Goal: Task Accomplishment & Management: Manage account settings

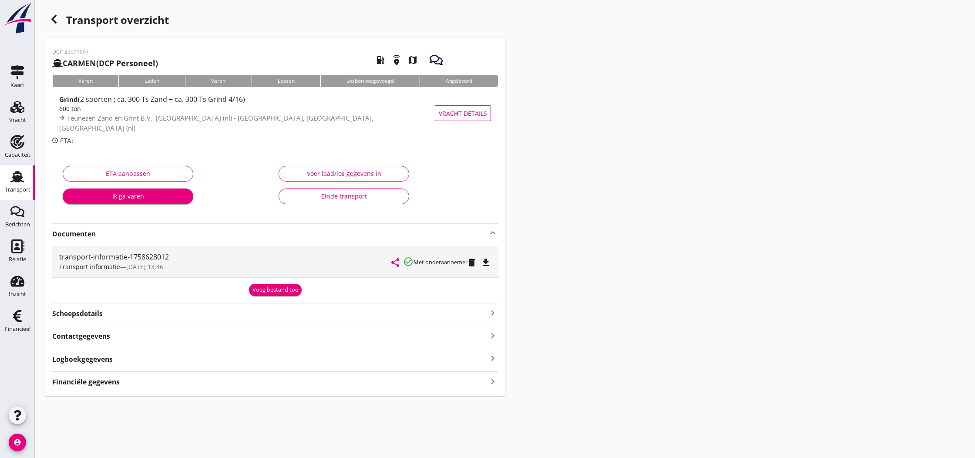
click at [51, 22] on icon "button" at bounding box center [54, 19] width 10 height 10
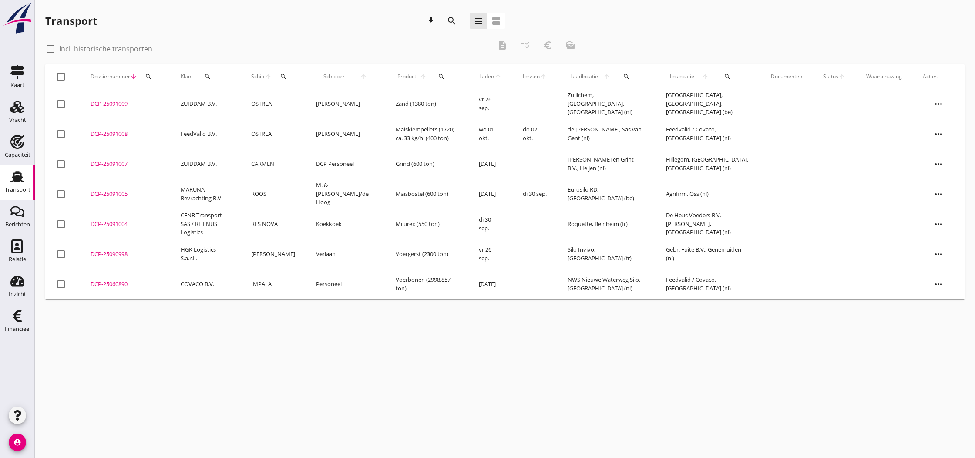
click at [109, 284] on div "DCP-25060890" at bounding box center [125, 284] width 69 height 9
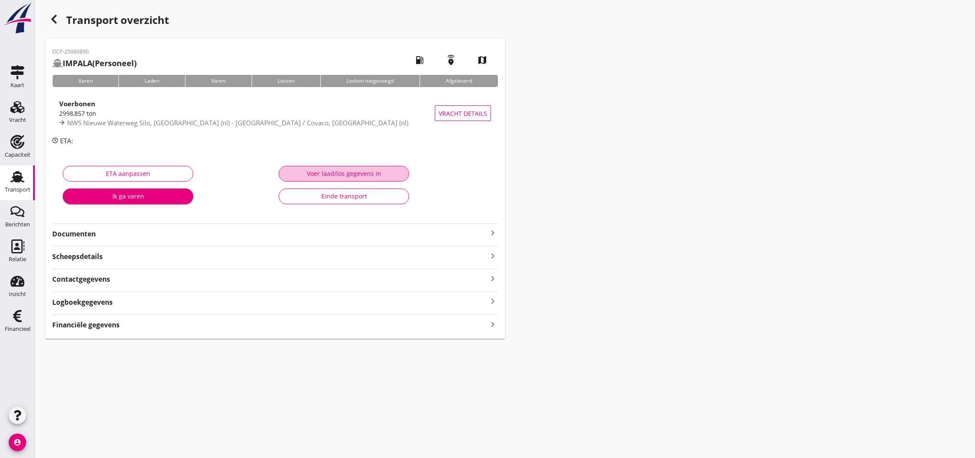
click at [360, 176] on div "Voer laad/los gegevens in" at bounding box center [344, 173] width 116 height 9
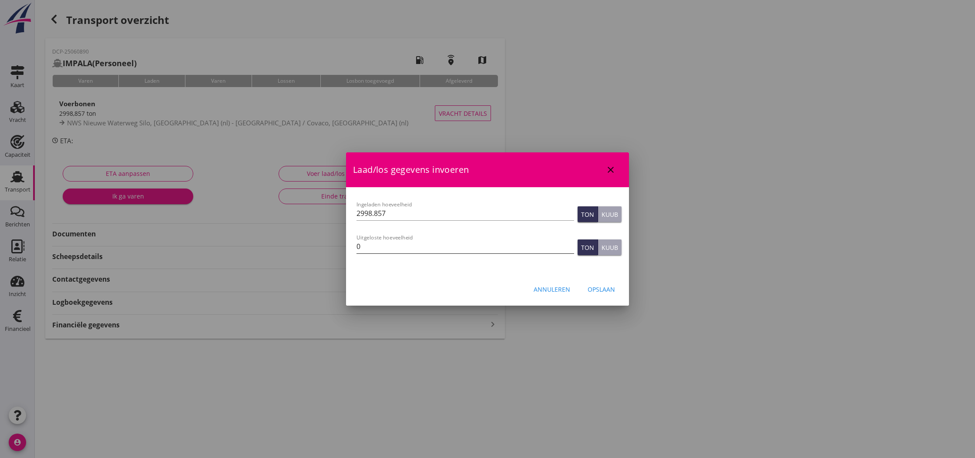
click at [386, 248] on input "0" at bounding box center [466, 246] width 218 height 14
type input "2998.857"
click at [601, 290] on div "Opslaan" at bounding box center [601, 289] width 27 height 9
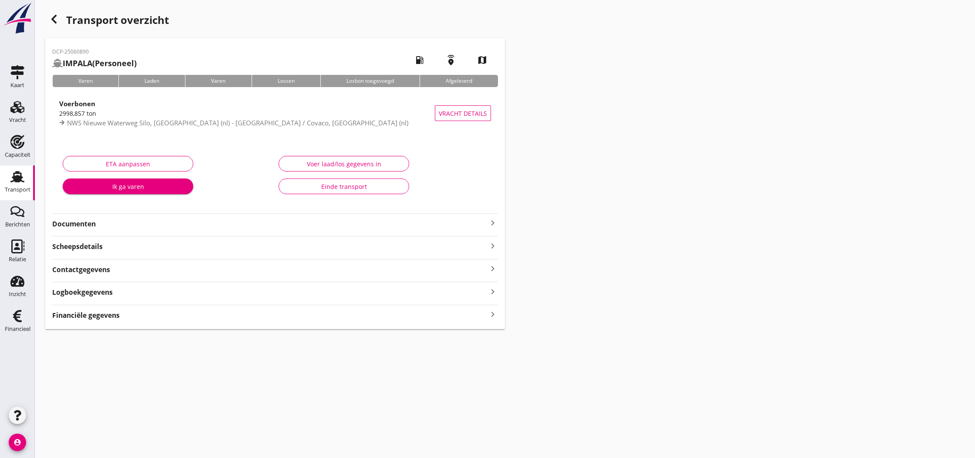
click at [104, 316] on strong "Financiële gegevens" at bounding box center [85, 315] width 67 height 10
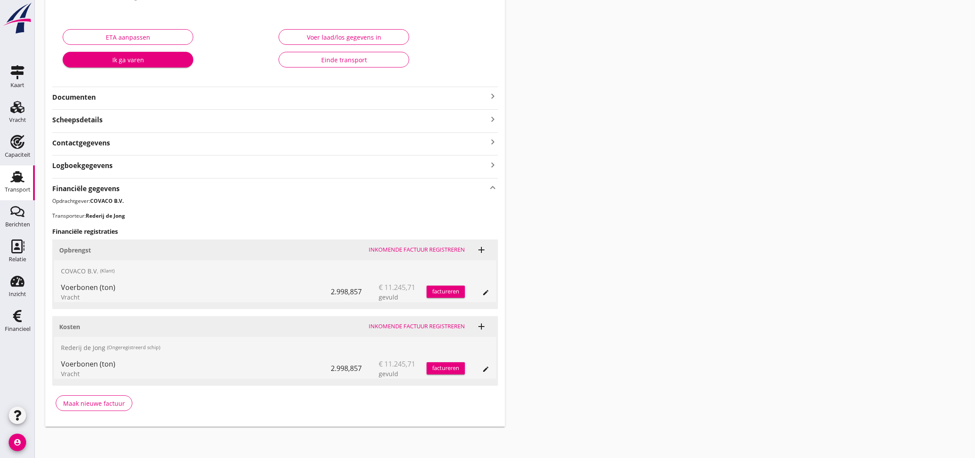
scroll to position [126, 0]
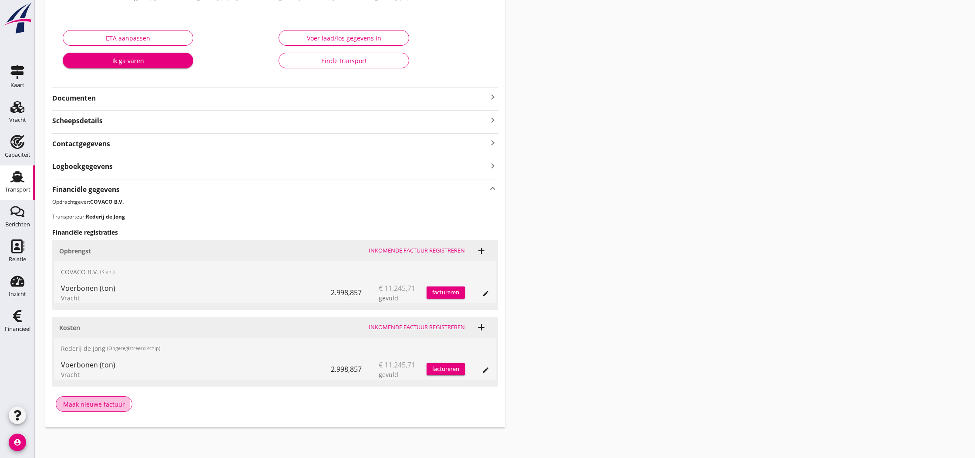
click at [102, 402] on div "Maak nieuwe factuur" at bounding box center [94, 404] width 62 height 9
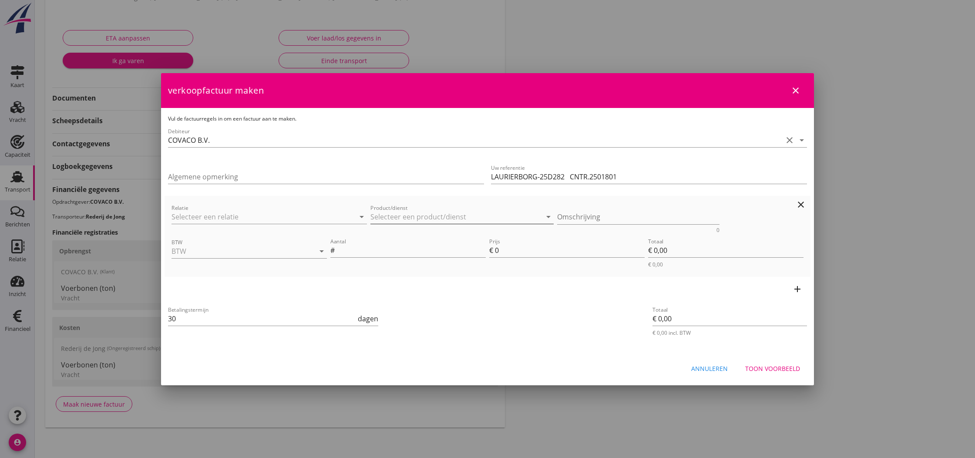
click at [414, 217] on input "Product/dienst" at bounding box center [455, 217] width 171 height 14
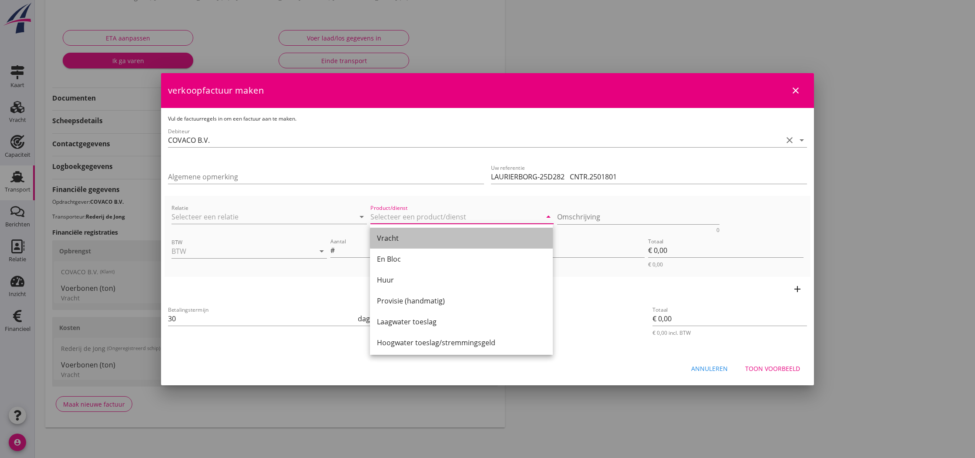
click at [410, 241] on div "Vracht" at bounding box center [461, 238] width 169 height 10
type input "Vracht"
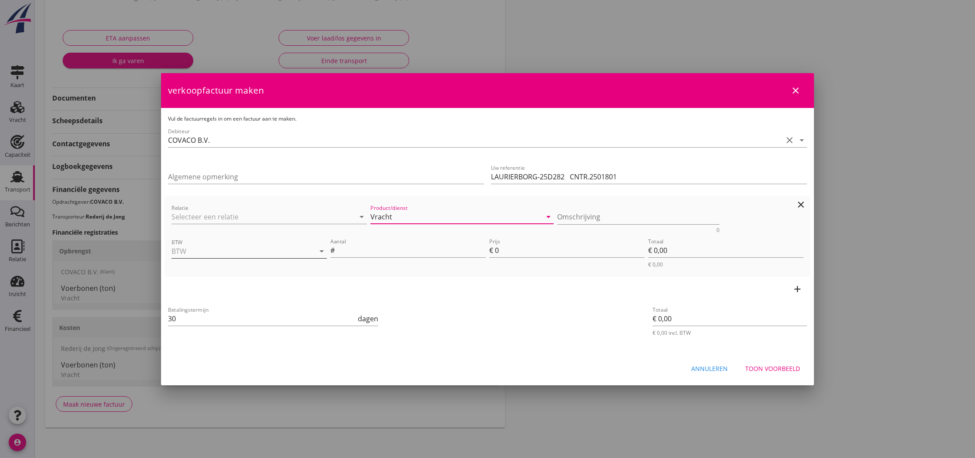
click at [185, 253] on input "BTW" at bounding box center [237, 251] width 131 height 14
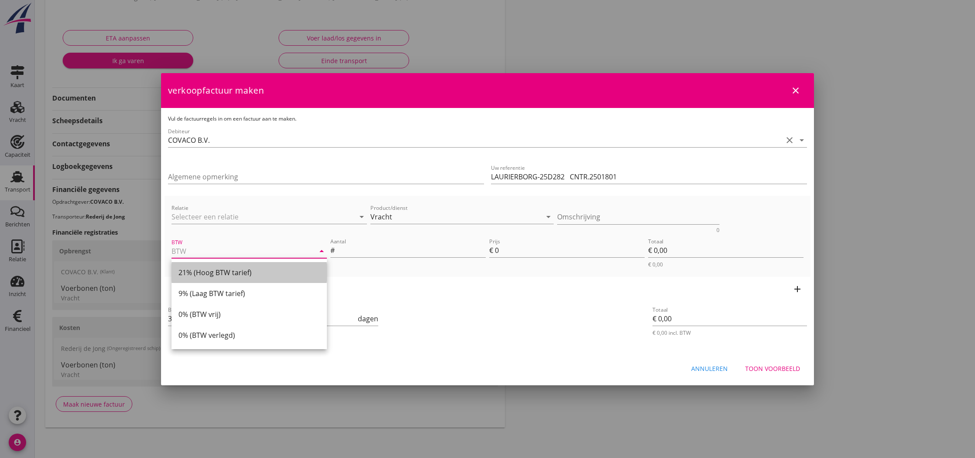
drag, startPoint x: 196, startPoint y: 272, endPoint x: 321, endPoint y: 265, distance: 125.6
click at [196, 272] on div "21% (Hoog BTW tarief)" at bounding box center [248, 272] width 141 height 10
type input "21% (Hoog BTW tarief)"
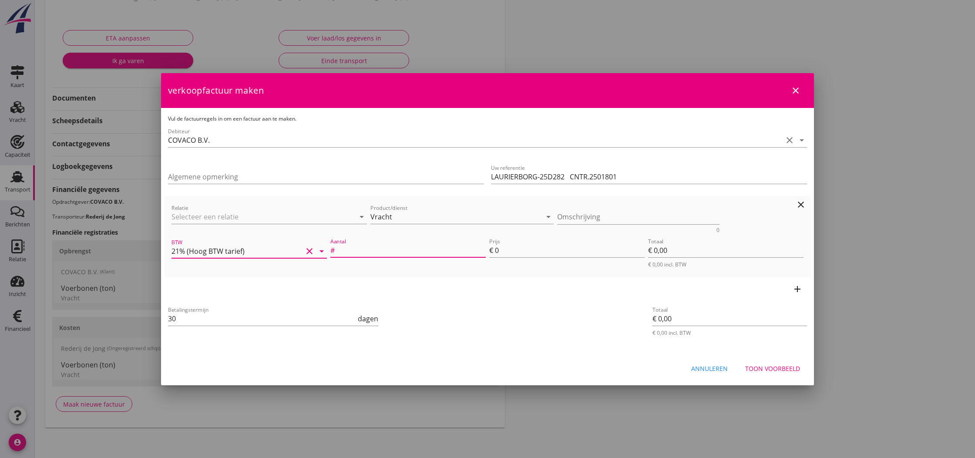
click at [351, 249] on input "Aantal" at bounding box center [411, 250] width 149 height 14
type input "2998.857"
drag, startPoint x: 508, startPoint y: 253, endPoint x: 493, endPoint y: 252, distance: 14.4
click at [493, 252] on div "Prijs € 0" at bounding box center [566, 250] width 155 height 14
type input "3"
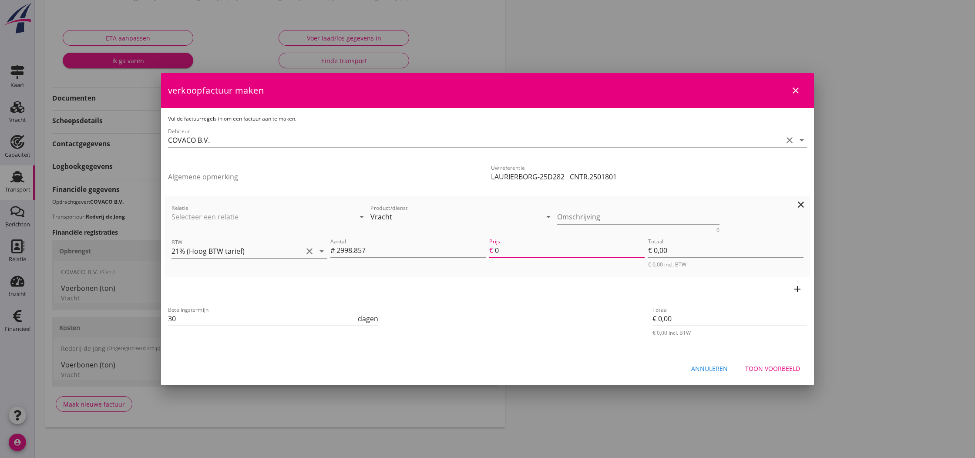
type input "€ 8.996,57"
type input "3.7"
type input "€ 11.095,77"
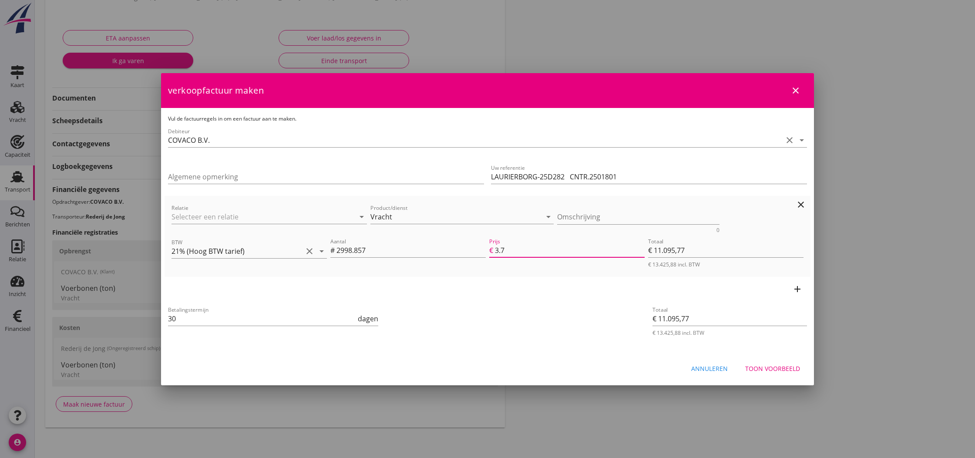
type input "3.75"
type input "€ 11.245,71"
type input "3.75"
click at [798, 290] on icon "add" at bounding box center [797, 289] width 10 height 10
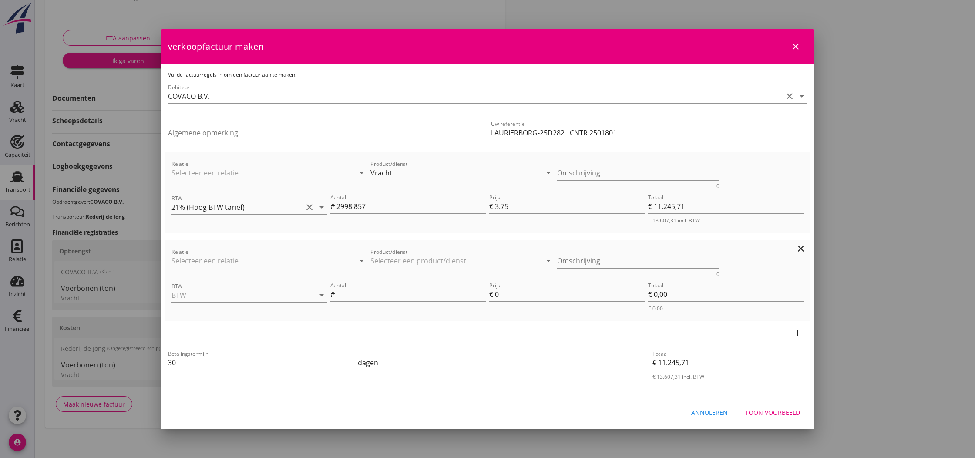
click at [397, 261] on input "Product/dienst" at bounding box center [455, 261] width 171 height 14
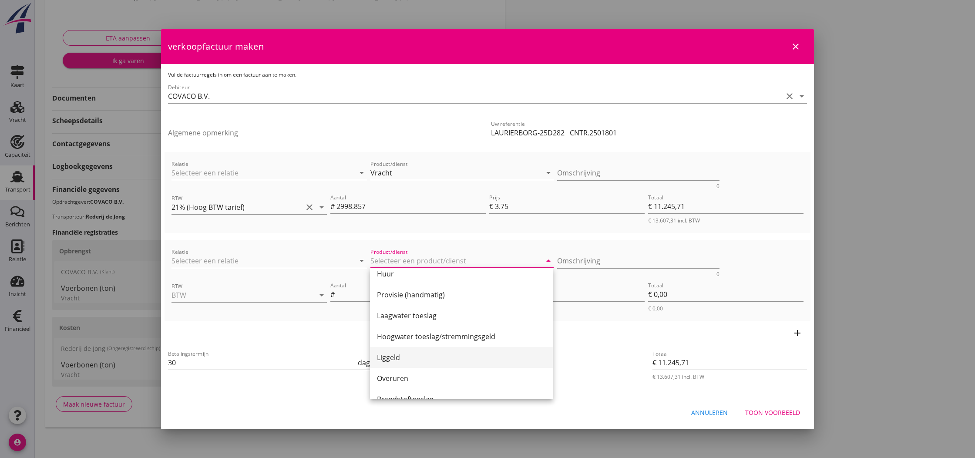
scroll to position [51, 0]
click at [395, 358] on div "Liggeld" at bounding box center [461, 357] width 169 height 10
type input "Liggeld"
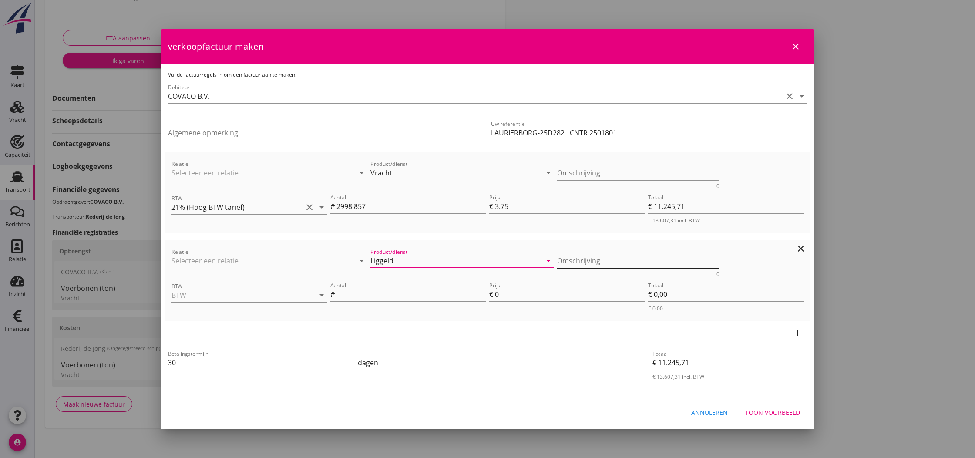
click at [583, 265] on textarea "Omschrijving" at bounding box center [638, 261] width 163 height 14
type textarea "04.06 t/m 30.06"
click at [231, 296] on input "BTW" at bounding box center [237, 295] width 131 height 14
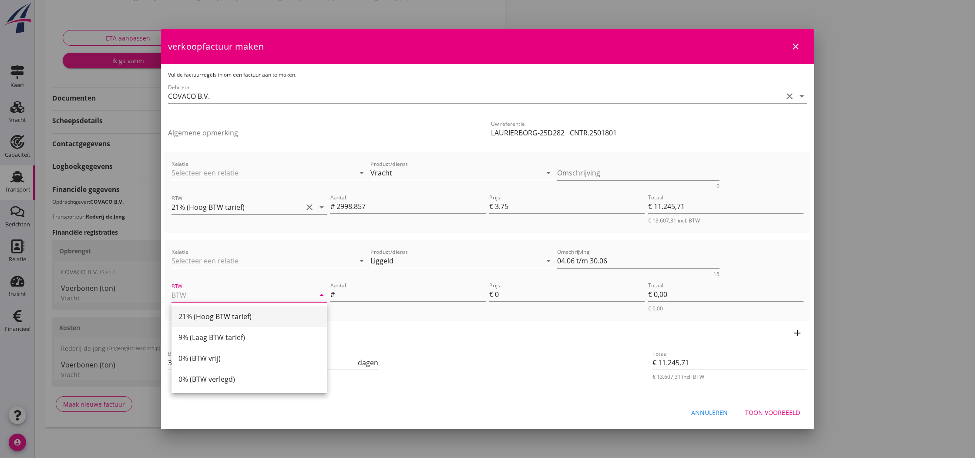
click at [219, 317] on div "21% (Hoog BTW tarief)" at bounding box center [248, 316] width 141 height 10
type input "21% (Hoog BTW tarief)"
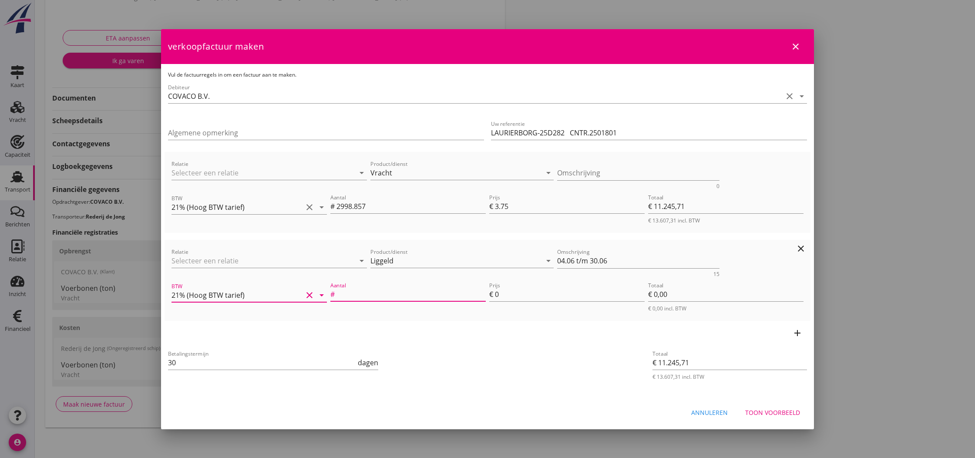
click at [413, 294] on input "Aantal" at bounding box center [411, 294] width 149 height 14
type input "27"
click at [499, 294] on input "0" at bounding box center [570, 294] width 150 height 14
type input "€ 11.380,71"
type input "5"
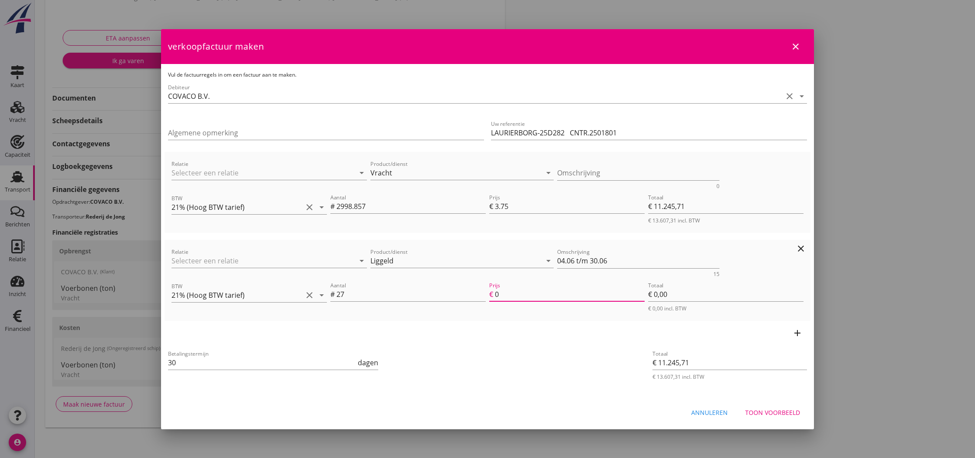
type input "€ 135,00"
type input "€ 12.730,71"
type input "55"
type input "€ 1.485,00"
type input "€ 26.095,71"
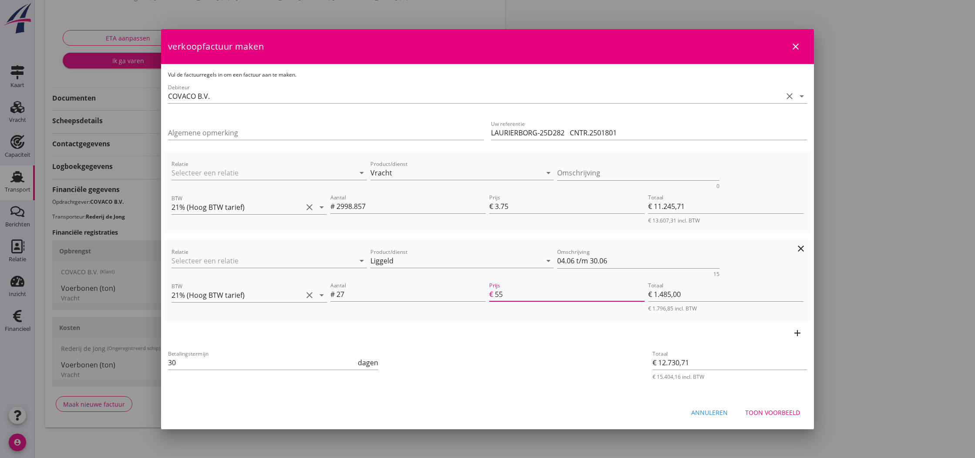
type input "550"
type input "€ 14.850,00"
type input "550.00"
click at [525, 326] on div "add" at bounding box center [488, 333] width 646 height 24
click at [798, 333] on icon "add" at bounding box center [797, 333] width 10 height 10
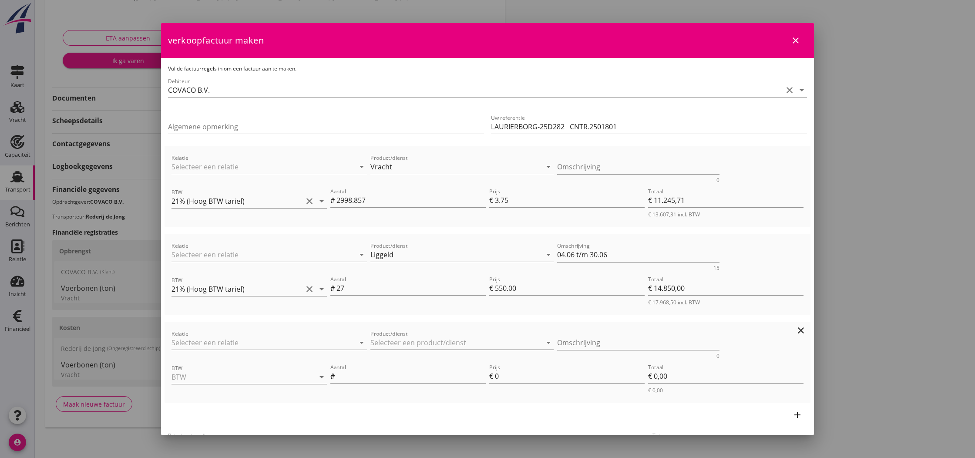
click at [396, 344] on input "Product/dienst" at bounding box center [455, 343] width 171 height 14
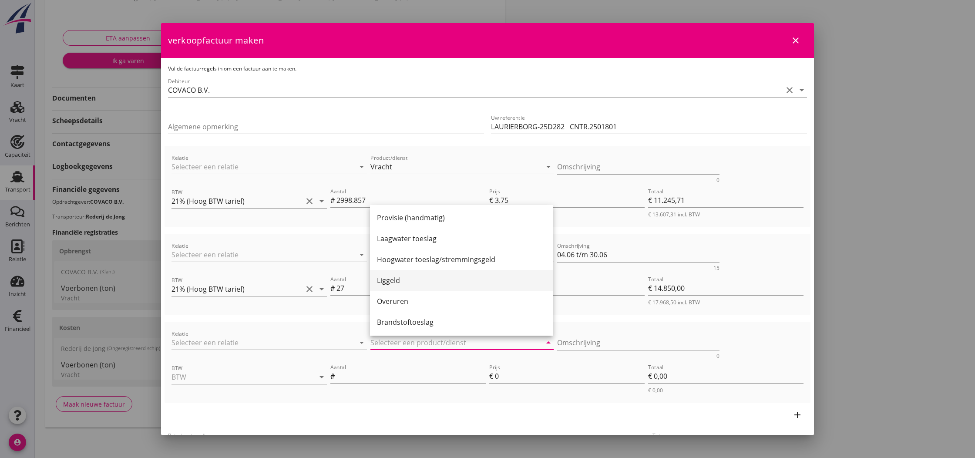
scroll to position [65, 0]
click at [397, 283] on div "Liggeld" at bounding box center [461, 279] width 169 height 10
type input "Liggeld"
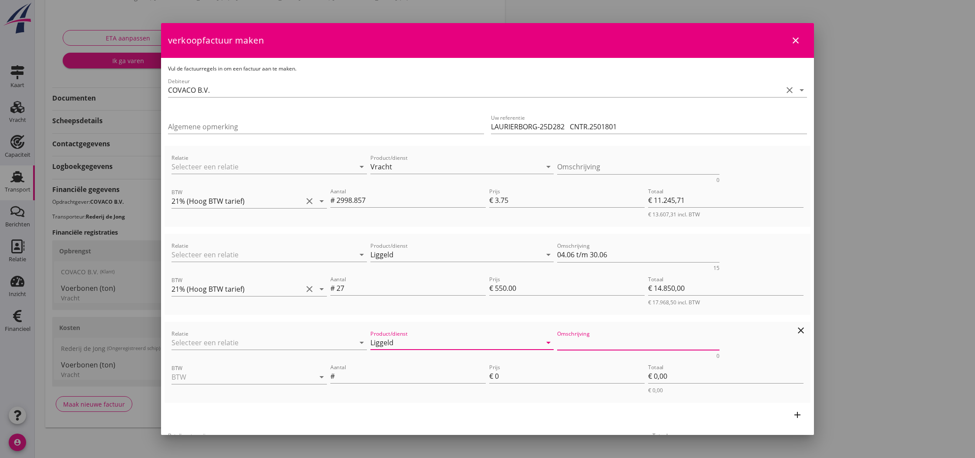
click at [577, 343] on textarea "Omschrijving" at bounding box center [638, 343] width 163 height 14
type textarea "01.07 t/m 31.07"
click at [278, 375] on input "BTW" at bounding box center [237, 377] width 131 height 14
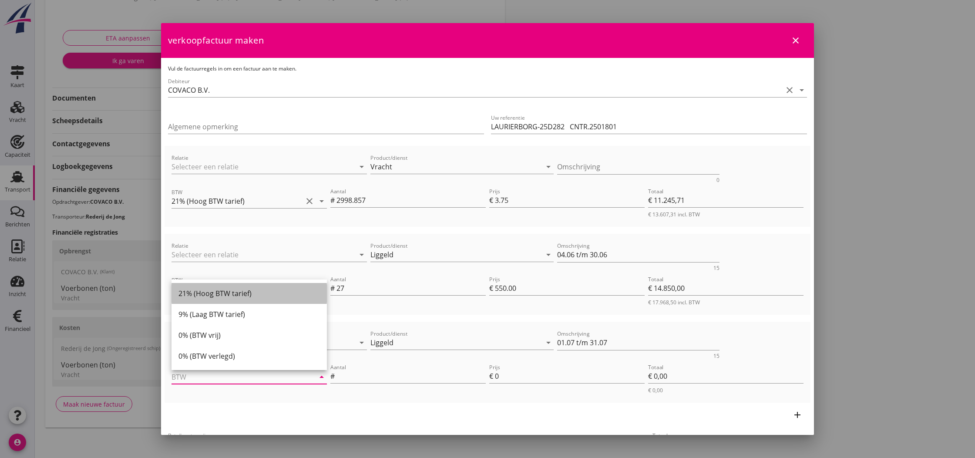
click at [227, 296] on div "21% (Hoog BTW tarief)" at bounding box center [248, 293] width 141 height 10
type input "21% (Hoog BTW tarief)"
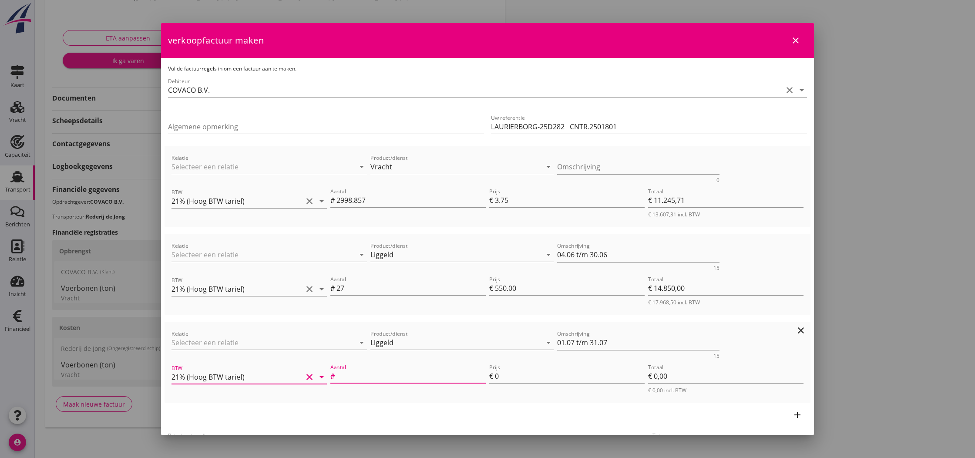
click at [369, 377] on input "Aantal" at bounding box center [411, 376] width 149 height 14
type input "31"
click at [500, 377] on input "0" at bounding box center [570, 376] width 150 height 14
type input "€ 26.250,71"
type input "5"
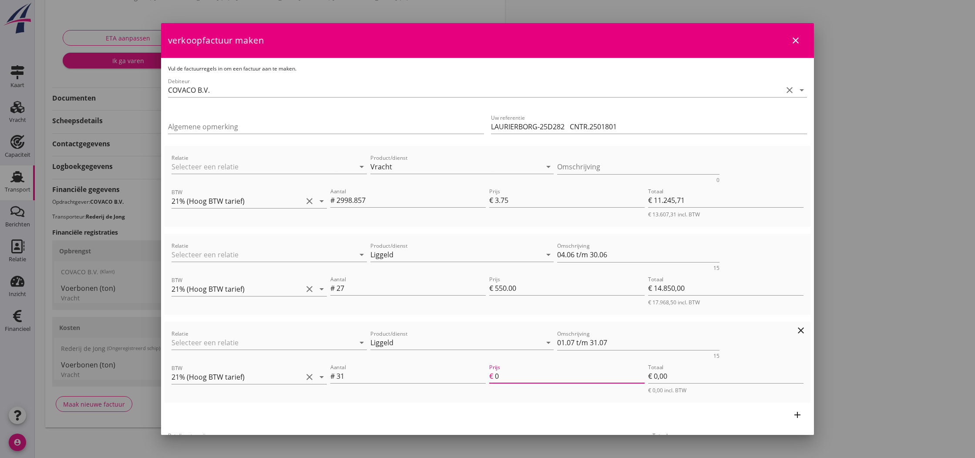
type input "€ 155,00"
type input "€ 27.800,71"
type input "55"
type input "€ 1.705,00"
type input "€ 43.145,71"
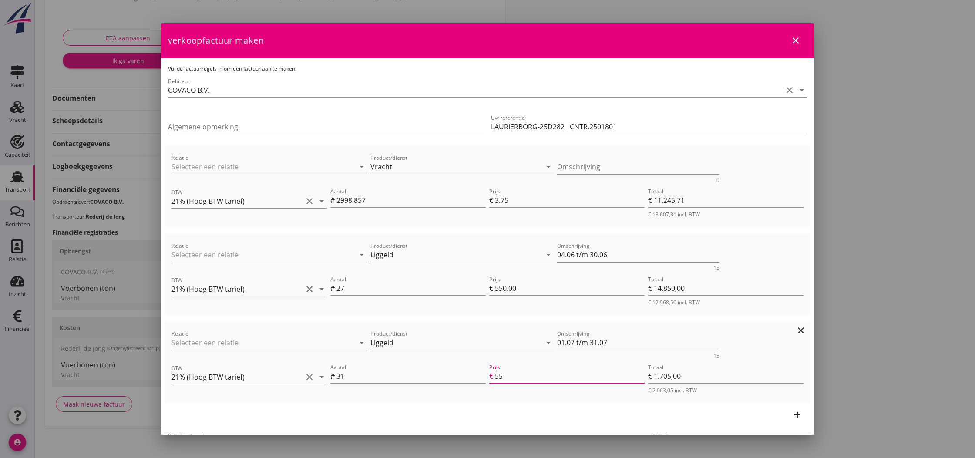
type input "550"
type input "€ 17.050,00"
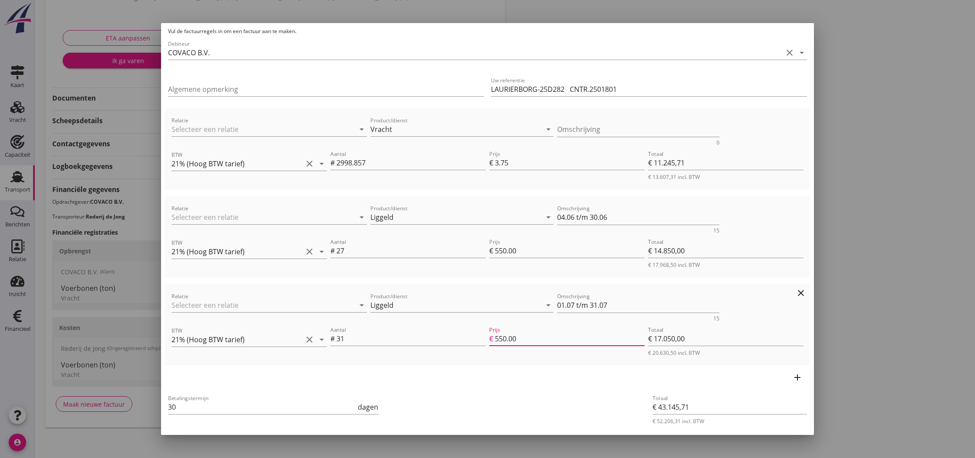
scroll to position [46, 0]
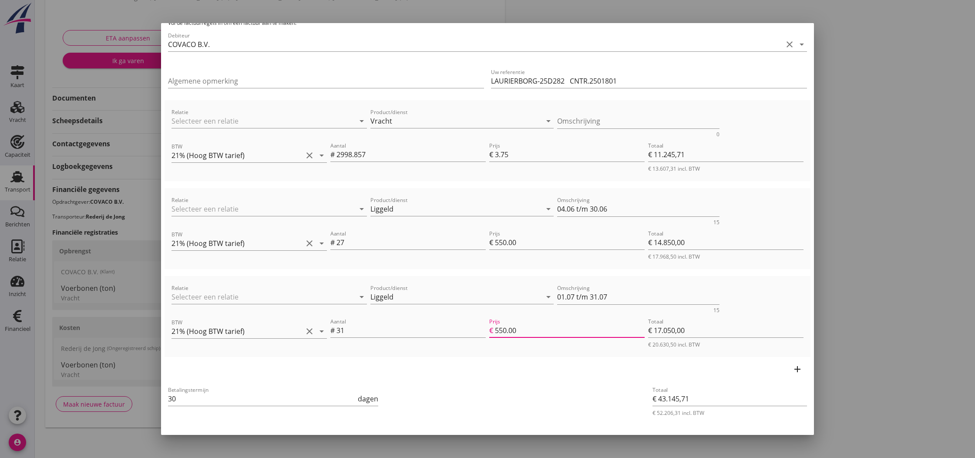
type input "550.00"
click at [742, 381] on div "Totaal € 43.145,71 € 52.206,31 incl. BTW" at bounding box center [730, 400] width 162 height 39
click at [798, 368] on icon "add" at bounding box center [797, 369] width 10 height 10
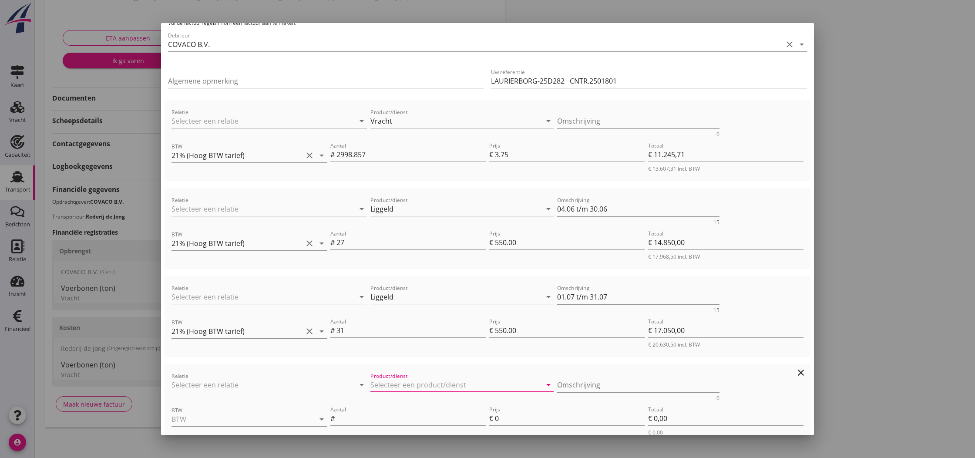
click at [385, 384] on input "Product/dienst" at bounding box center [455, 385] width 171 height 14
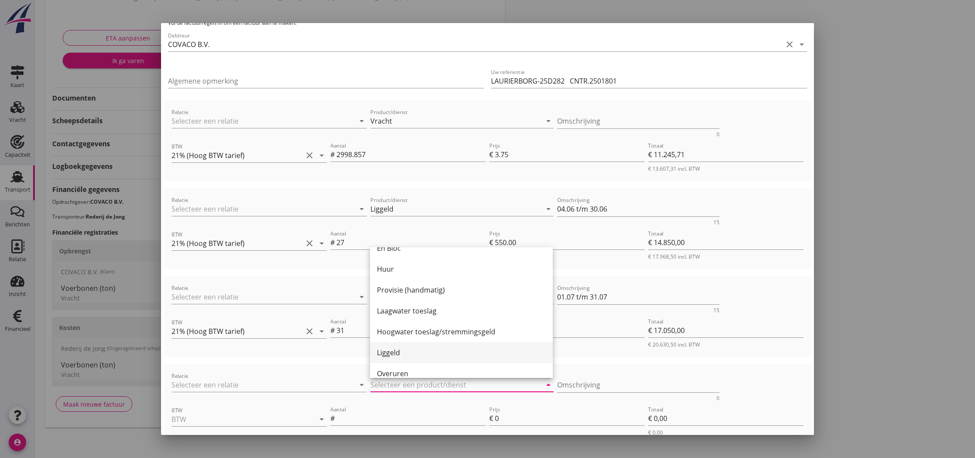
scroll to position [46, 0]
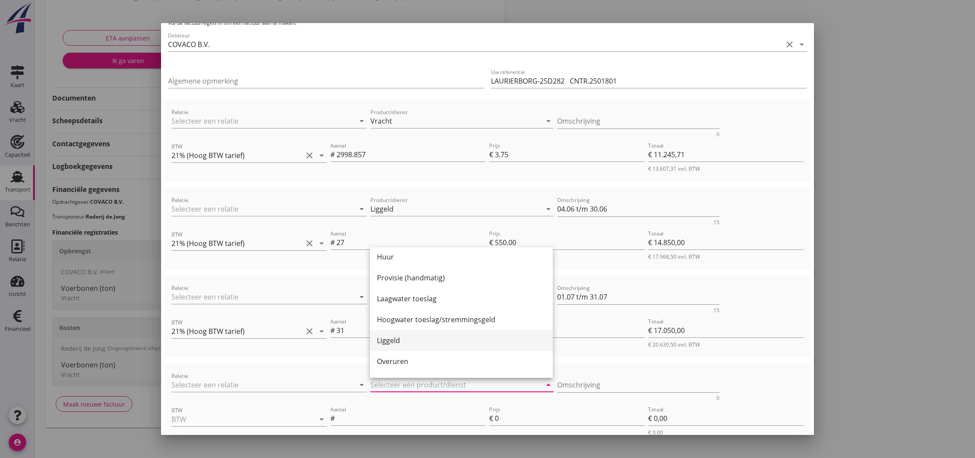
click at [393, 342] on div "Liggeld" at bounding box center [461, 340] width 169 height 10
type input "Liggeld"
click at [580, 385] on textarea "Omschrijving" at bounding box center [638, 385] width 163 height 14
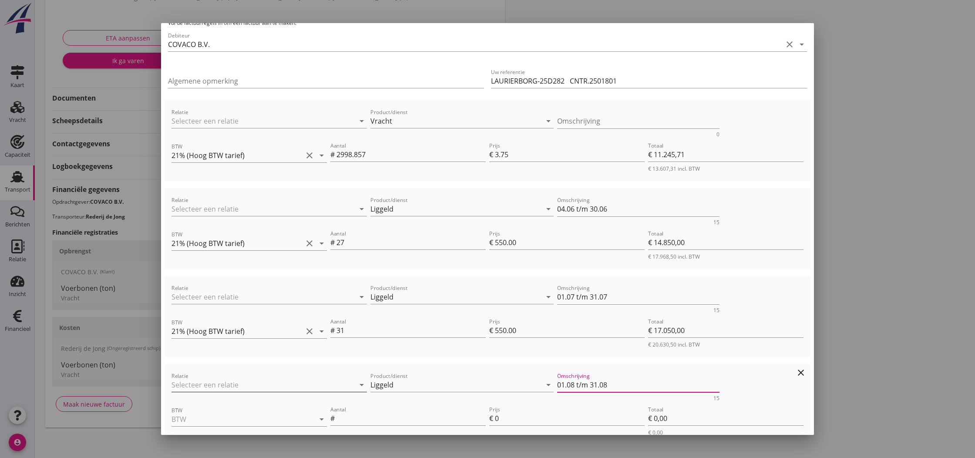
scroll to position [48, 0]
type textarea "01.08 t/m 31.08"
click at [233, 419] on input "BTW" at bounding box center [237, 417] width 131 height 14
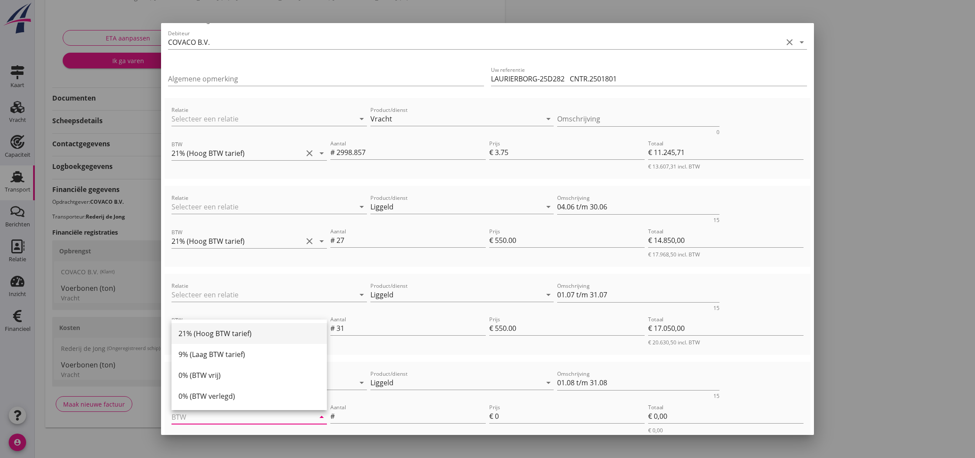
click at [208, 334] on div "21% (Hoog BTW tarief)" at bounding box center [248, 333] width 141 height 10
type input "21% (Hoog BTW tarief)"
click at [352, 418] on input "Aantal" at bounding box center [411, 416] width 149 height 14
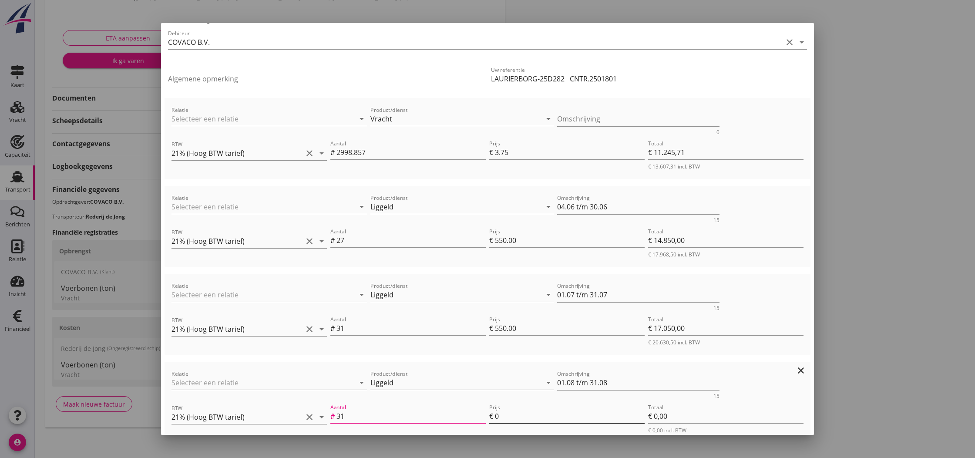
type input "31"
click at [500, 416] on input "0" at bounding box center [570, 416] width 150 height 14
type input "€ 43.300,71"
type input "5"
type input "€ 155,00"
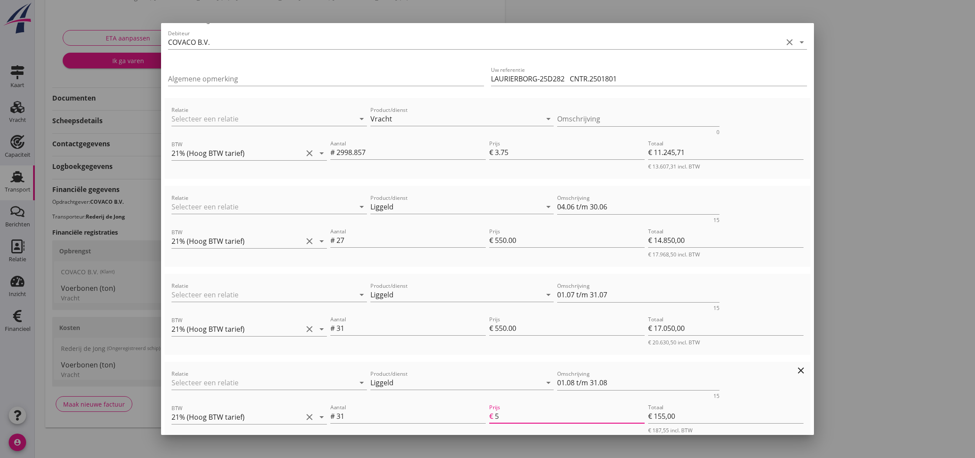
type input "€ 44.850,71"
type input "55"
type input "€ 1.705,00"
type input "€ 60.195,71"
type input "550"
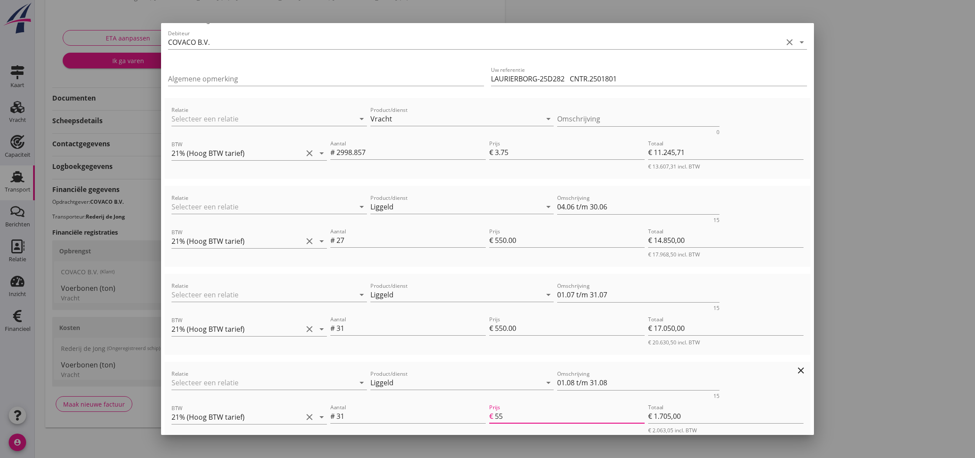
type input "€ 17.050,00"
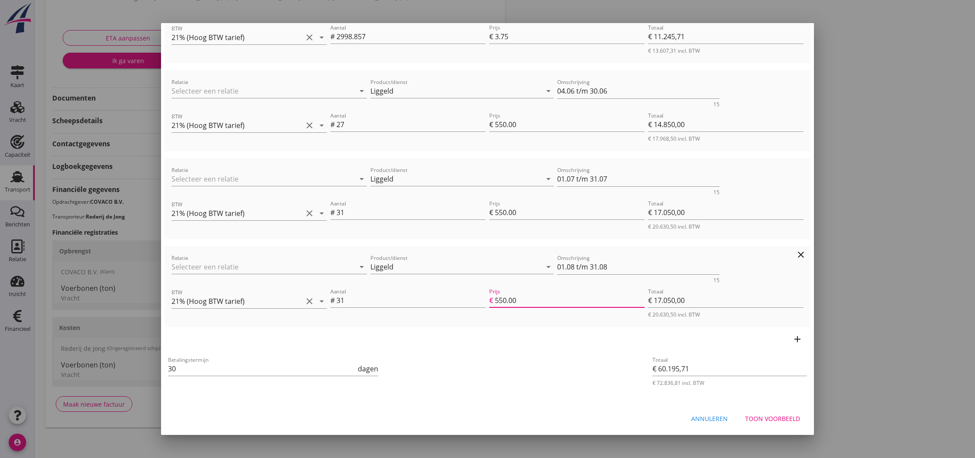
scroll to position [164, 0]
type input "550.00"
click at [798, 340] on icon "add" at bounding box center [797, 339] width 10 height 10
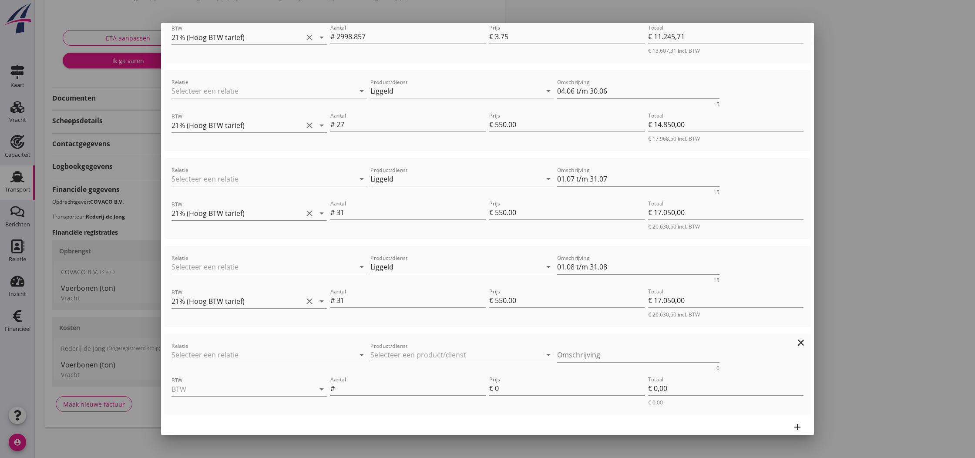
click at [393, 355] on input "Product/dienst" at bounding box center [455, 355] width 171 height 14
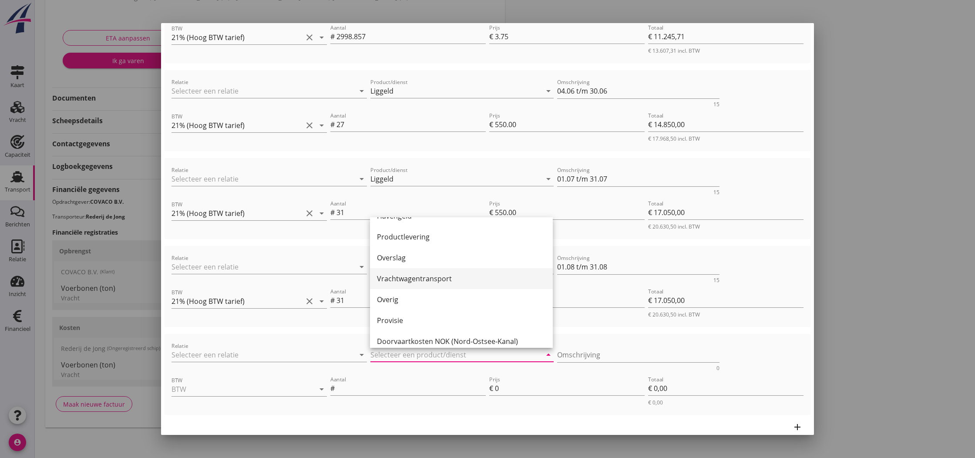
scroll to position [228, 0]
click at [396, 319] on div "Provisie" at bounding box center [461, 316] width 169 height 10
type input "Provisie"
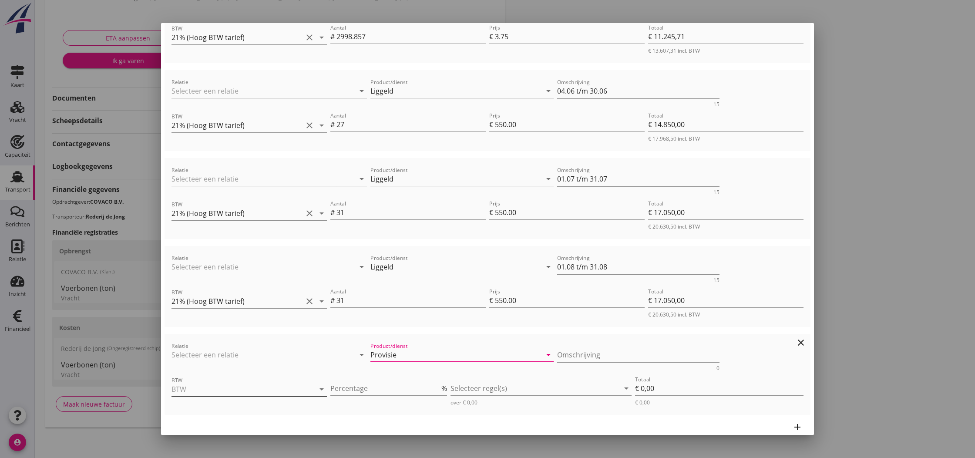
click at [281, 390] on input "BTW" at bounding box center [237, 389] width 131 height 14
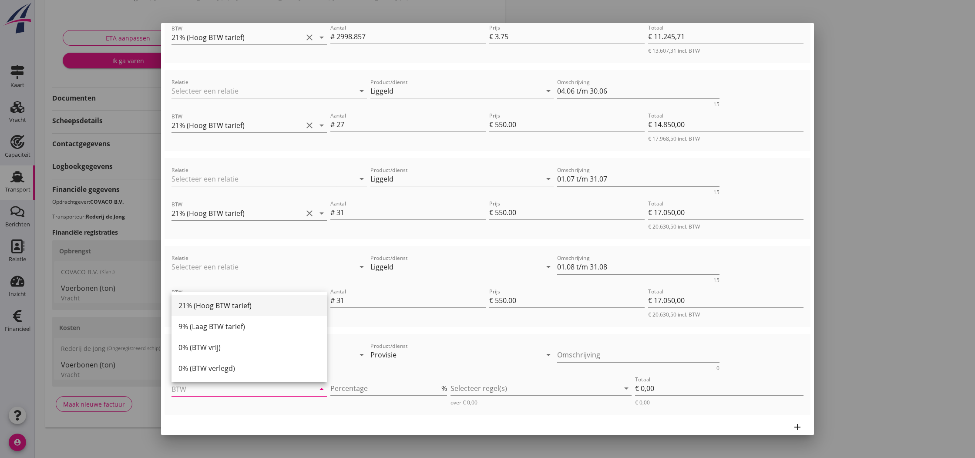
click at [207, 305] on div "21% (Hoog BTW tarief)" at bounding box center [248, 305] width 141 height 10
type input "21% (Hoog BTW tarief)"
click at [439, 385] on input "1" at bounding box center [384, 388] width 109 height 14
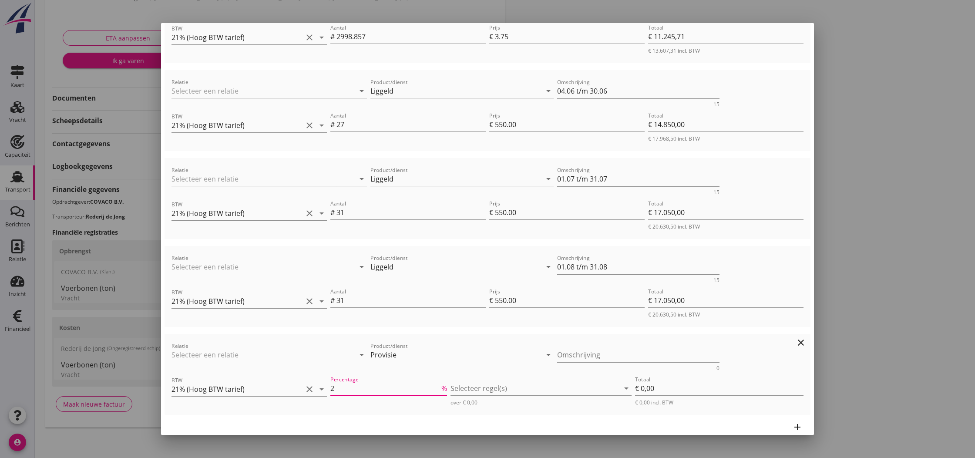
click at [439, 385] on input "2" at bounding box center [384, 388] width 109 height 14
click at [439, 385] on input "3" at bounding box center [384, 388] width 109 height 14
click at [439, 385] on input "4" at bounding box center [384, 388] width 109 height 14
click at [439, 385] on input "5" at bounding box center [384, 388] width 109 height 14
click at [439, 385] on input "6" at bounding box center [384, 388] width 109 height 14
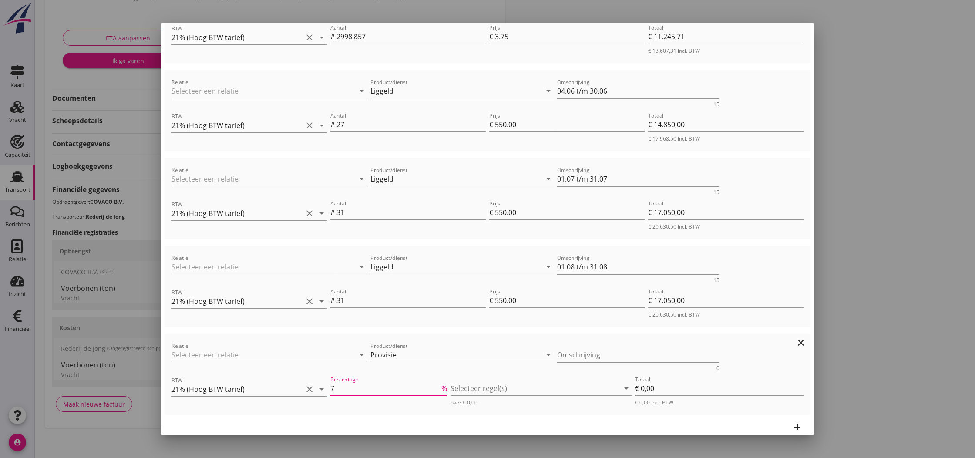
click at [439, 385] on input "7" at bounding box center [384, 388] width 109 height 14
type input "8"
click at [439, 385] on input "8" at bounding box center [384, 388] width 109 height 14
click at [475, 390] on div at bounding box center [535, 388] width 168 height 14
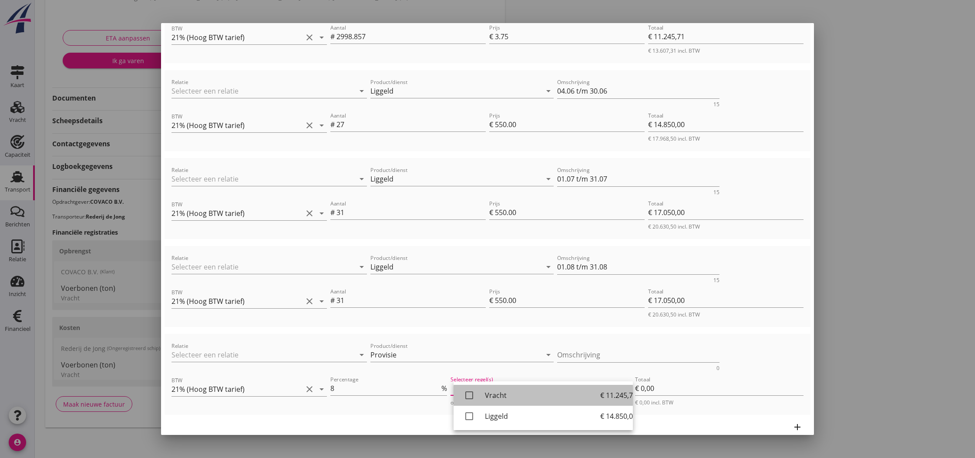
click at [471, 394] on icon "check_box_outline_blank" at bounding box center [469, 395] width 17 height 17
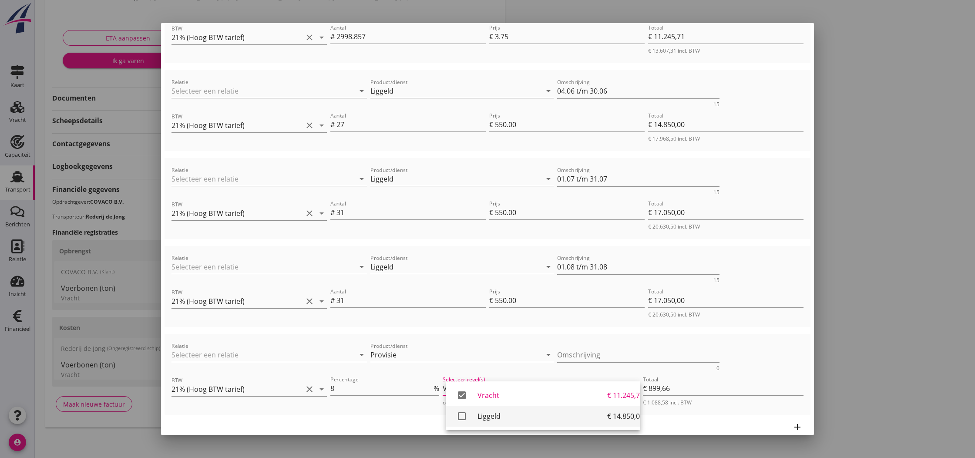
click at [465, 414] on icon "check_box_outline_blank" at bounding box center [461, 415] width 17 height 17
type input "€ 2.087,66"
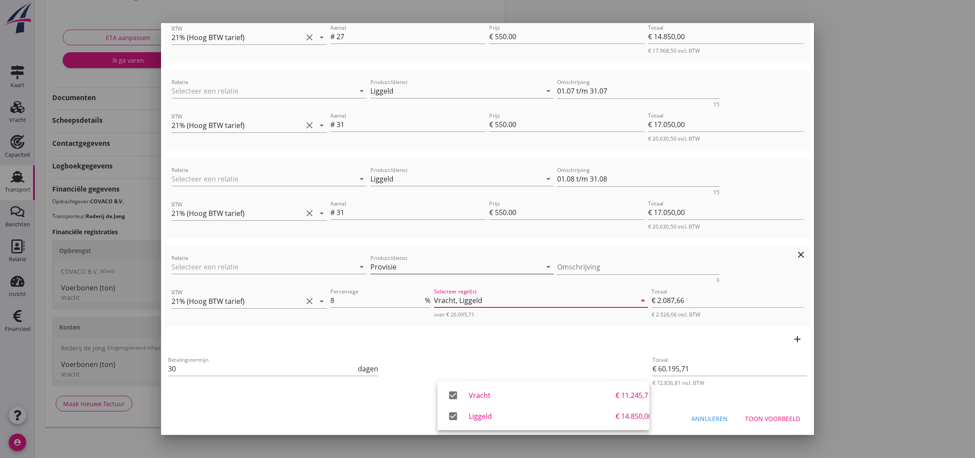
scroll to position [126, 0]
click at [603, 268] on textarea "Omschrijving" at bounding box center [638, 267] width 163 height 14
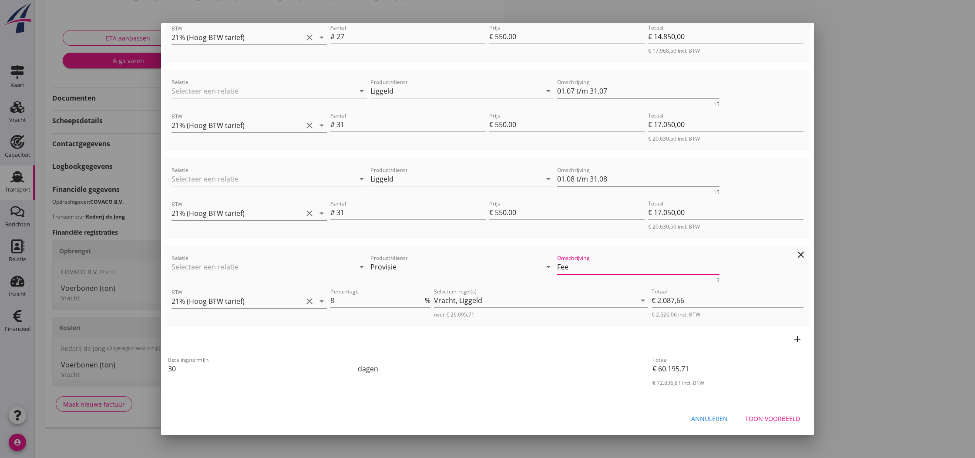
scroll to position [252, 0]
type textarea "Fee"
click at [543, 341] on div "add" at bounding box center [488, 339] width 646 height 24
click at [480, 301] on div "Liggeld" at bounding box center [470, 300] width 23 height 8
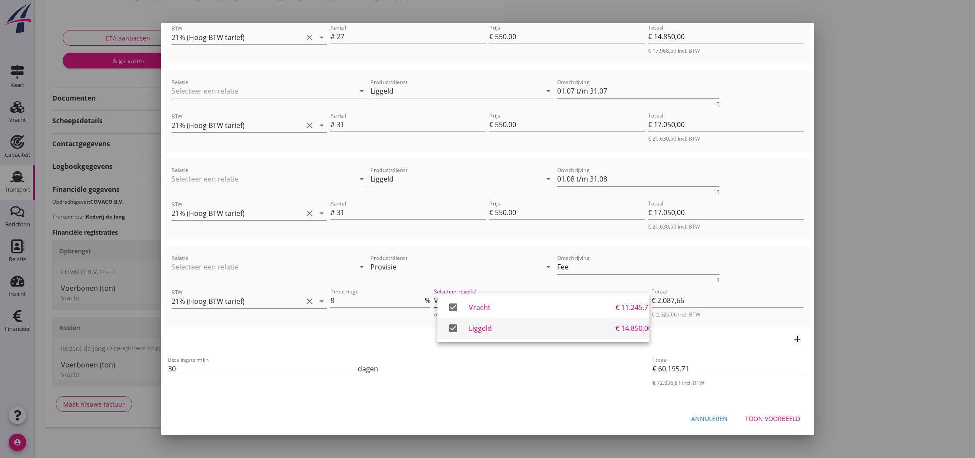
click at [475, 329] on div "Liggeld" at bounding box center [542, 328] width 147 height 10
click at [465, 328] on icon "check_box_outline_blank" at bounding box center [461, 328] width 17 height 17
type input "€ 2.087,66"
click at [798, 338] on icon "add" at bounding box center [797, 339] width 10 height 10
type input "€ 62.283,37"
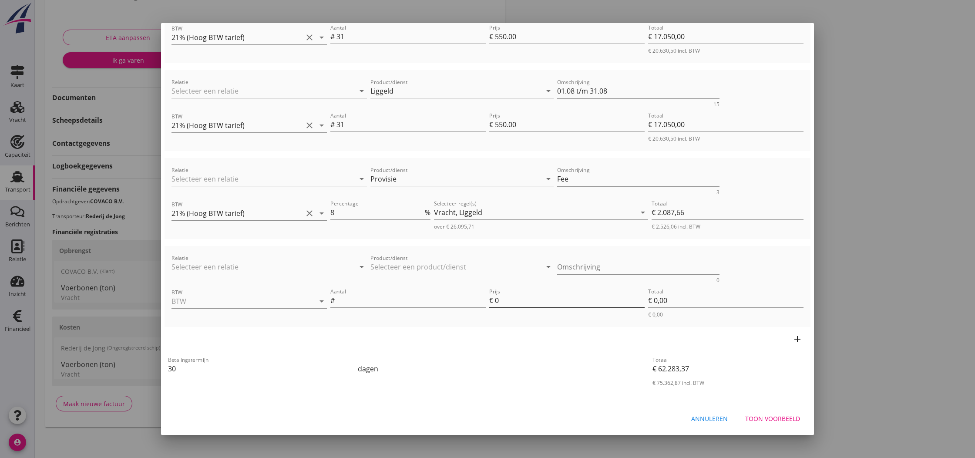
scroll to position [126, 0]
click at [409, 264] on input "Product/dienst" at bounding box center [455, 267] width 171 height 14
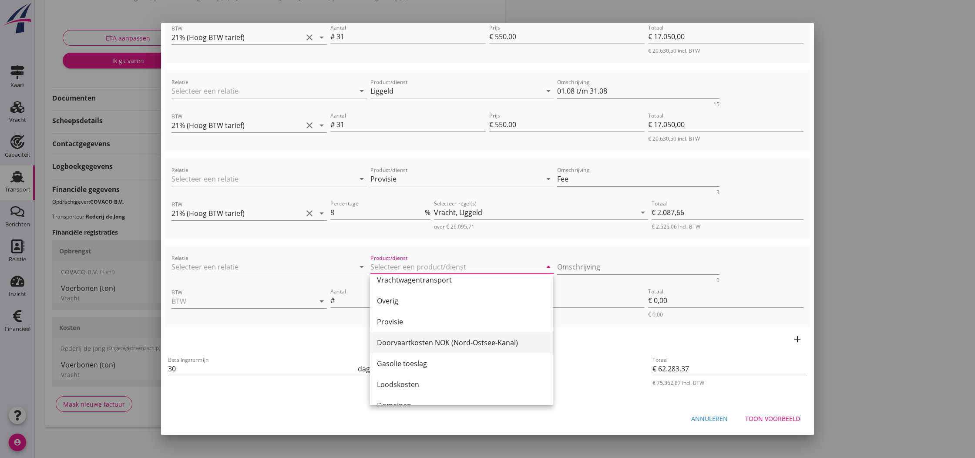
scroll to position [279, 0]
click at [401, 324] on div "Provisie" at bounding box center [461, 322] width 169 height 10
type input "Provisie"
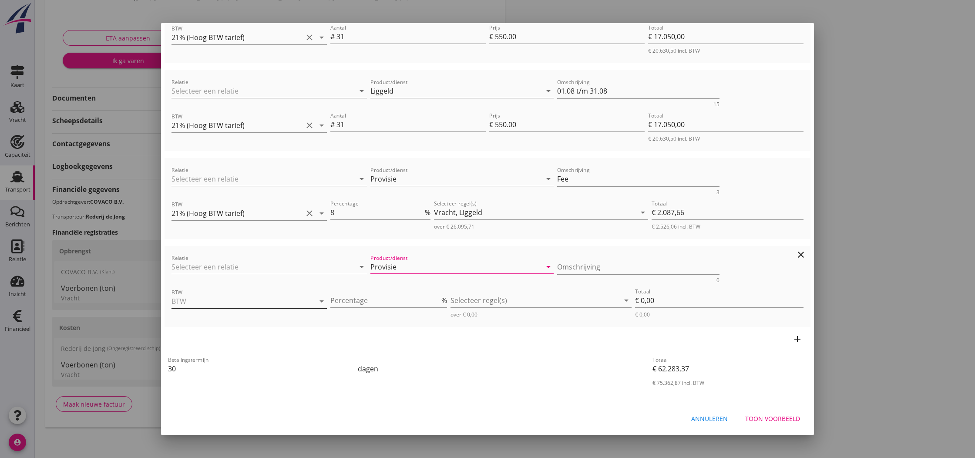
click at [236, 302] on input "BTW" at bounding box center [237, 301] width 131 height 14
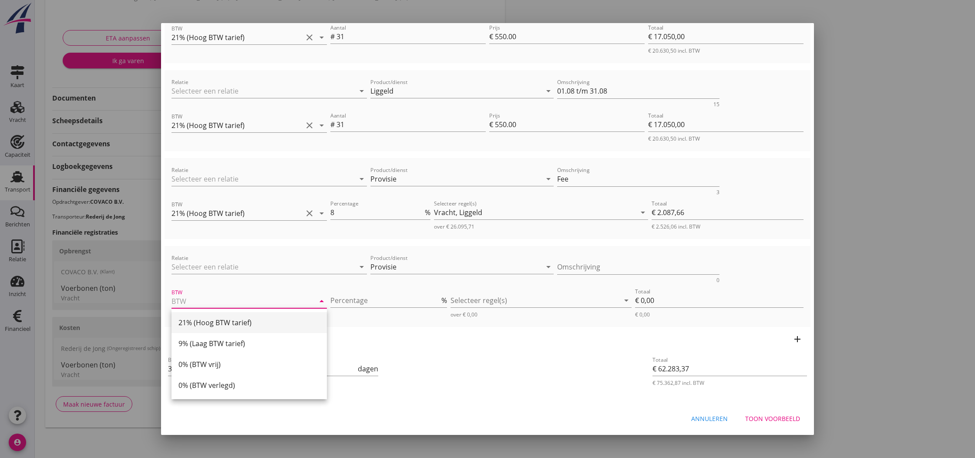
click at [196, 319] on div "21% (Hoog BTW tarief)" at bounding box center [248, 322] width 141 height 10
type input "21% (Hoog BTW tarief)"
click at [439, 298] on input "1" at bounding box center [384, 300] width 109 height 14
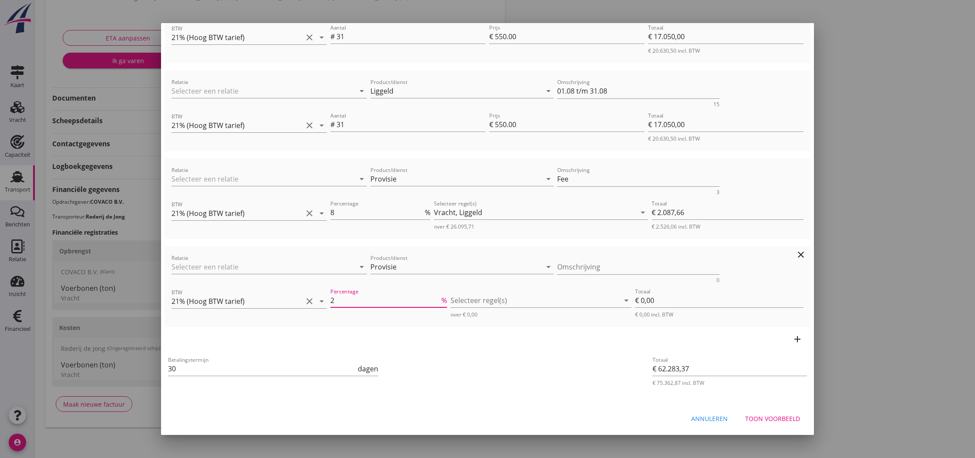
click at [440, 298] on input "2" at bounding box center [384, 300] width 109 height 14
click at [440, 298] on input "3" at bounding box center [384, 300] width 109 height 14
click at [440, 298] on input "4" at bounding box center [384, 300] width 109 height 14
click at [440, 298] on input "5" at bounding box center [384, 300] width 109 height 14
click at [440, 298] on input "6" at bounding box center [384, 300] width 109 height 14
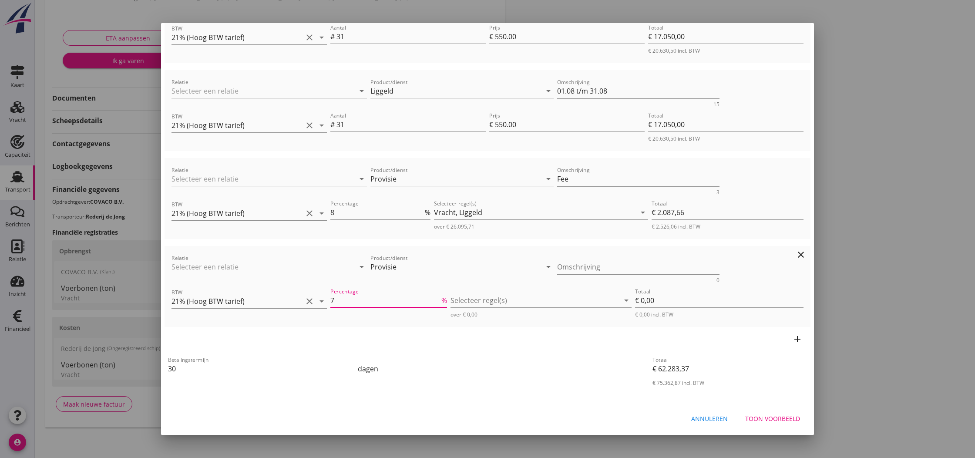
click at [440, 298] on input "7" at bounding box center [384, 300] width 109 height 14
type input "8"
click at [440, 298] on input "8" at bounding box center [384, 300] width 109 height 14
click at [472, 303] on div at bounding box center [535, 300] width 168 height 14
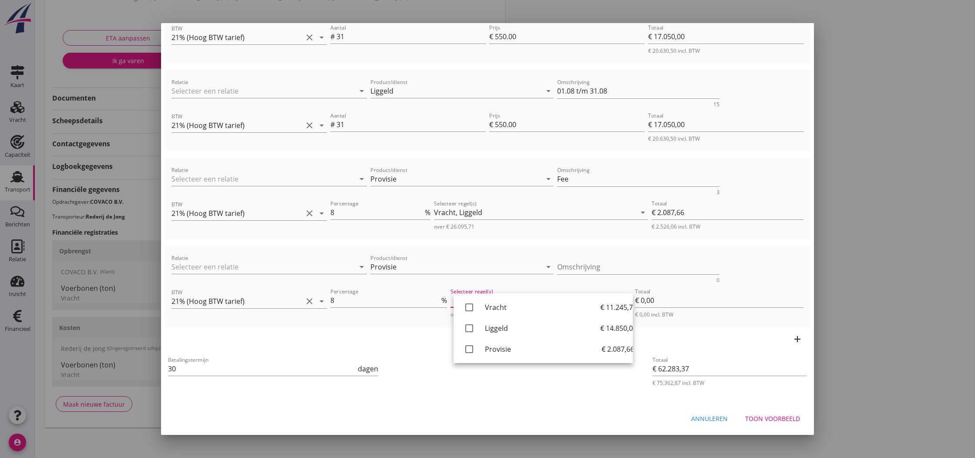
click at [851, 285] on div at bounding box center [487, 229] width 975 height 458
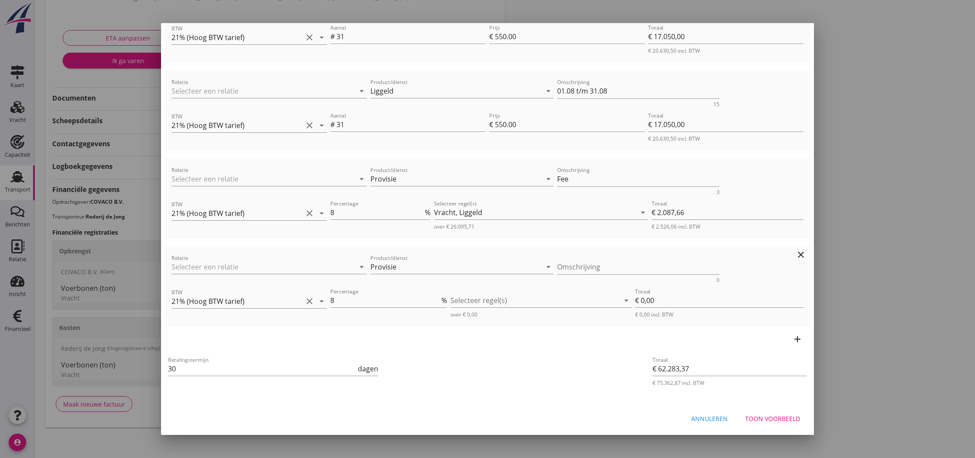
click at [468, 300] on div at bounding box center [535, 300] width 168 height 14
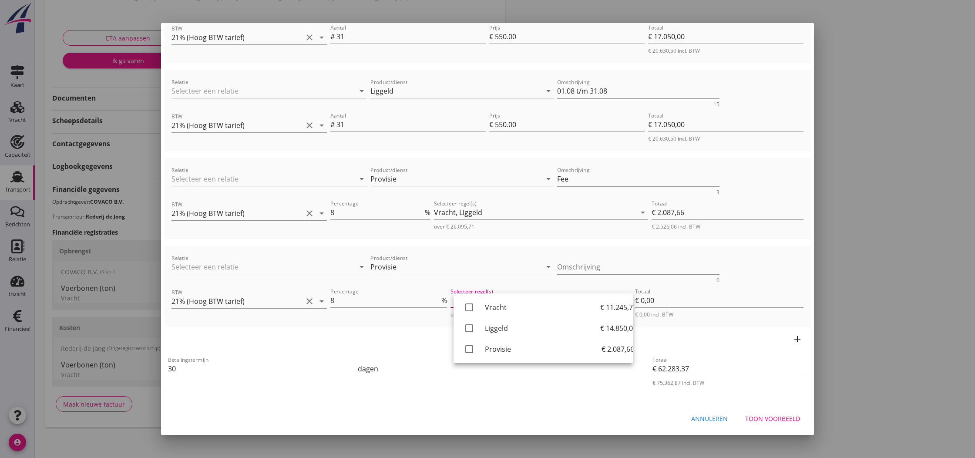
click at [379, 336] on div "add" at bounding box center [488, 339] width 646 height 24
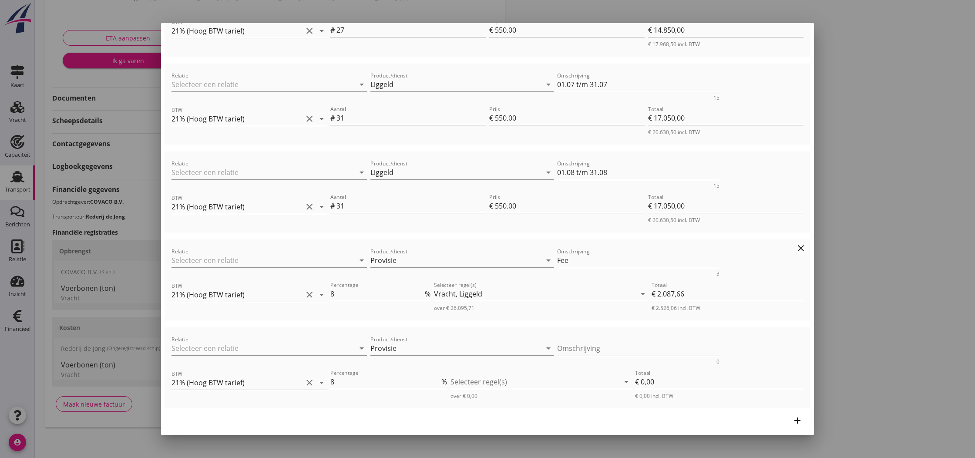
scroll to position [259, 0]
click at [464, 293] on div "Liggeld" at bounding box center [470, 293] width 23 height 8
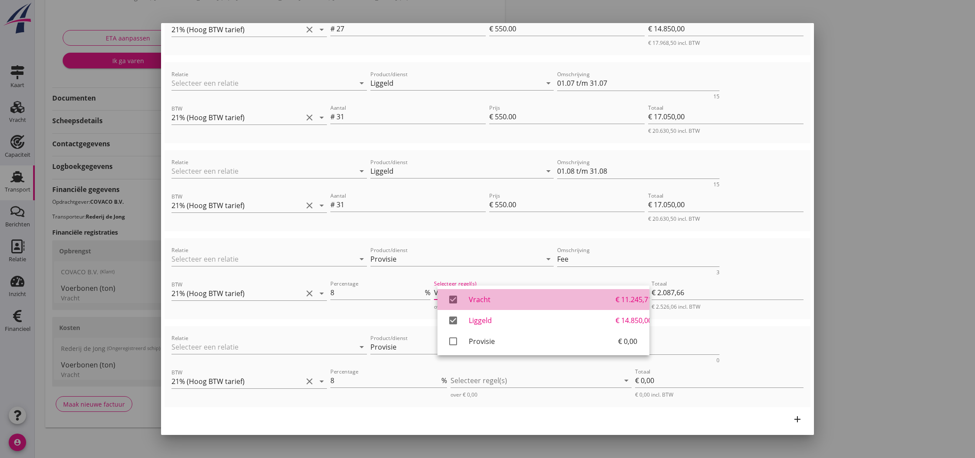
click at [456, 300] on icon "check_box" at bounding box center [453, 299] width 17 height 17
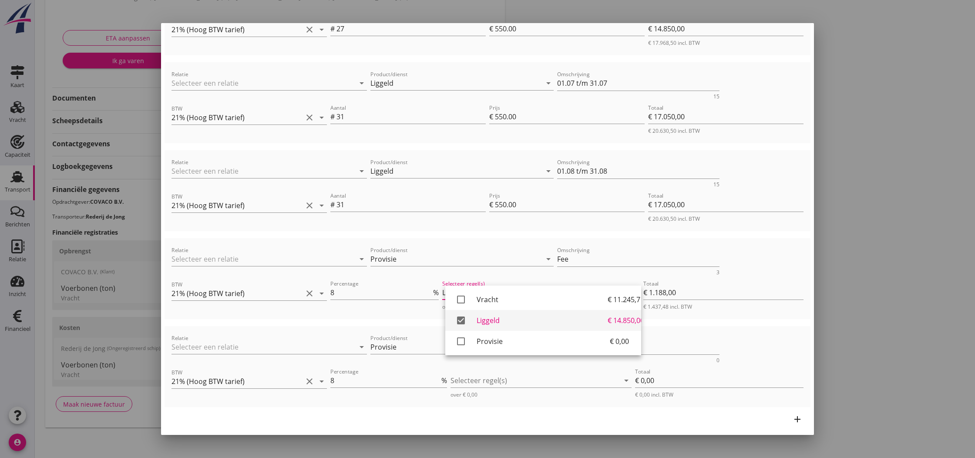
drag, startPoint x: 462, startPoint y: 319, endPoint x: 468, endPoint y: 318, distance: 5.7
click at [462, 319] on icon "check_box" at bounding box center [460, 320] width 17 height 17
type input "€ 0,00"
click at [325, 319] on div "Relatie arrow_drop_down Product/dienst Provisie arrow_drop_down Omschrijving Fe…" at bounding box center [488, 278] width 646 height 81
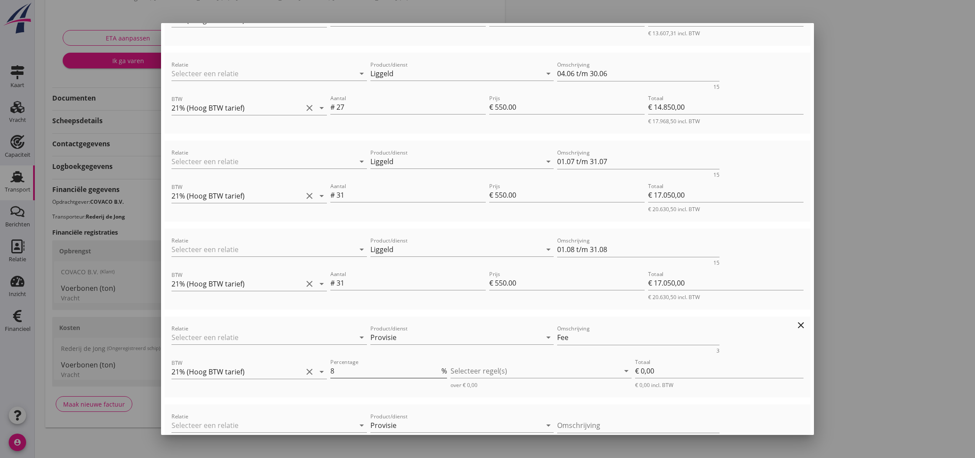
scroll to position [185, 0]
click at [585, 335] on textarea "Fee" at bounding box center [638, 334] width 163 height 14
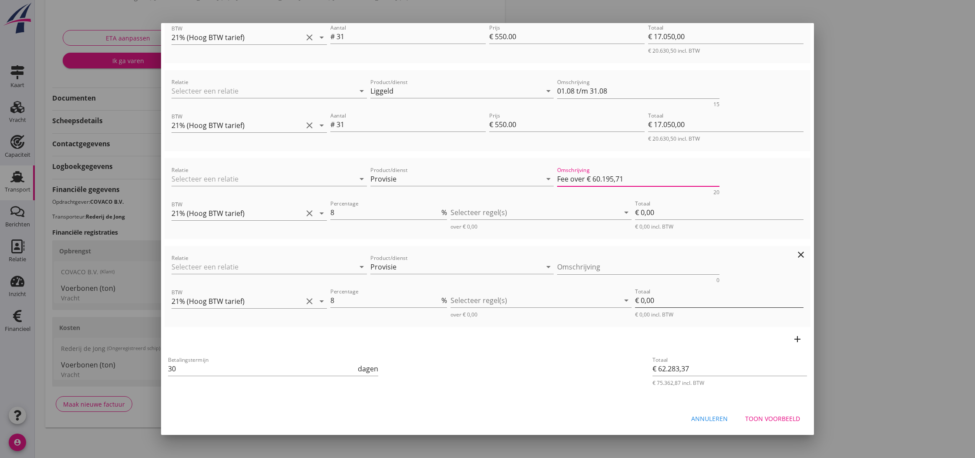
scroll to position [340, 0]
type textarea "Fee over € 60.195,71"
click at [801, 257] on icon "clear" at bounding box center [801, 254] width 10 height 10
type input "€ 60.195,71"
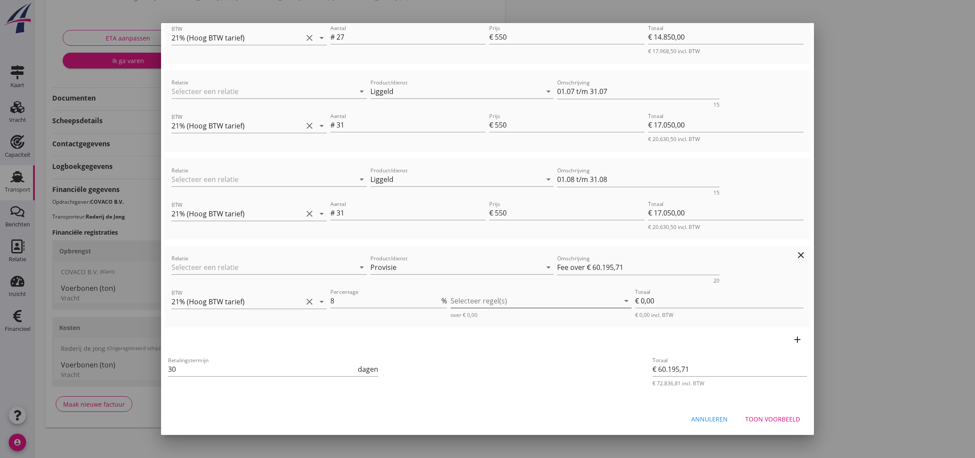
click at [522, 302] on div at bounding box center [535, 301] width 168 height 14
click at [385, 311] on div at bounding box center [388, 313] width 117 height 5
click at [386, 301] on input "8" at bounding box center [384, 301] width 109 height 14
click at [658, 301] on input "€ 0,00" at bounding box center [719, 301] width 168 height 14
click at [651, 300] on input "€ 0,00" at bounding box center [719, 301] width 168 height 14
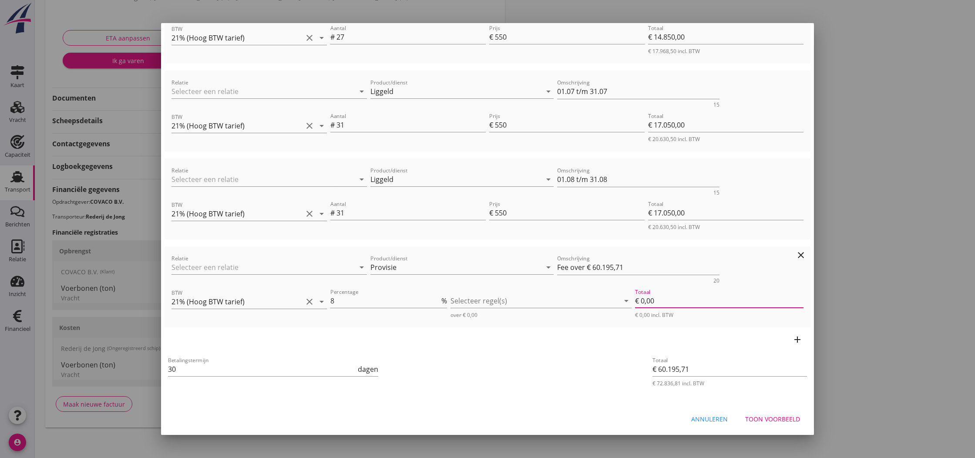
click at [661, 300] on input "€ 0,00" at bounding box center [719, 301] width 168 height 14
click at [649, 302] on input "€ 0,00" at bounding box center [719, 301] width 168 height 14
click at [547, 268] on icon "arrow_drop_down" at bounding box center [548, 267] width 10 height 10
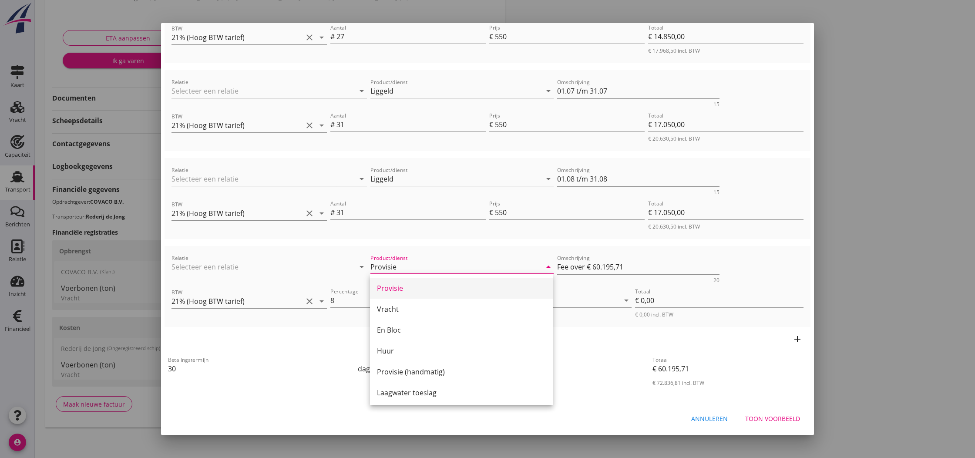
click at [412, 288] on div "Provisie" at bounding box center [461, 288] width 169 height 10
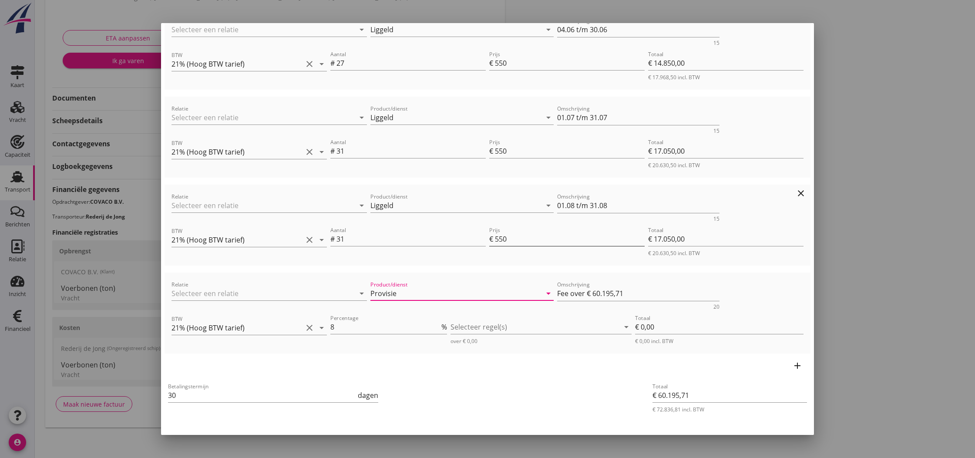
scroll to position [194, 0]
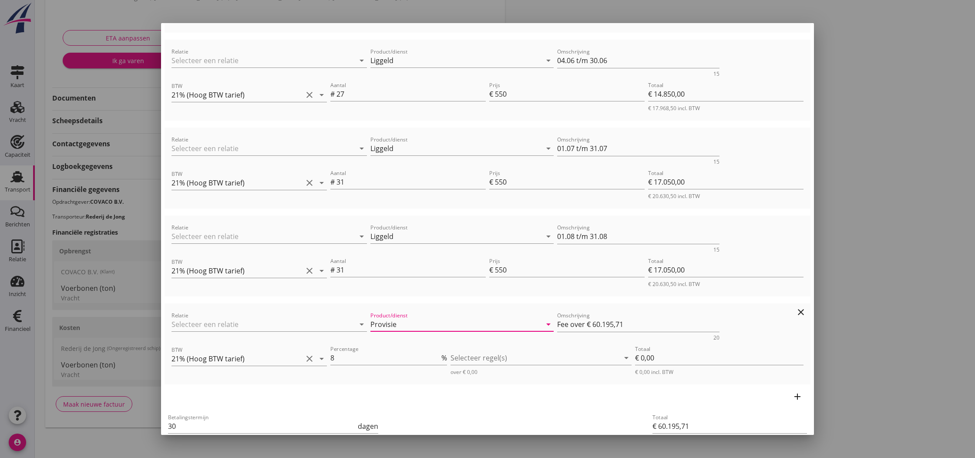
click at [549, 327] on icon "arrow_drop_down" at bounding box center [548, 324] width 10 height 10
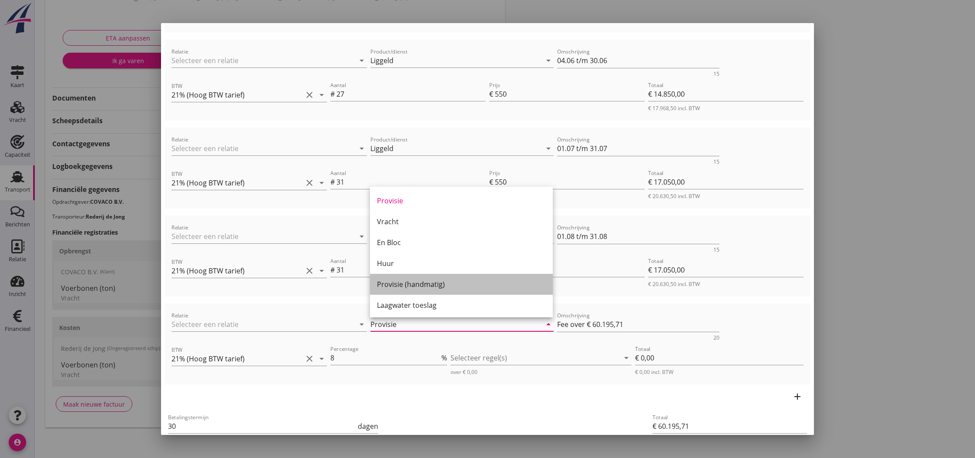
click at [402, 286] on div "Provisie (handmatig)" at bounding box center [461, 284] width 169 height 10
type input "Provisie (handmatig)"
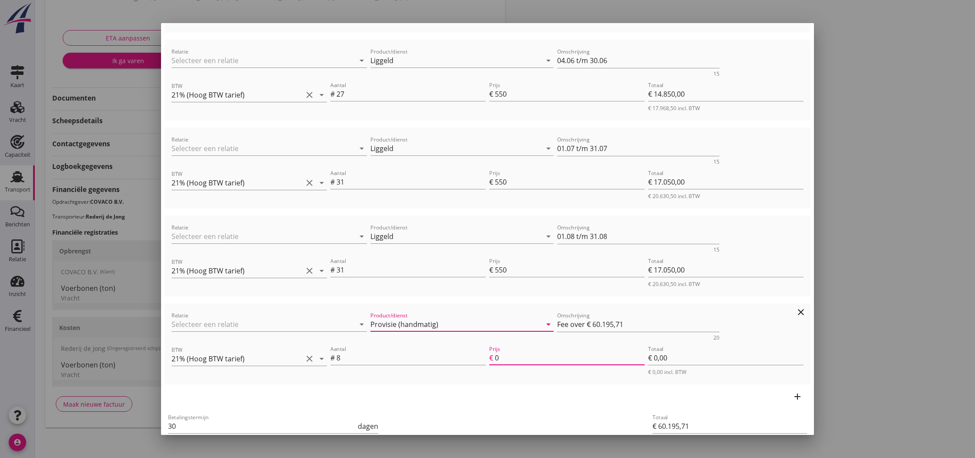
click at [499, 358] on input "0" at bounding box center [570, 358] width 150 height 14
type input "€ 60.227,71"
type input "4"
type input "€ 60.579,71"
type input "48"
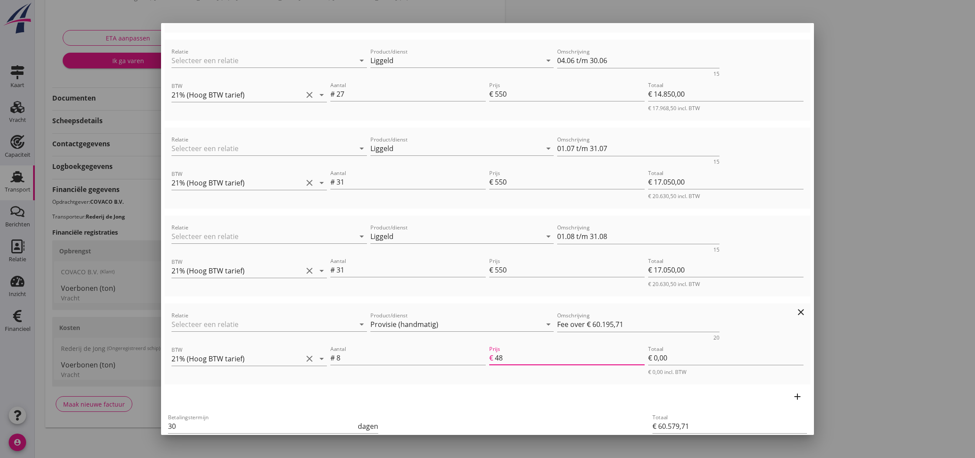
type input "€ 64.043,71"
type input "481"
type input "€ 98.715,71"
type input "4815"
type input "€ 98.720,51"
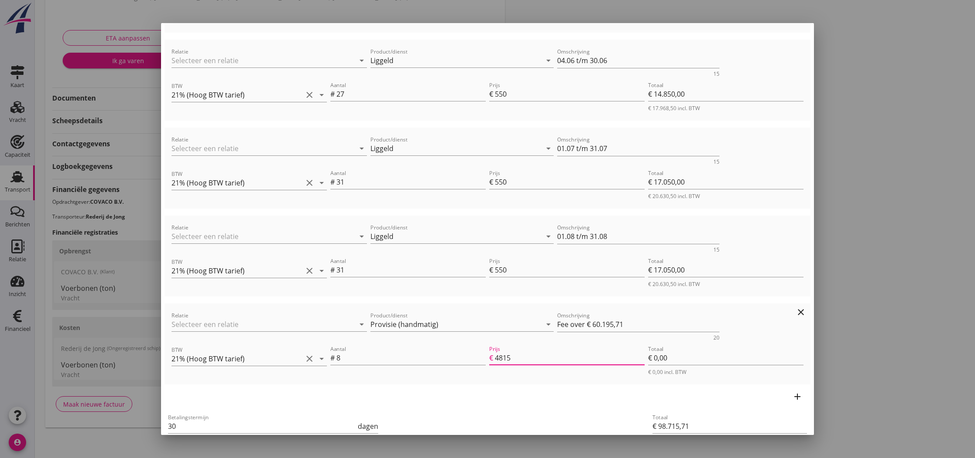
type input "4815.6"
type input "€ 98.720,91"
type input "4815.65"
drag, startPoint x: 600, startPoint y: 380, endPoint x: 614, endPoint y: 376, distance: 14.1
click at [601, 380] on div "Relatie arrow_drop_down Product/dienst Provisie (handmatig) arrow_drop_down Oms…" at bounding box center [487, 344] width 639 height 74
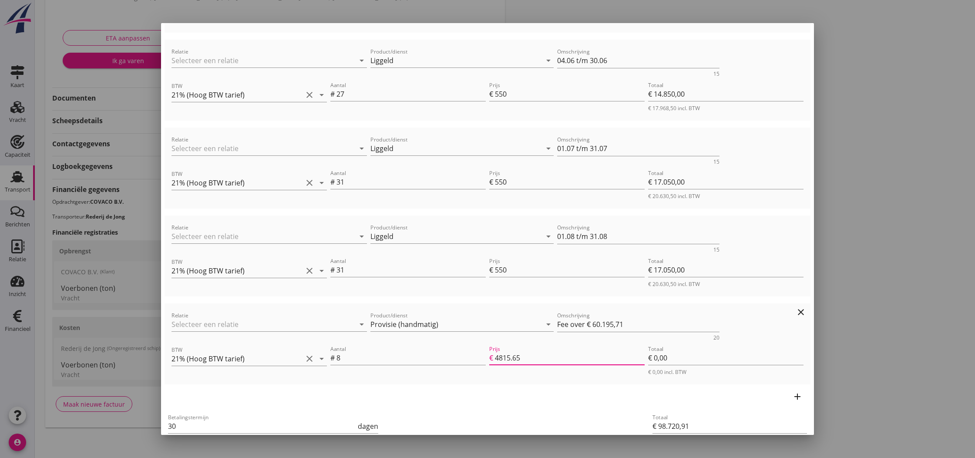
drag, startPoint x: 496, startPoint y: 358, endPoint x: 521, endPoint y: 358, distance: 24.8
click at [521, 358] on input "4815.65" at bounding box center [570, 358] width 150 height 14
type input "€ 60.243,71"
type input "6"
type input "€ 60.675,71"
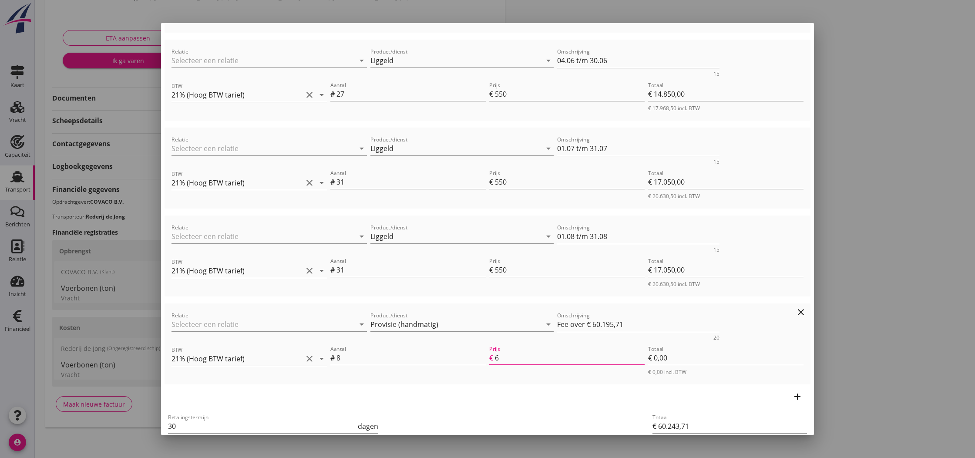
type input "60"
type input "€ 65.003,71"
type input "601"
type input "€ 108.347,71"
type input "6019"
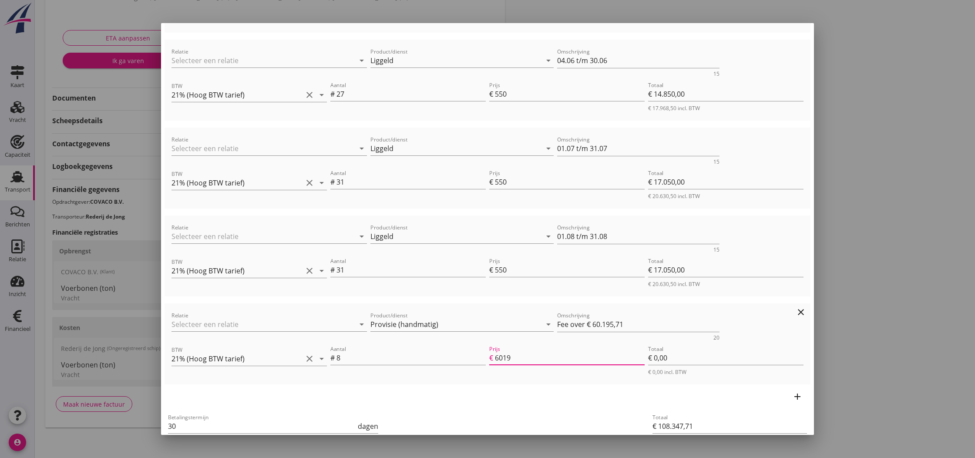
type input "€ 541.755,71"
type input "60195"
type input "€ 541.761,31"
type input "60195.7"
type input "€ 541.761,39"
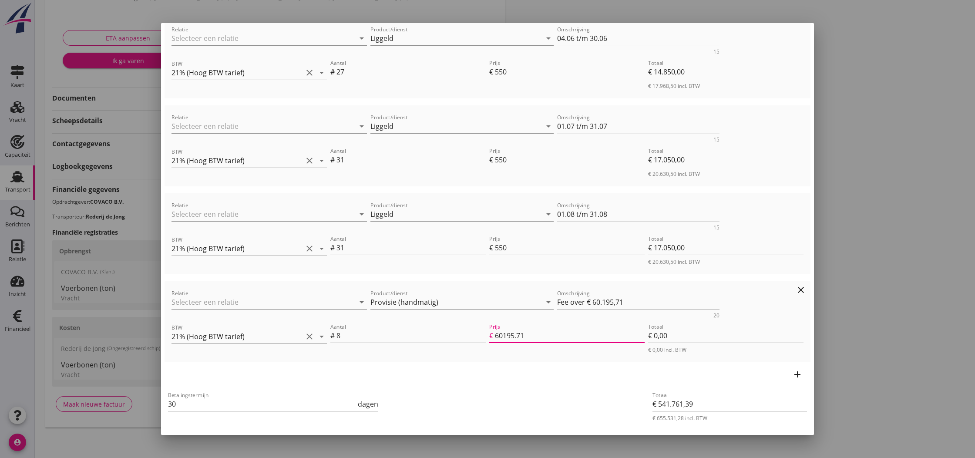
scroll to position [222, 0]
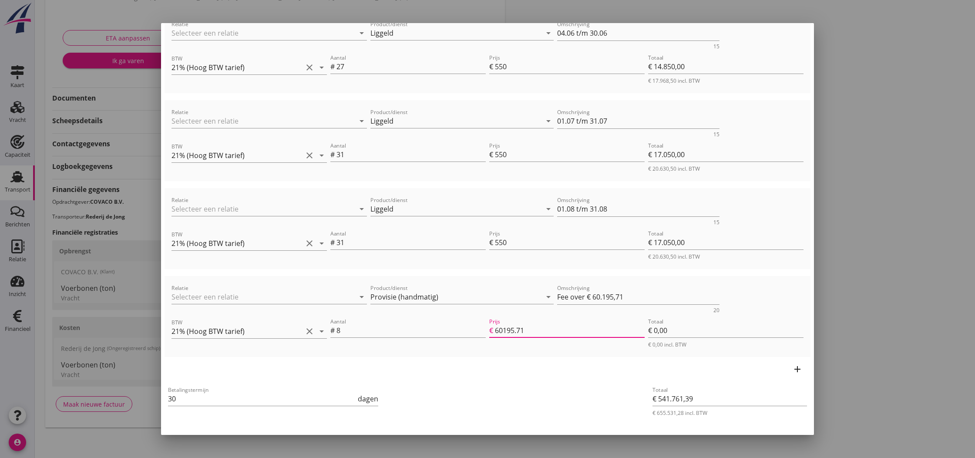
type input "60195.71"
click at [552, 381] on div "add" at bounding box center [488, 369] width 646 height 24
click at [686, 332] on input "€ 0,00" at bounding box center [725, 330] width 155 height 14
click at [504, 332] on input "60195.71" at bounding box center [570, 330] width 150 height 14
type input "€ 60.195,71"
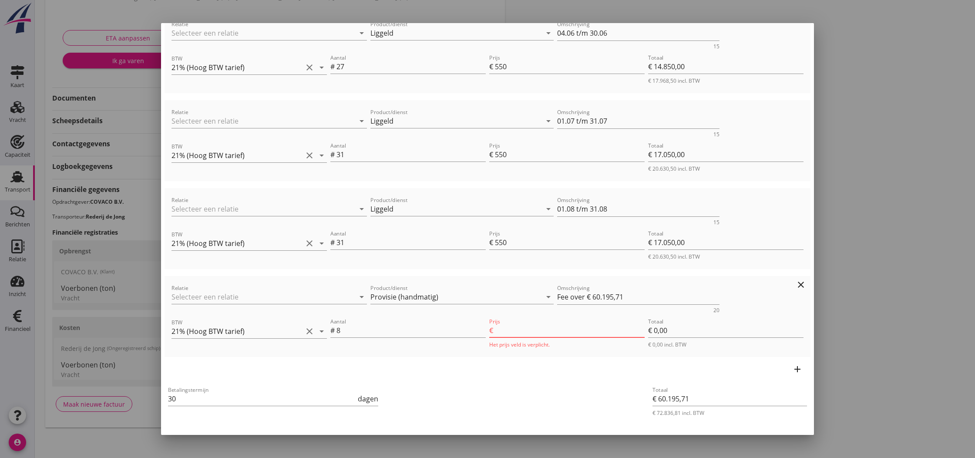
type input "€ 541.761,39"
type input "60195.71"
click at [662, 329] on input "€ 0,00" at bounding box center [725, 330] width 155 height 14
click at [380, 331] on input "8" at bounding box center [411, 330] width 149 height 14
type input "€ 481.565,68"
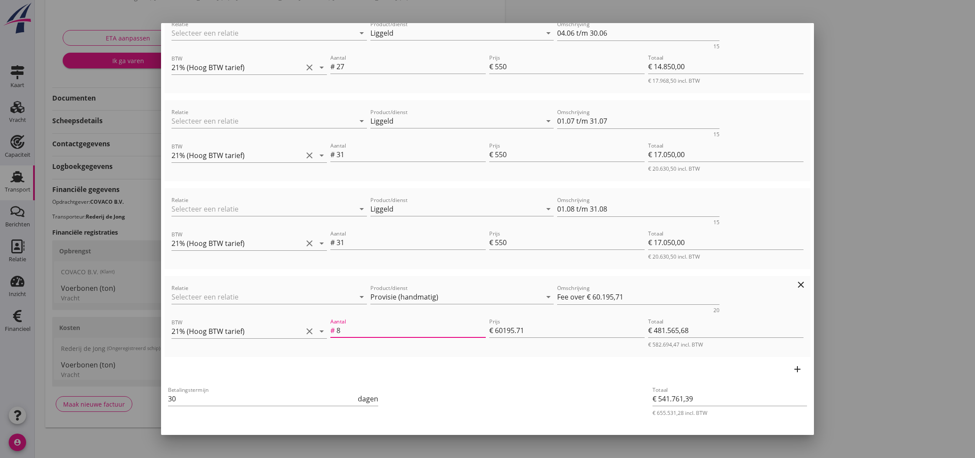
type input "€ 60.195,71"
type input "€ 0,00"
type input "€ 541.761,39"
type input "€ 481.565,68"
type input "8"
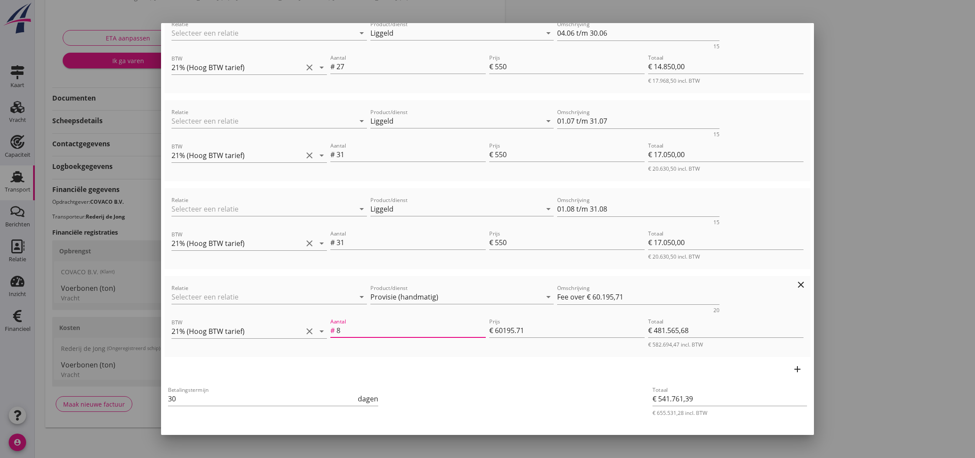
type input "€ 60.195,71"
type input "€ 0,00"
type input "€ 541.761,39"
type input "€ 481.565,68"
type input "8"
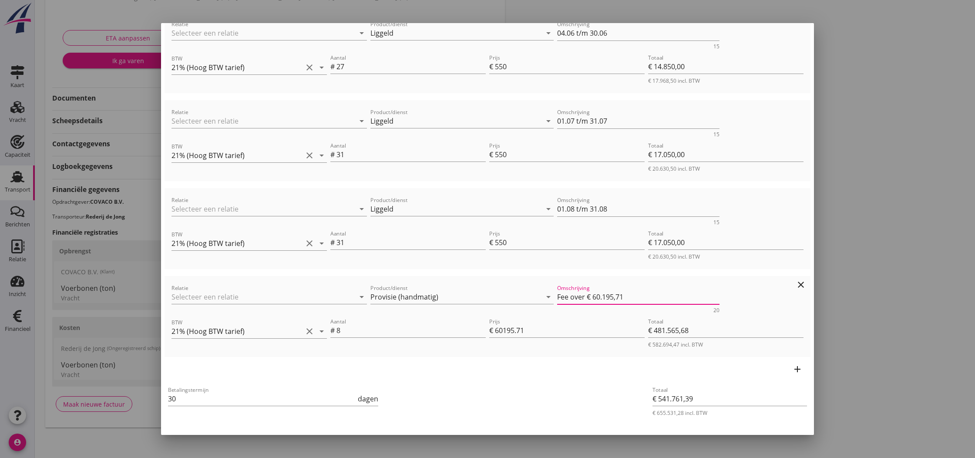
click at [569, 298] on textarea "Fee over € 60.195,71" at bounding box center [638, 297] width 163 height 14
type textarea "Fee 8% over € 60.195,71"
click at [546, 332] on input "60195.71" at bounding box center [570, 330] width 150 height 14
drag, startPoint x: 342, startPoint y: 331, endPoint x: 337, endPoint y: 331, distance: 4.8
click at [337, 331] on input "8" at bounding box center [411, 330] width 149 height 14
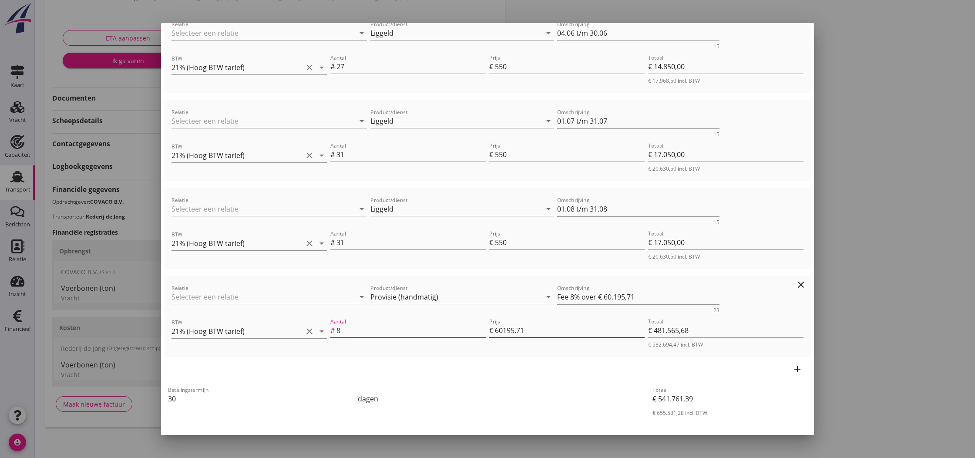
click at [534, 331] on input "60195.71" at bounding box center [570, 330] width 150 height 14
type input "€ 541.761,31"
type input "€ 481.565,60"
type input "60195.7"
type input "€ 541.755,71"
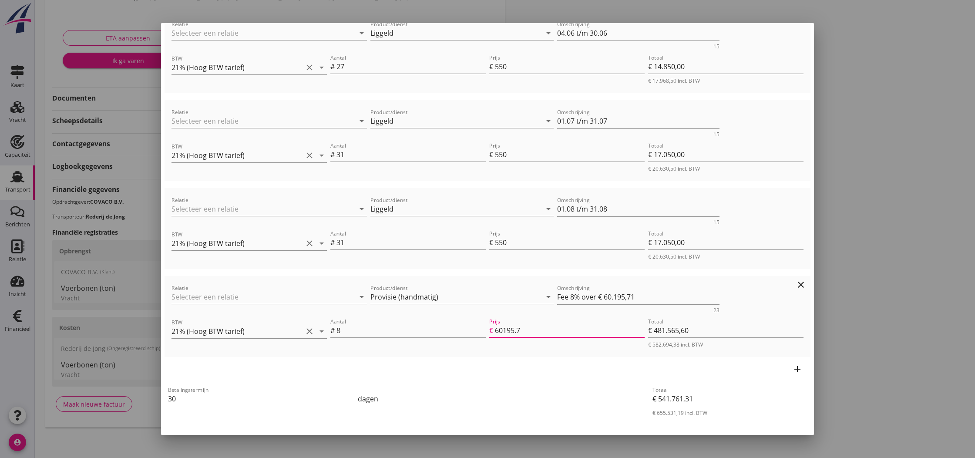
type input "€ 481.560,00"
type input "60195"
type input "€ 108.347,71"
type input "€ 48.152,00"
type input "6019"
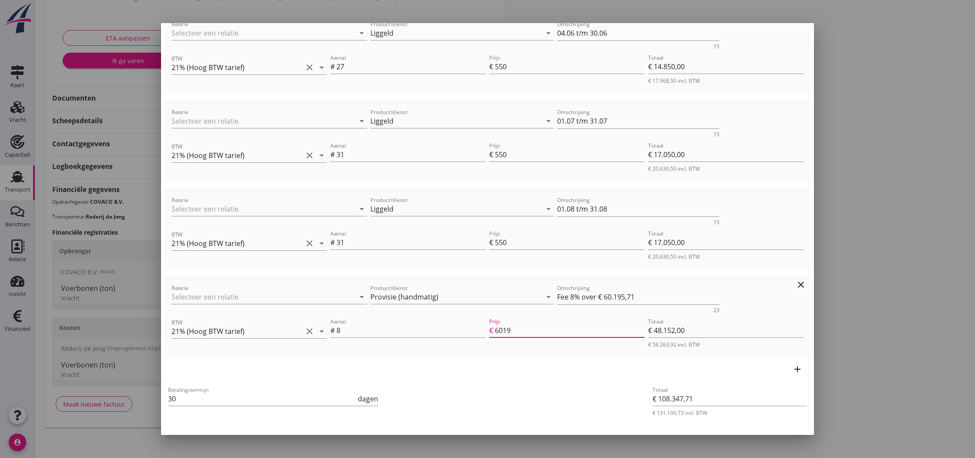
type input "€ 65.003,71"
type input "€ 4.808,00"
type input "601"
type input "€ 60.675,71"
type input "€ 480,00"
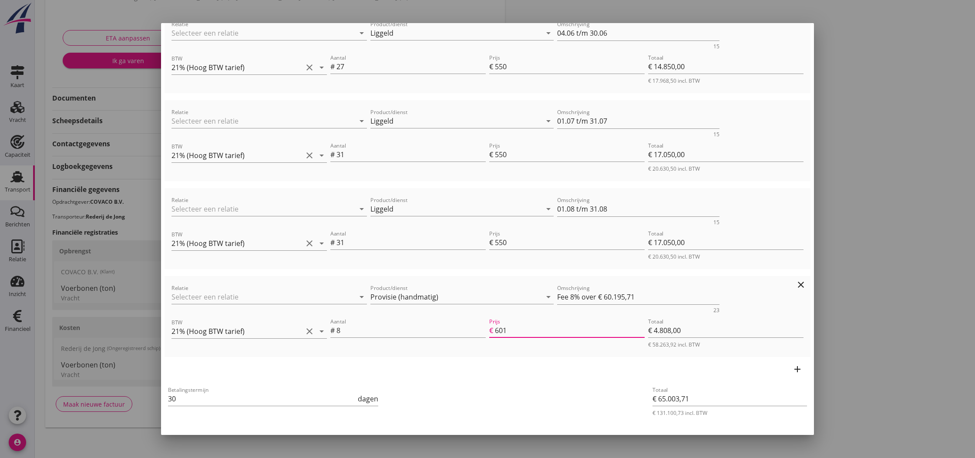
type input "60"
type input "€ 60.243,71"
type input "€ 48,00"
type input "6"
type input "€ 60.195,71"
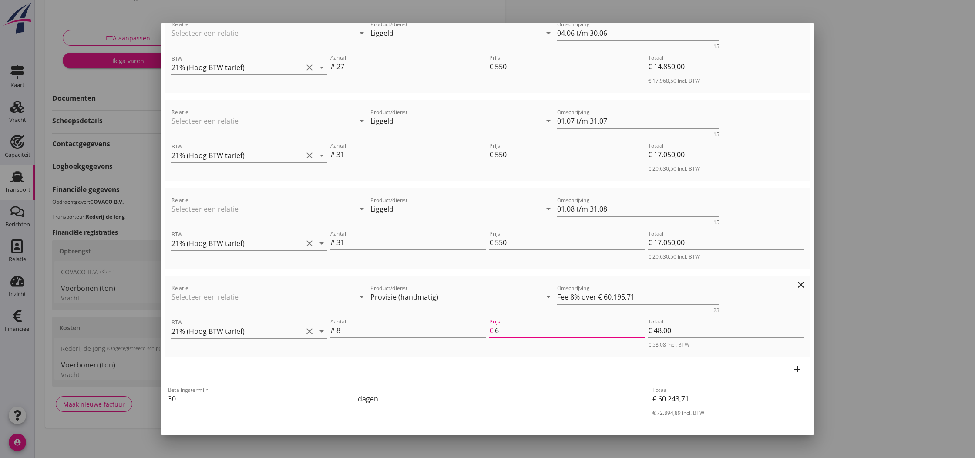
type input "€ 0,00"
drag, startPoint x: 401, startPoint y: 331, endPoint x: 375, endPoint y: 332, distance: 26.6
click at [397, 331] on input "8" at bounding box center [411, 330] width 149 height 14
drag, startPoint x: 347, startPoint y: 332, endPoint x: 320, endPoint y: 332, distance: 27.0
click at [320, 332] on div "BTW 21% (Hoog BTW tarief) clear arrow_drop_down Aantal # 8 Prijs € Het prijs ve…" at bounding box center [488, 332] width 636 height 35
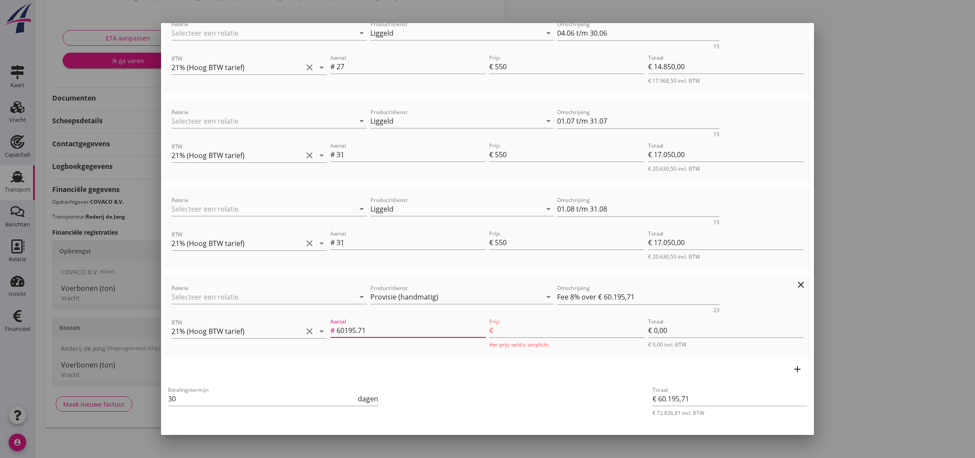
type input "60195.71"
click at [551, 330] on input "Prijs" at bounding box center [570, 330] width 150 height 14
type input "€ 300.978,55"
type input "€ 240.782,84"
type input "4"
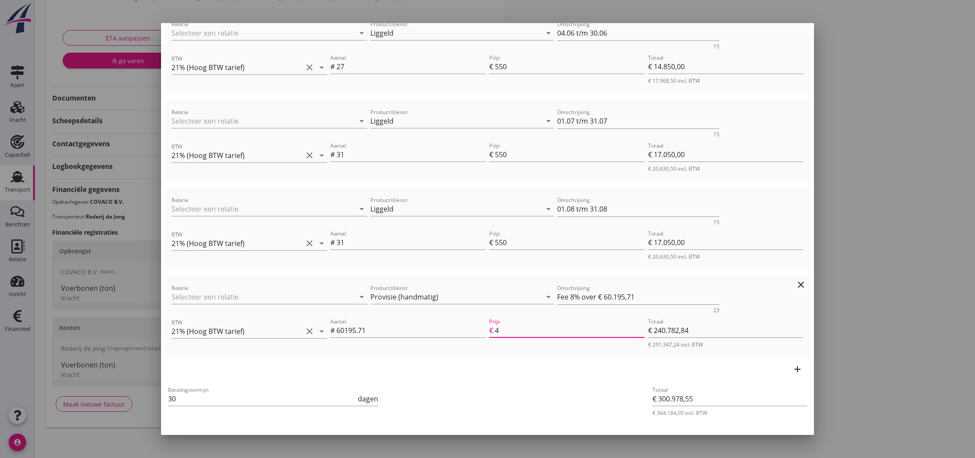
type input "€ 2.949.589,79"
type input "€ 2.889.394,08"
type input "48"
type input "€ 29.014.332,22"
type input "€ 28.954.136,51"
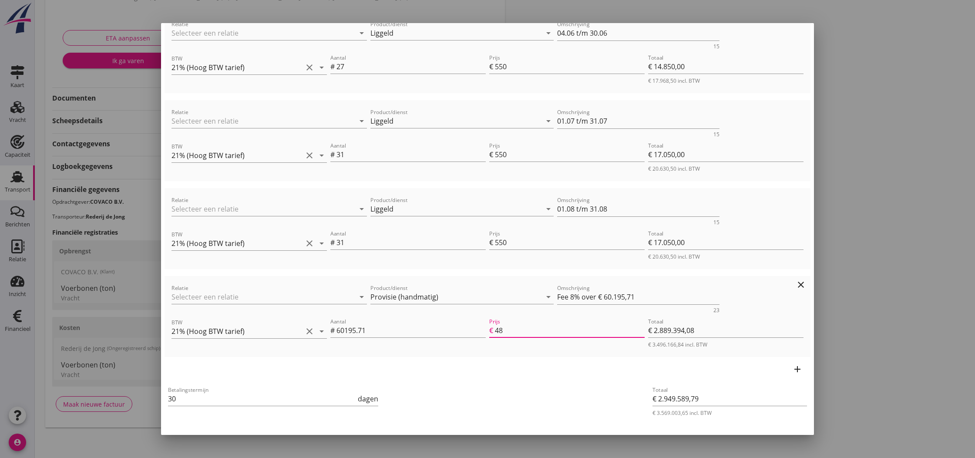
type input "481"
type input "€ 289.902.539,36"
type input "€ 289.842.343,65"
type input "4815"
type input "€ 289.938.656,79"
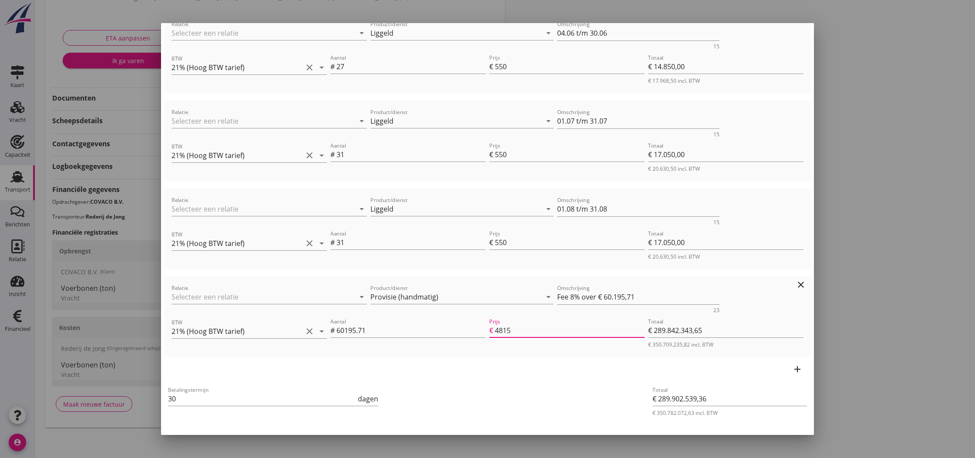
type input "€ 289.878.461,08"
type input "4815.6"
type input "€ 289.942.268,53"
type input "€ 289.882.072,82"
type input "4815.66"
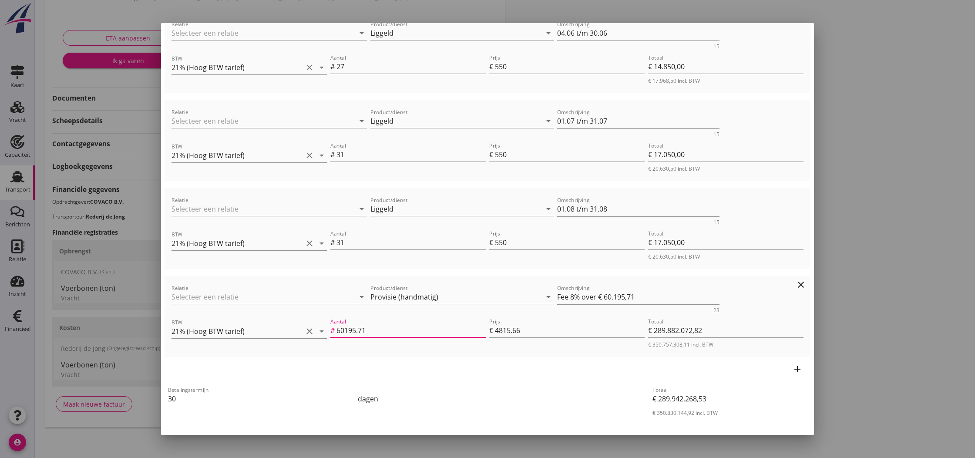
click at [370, 332] on input "60195.71" at bounding box center [411, 330] width 149 height 14
type input "€ 289.942.220,37"
type input "€ 289.882.024,66"
type input "60195.7"
type input "€ 289.938.849,41"
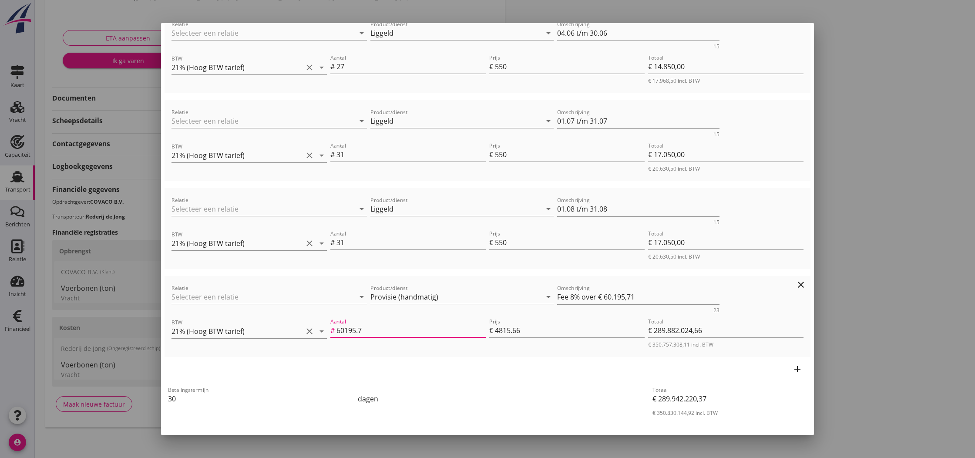
type input "€ 289.878.653,70"
type input "60195"
type input "€ 29.045.653,25"
type input "€ 28.985.457,54"
type input "6019"
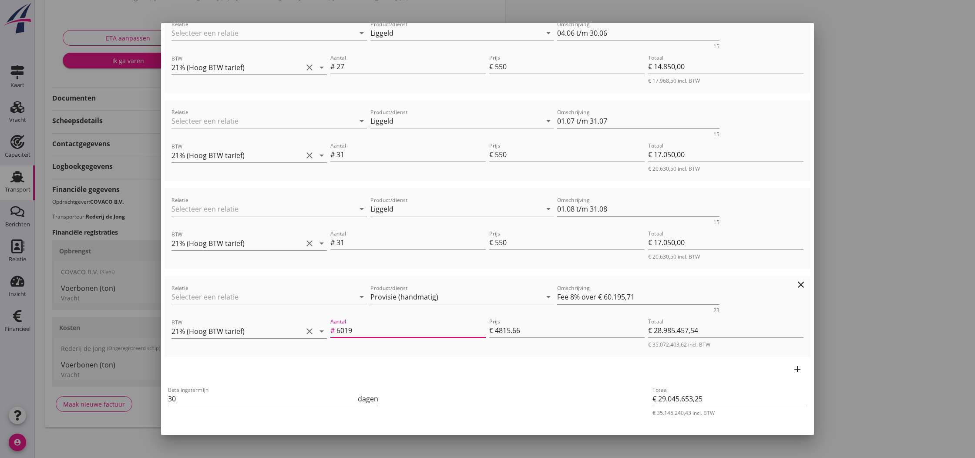
type input "€ 2.954.407,37"
type input "€ 2.894.211,66"
type input "601"
type input "€ 349.135,31"
type input "€ 288.939,60"
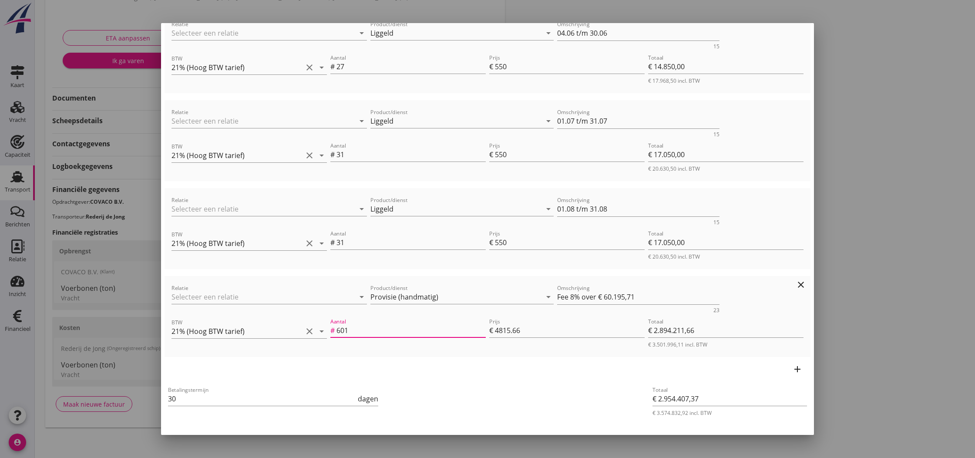
type input "60"
type input "€ 89.089,67"
type input "€ 28.893,96"
type input "6"
type input "€ 60.195,71"
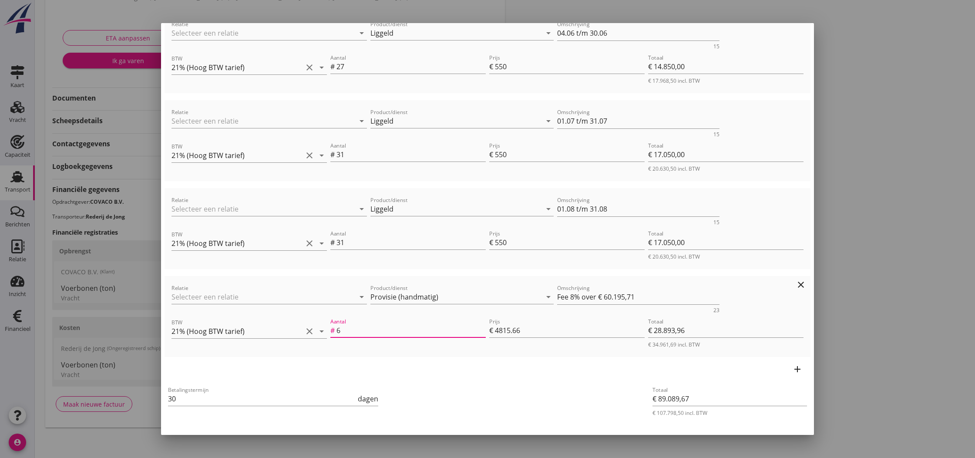
type input "€ 0,00"
type input "€ 65.011,37"
type input "€ 4.815,66"
type input "1"
drag, startPoint x: 407, startPoint y: 355, endPoint x: 476, endPoint y: 351, distance: 68.9
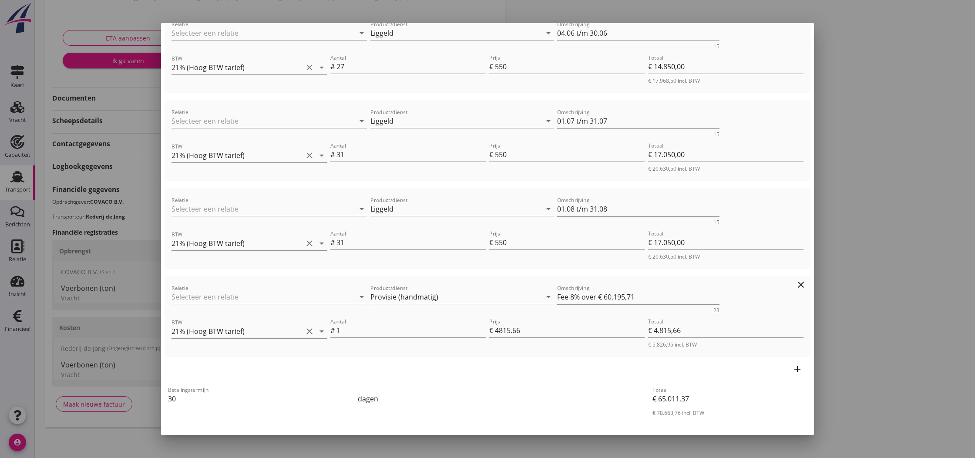
click at [407, 355] on div "Relatie arrow_drop_down Product/dienst Provisie (handmatig) arrow_drop_down Oms…" at bounding box center [488, 316] width 646 height 81
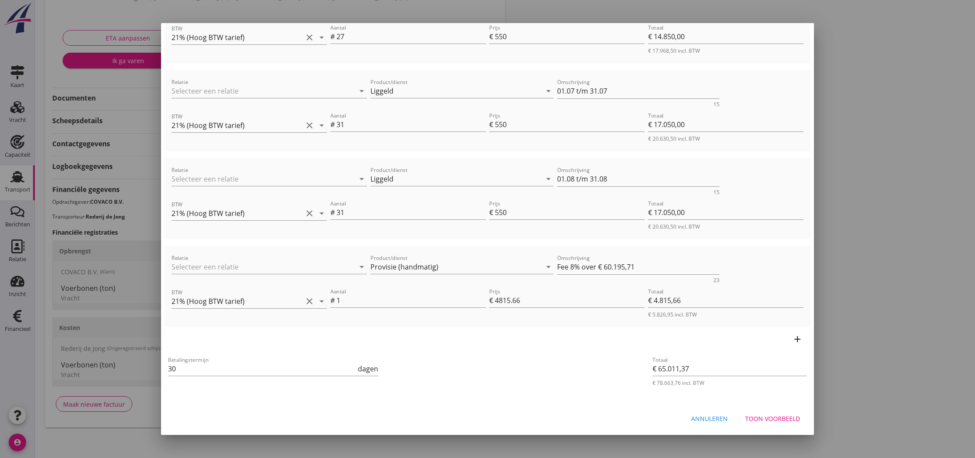
scroll to position [252, 0]
click at [779, 420] on div "Toon voorbeeld" at bounding box center [772, 418] width 55 height 9
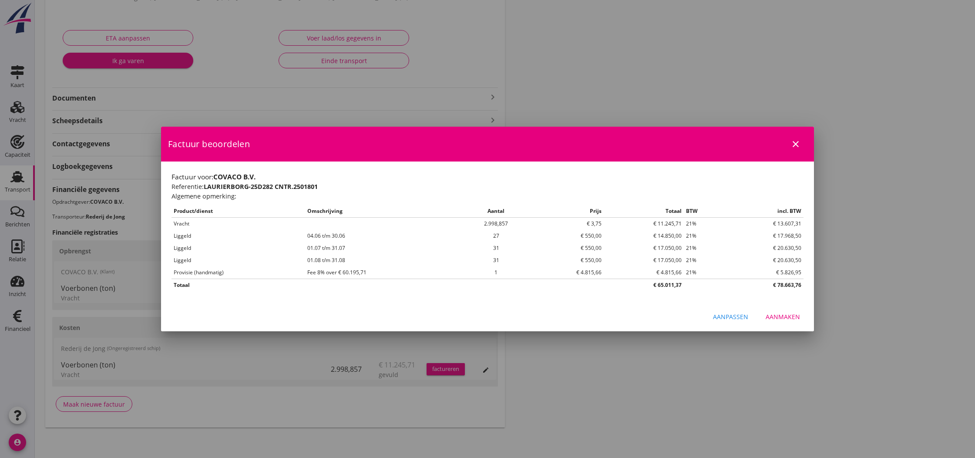
click at [786, 317] on div "Aanmaken" at bounding box center [783, 316] width 34 height 9
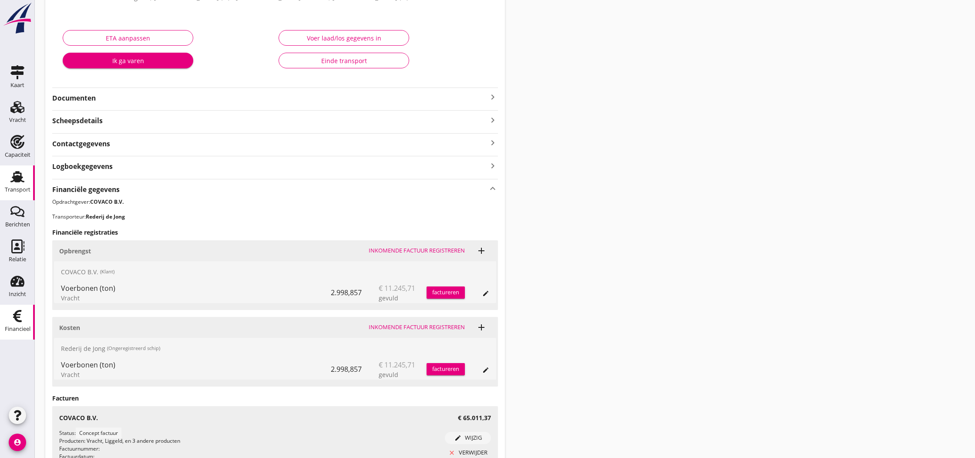
click at [18, 317] on icon "Financieel" at bounding box center [17, 316] width 14 height 14
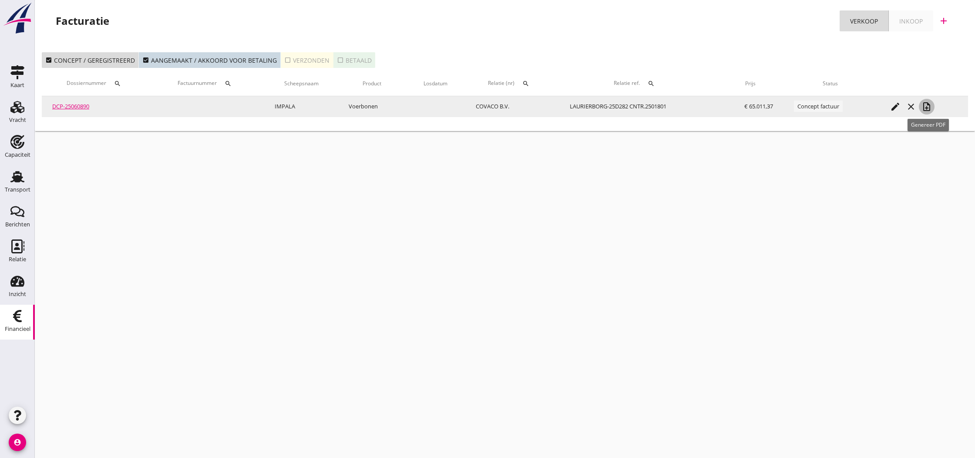
click at [930, 109] on icon "note_add" at bounding box center [927, 106] width 10 height 10
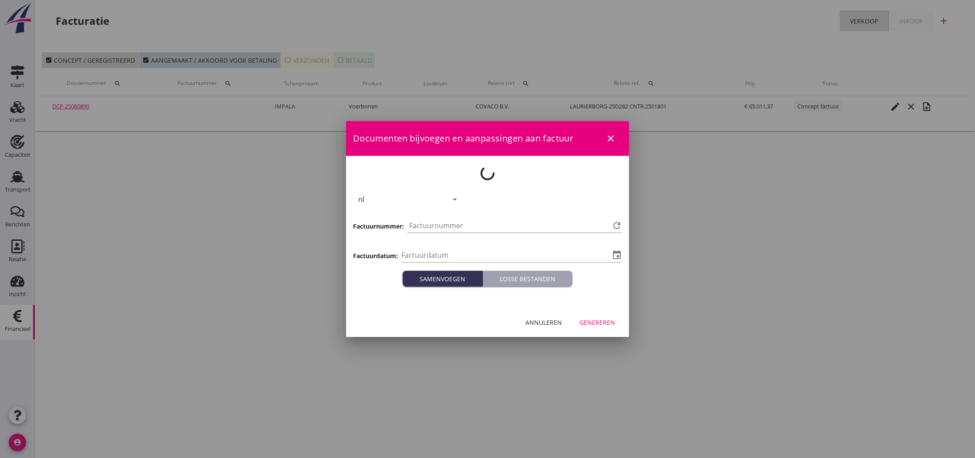
type input "[DATE]"
type input "806"
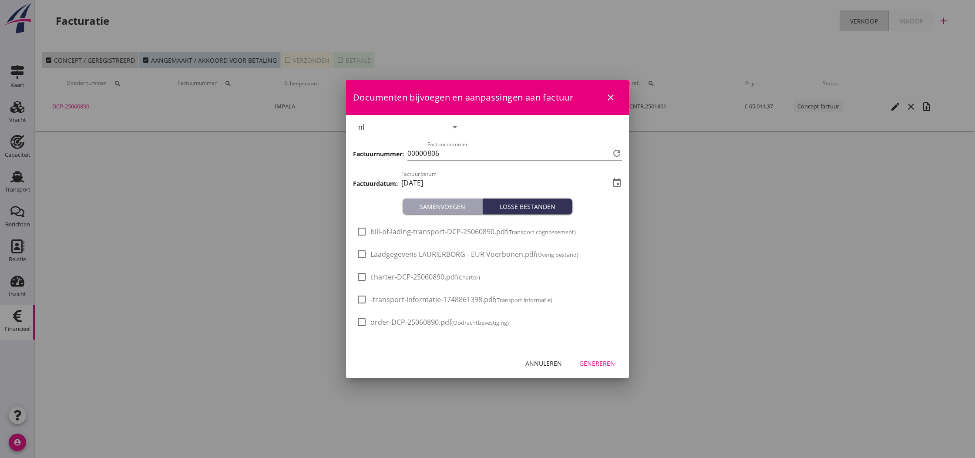
click at [602, 364] on div "Genereren" at bounding box center [597, 363] width 36 height 9
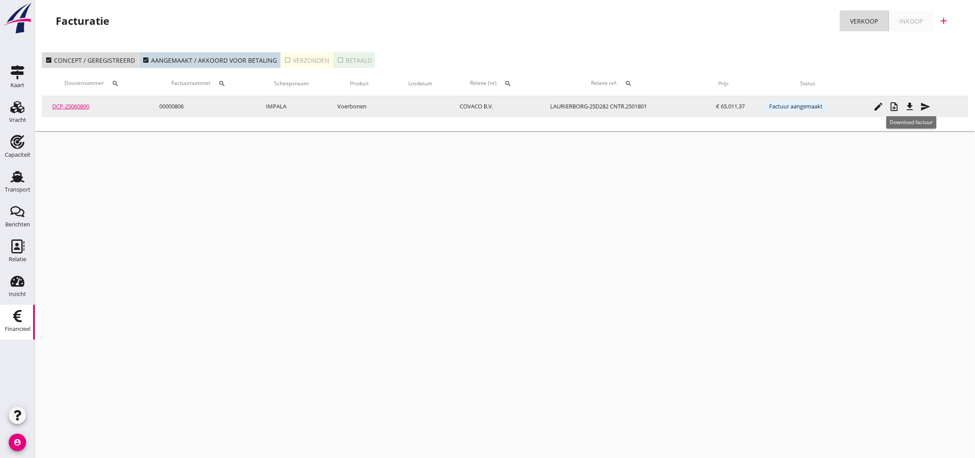
click at [909, 106] on icon "file_download" at bounding box center [910, 106] width 10 height 10
click at [928, 109] on icon "send" at bounding box center [925, 106] width 10 height 10
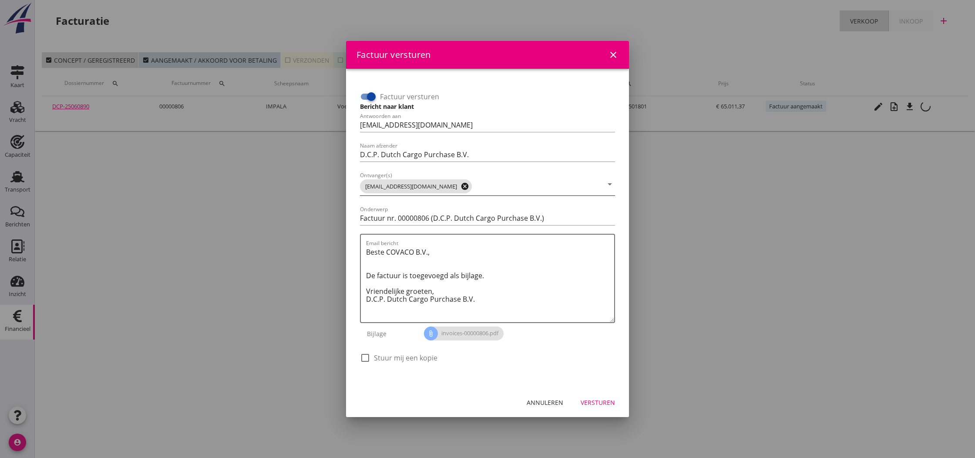
click at [461, 187] on icon "cancel" at bounding box center [465, 186] width 9 height 9
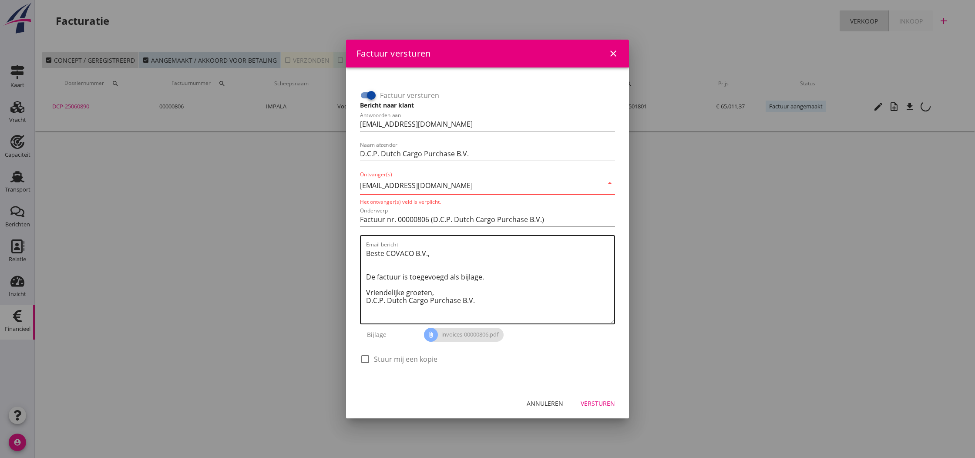
type input "[EMAIL_ADDRESS][DOMAIN_NAME]"
click at [546, 302] on textarea "Beste COVACO B.V., De factuur is toegevoegd als bijlage. Vriendelijke groeten, …" at bounding box center [490, 284] width 248 height 77
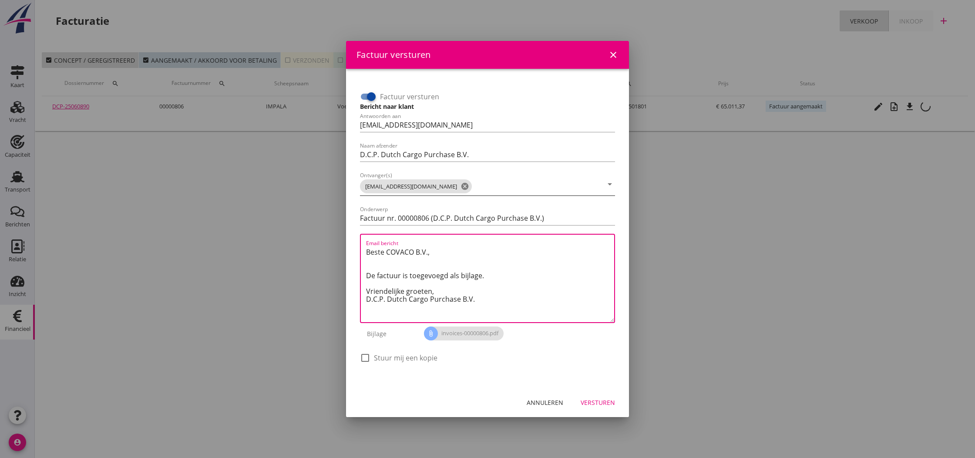
click at [602, 402] on div "Versturen" at bounding box center [598, 402] width 34 height 9
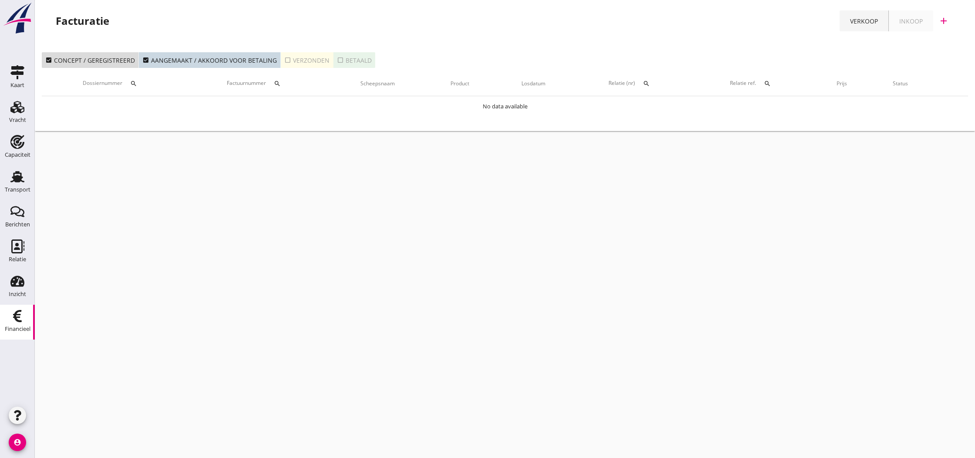
click at [860, 21] on div "Verkoop" at bounding box center [864, 21] width 28 height 9
click at [943, 21] on icon "add" at bounding box center [944, 21] width 10 height 10
click at [926, 44] on div "Verkoopfactuur" at bounding box center [939, 42] width 52 height 10
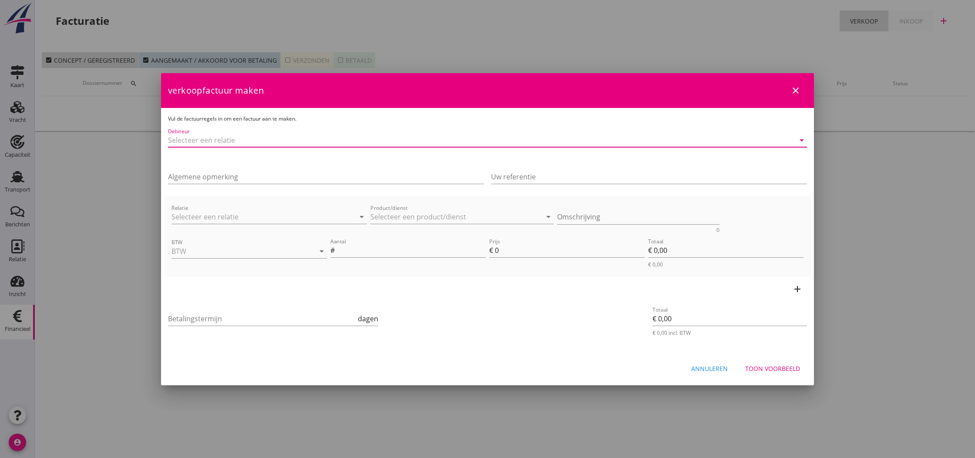
click at [233, 141] on input "Debiteur" at bounding box center [475, 140] width 615 height 14
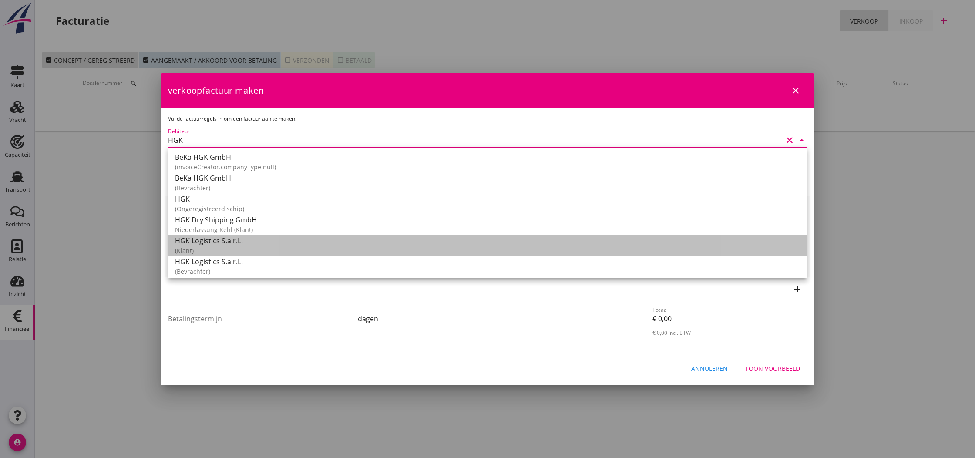
click at [228, 242] on div "HGK Logistics S.a.r.L." at bounding box center [487, 241] width 625 height 10
type input "HGK Logistics S.a.r.L."
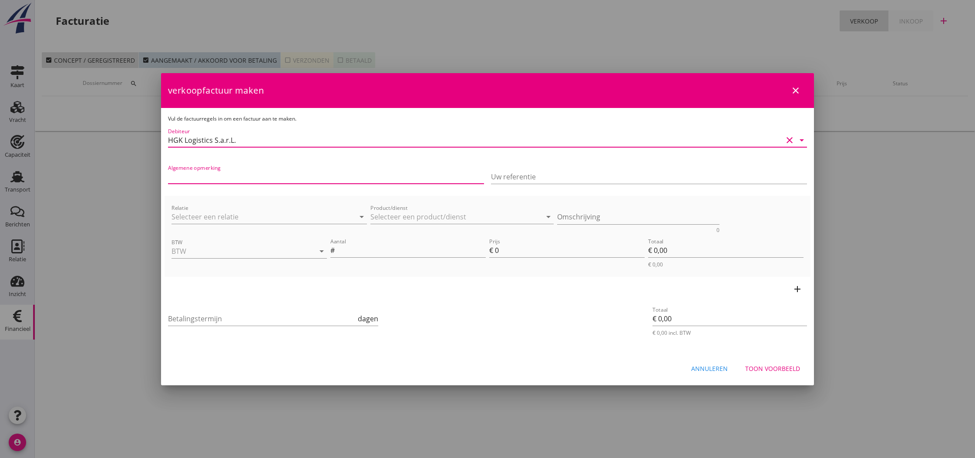
click at [312, 177] on input "Algemene opmerking" at bounding box center [326, 177] width 316 height 14
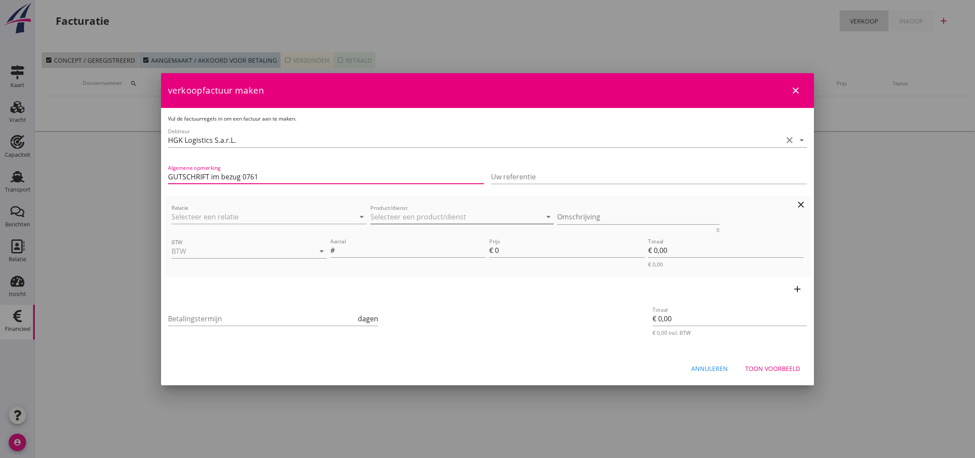
type input "GUTSCHRIFT im bezug 0761"
click at [384, 216] on input "Product/dienst" at bounding box center [455, 217] width 171 height 14
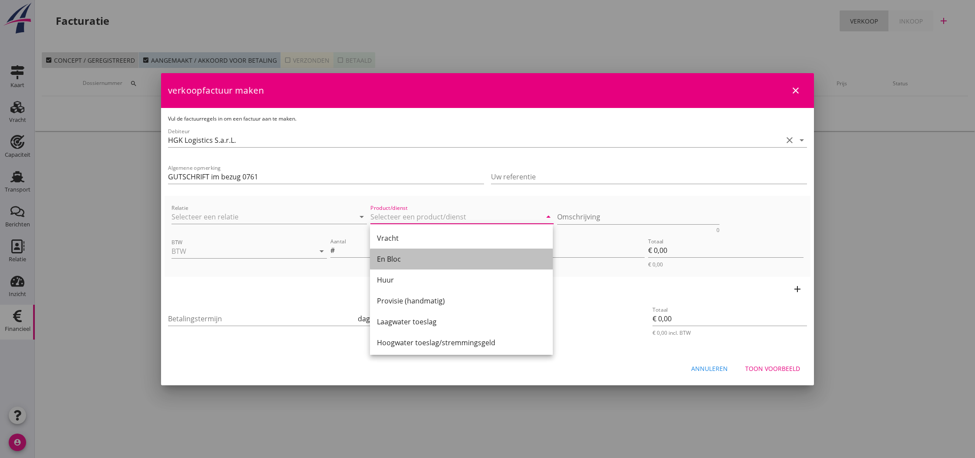
click at [390, 255] on div "En Bloc" at bounding box center [461, 259] width 169 height 10
type input "En Bloc"
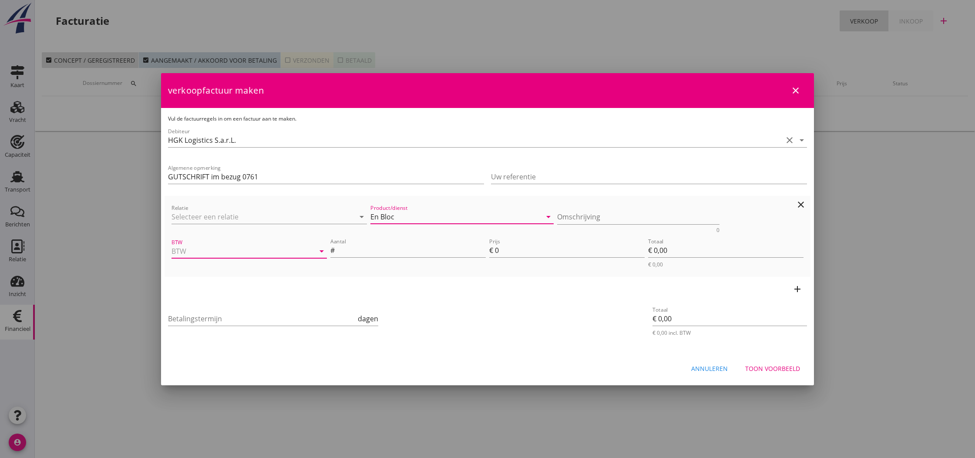
click at [266, 254] on input "BTW" at bounding box center [237, 251] width 131 height 14
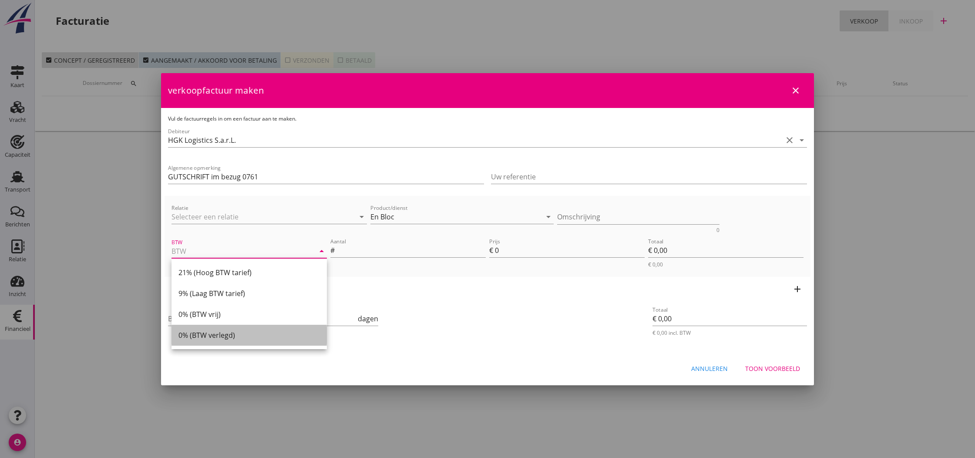
click at [225, 335] on div "0% (BTW verlegd)" at bounding box center [248, 335] width 141 height 10
type input "0% (BTW verlegd)"
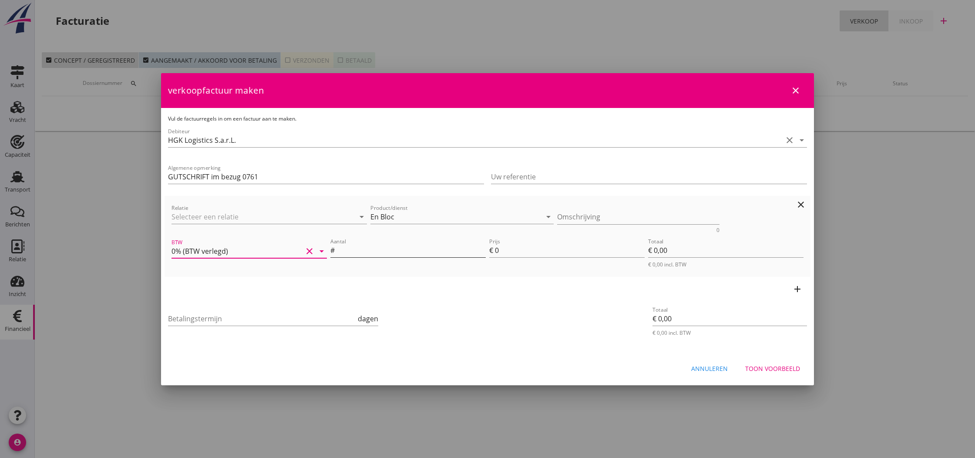
click at [369, 251] on input "Aantal" at bounding box center [411, 250] width 149 height 14
type input "1"
drag, startPoint x: 495, startPoint y: 252, endPoint x: 500, endPoint y: 251, distance: 5.2
click at [500, 251] on input "0" at bounding box center [570, 250] width 150 height 14
type input "5"
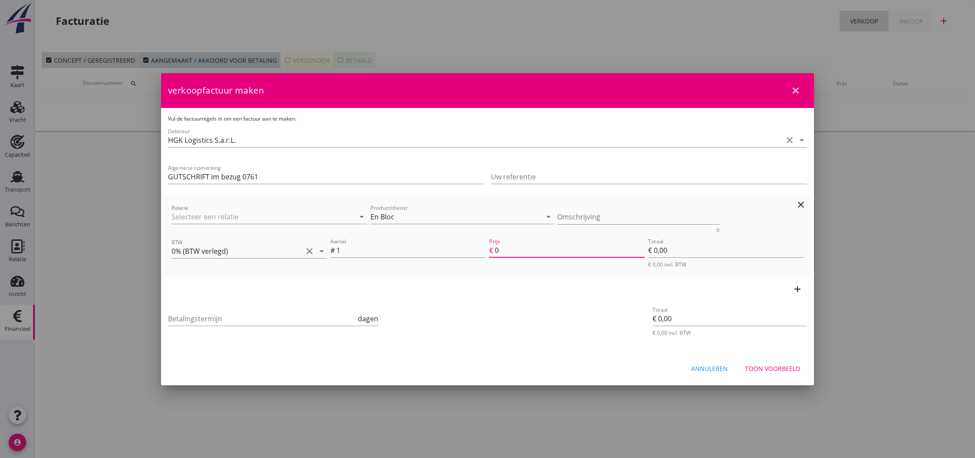
type input "€ 5,00"
type input "58"
type input "€ 58,00"
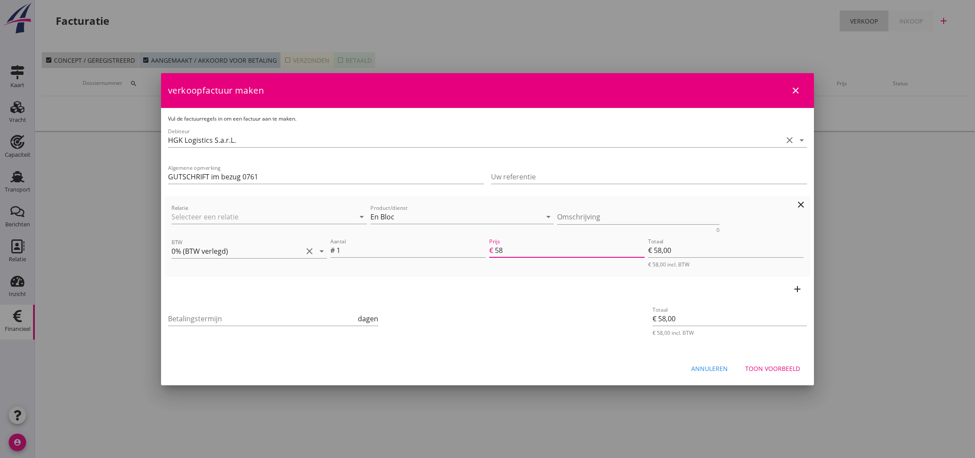
type input "58.9"
type input "€ 58,90"
click at [554, 293] on div "add" at bounding box center [488, 289] width 646 height 24
click at [496, 251] on input "58.90" at bounding box center [570, 250] width 150 height 14
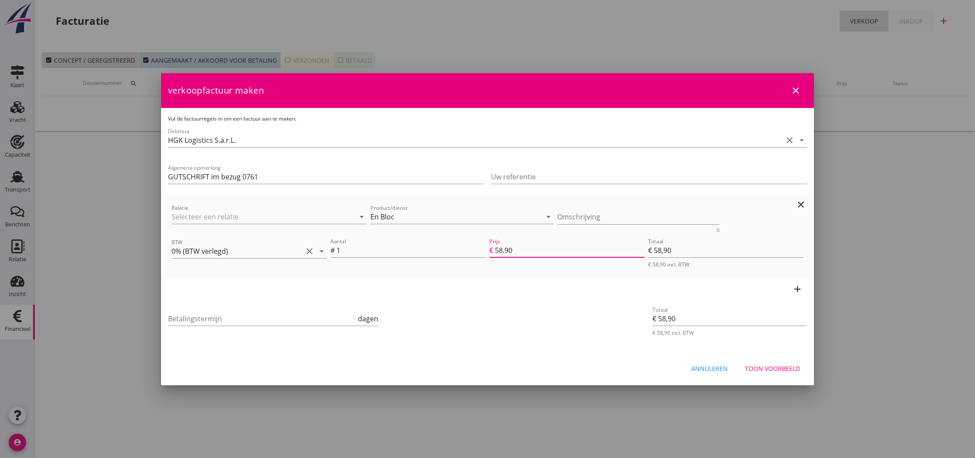
type input "-58.90"
type input "€ -58,90"
type input "-58.90"
click at [773, 368] on div "Toon voorbeeld" at bounding box center [772, 368] width 55 height 9
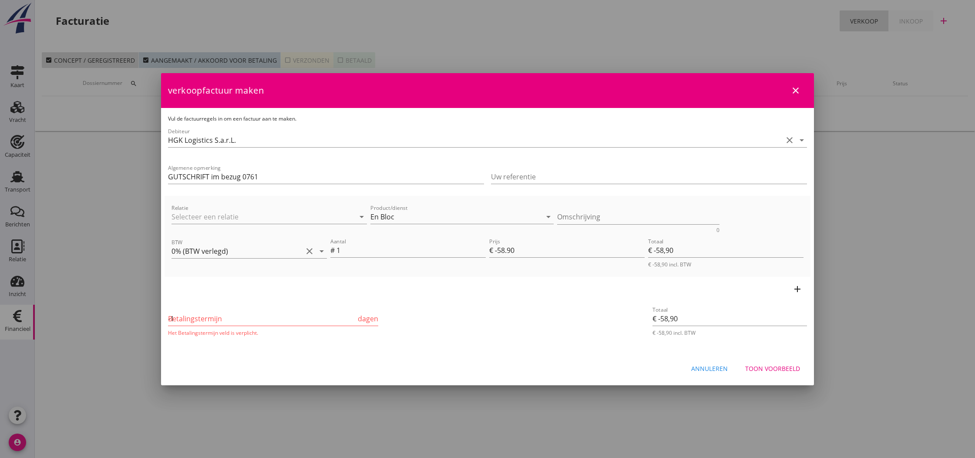
click at [353, 321] on input "-1" at bounding box center [262, 319] width 188 height 14
click at [354, 317] on input "0" at bounding box center [262, 319] width 188 height 14
click at [354, 317] on input "1" at bounding box center [262, 319] width 188 height 14
click at [354, 317] on input "2" at bounding box center [262, 319] width 188 height 14
click at [354, 317] on input "3" at bounding box center [262, 319] width 188 height 14
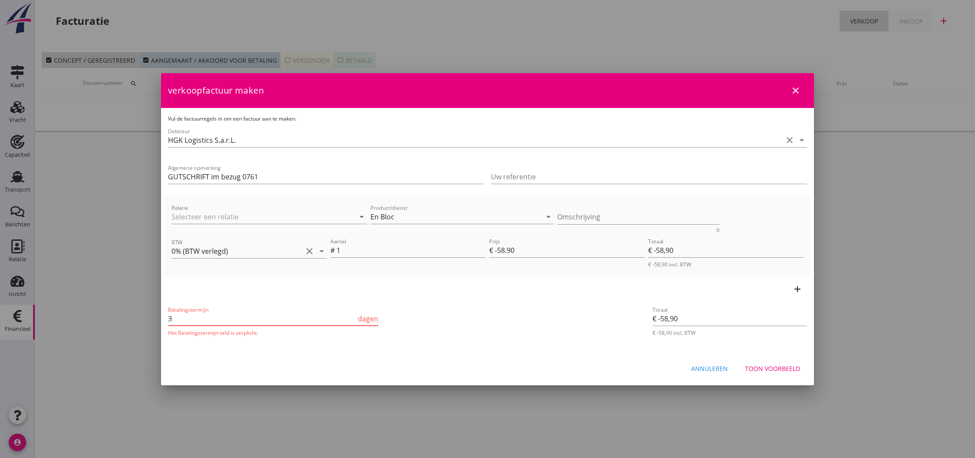
click at [336, 320] on input "3" at bounding box center [262, 319] width 188 height 14
drag, startPoint x: 344, startPoint y: 337, endPoint x: 495, endPoint y: 352, distance: 151.4
click at [345, 337] on div "Betalingstermijn 3 dagen Het Betalingstermijn veld is verplicht." at bounding box center [273, 320] width 214 height 35
click at [769, 369] on div "Toon voorbeeld" at bounding box center [772, 368] width 55 height 9
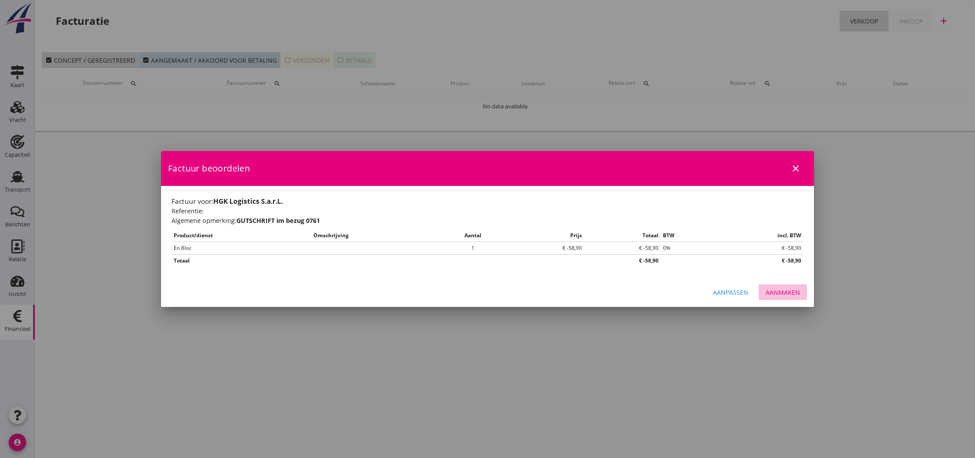
click at [784, 294] on div "Aanmaken" at bounding box center [783, 292] width 34 height 9
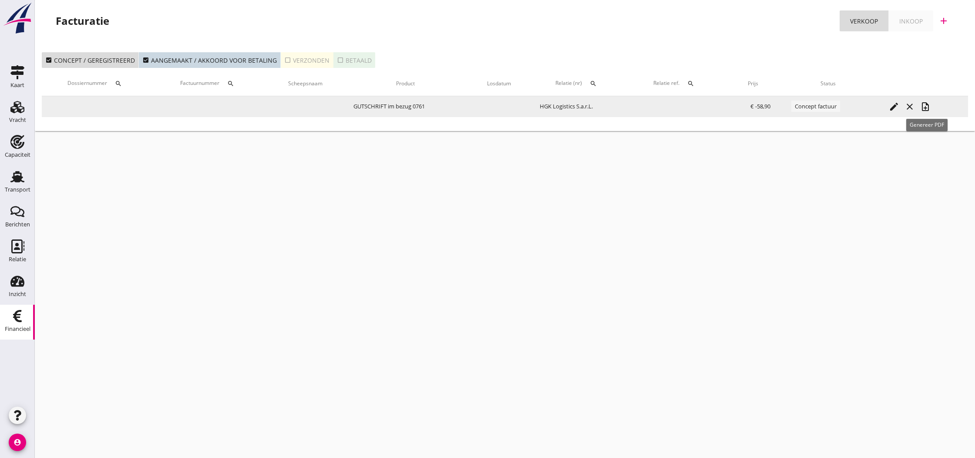
click at [927, 108] on icon "note_add" at bounding box center [925, 106] width 10 height 10
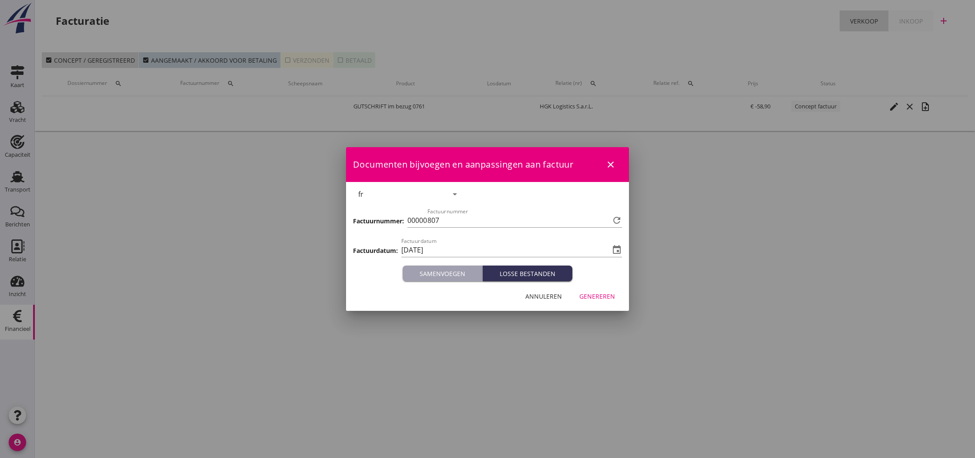
click at [598, 298] on div "Genereren" at bounding box center [597, 296] width 36 height 9
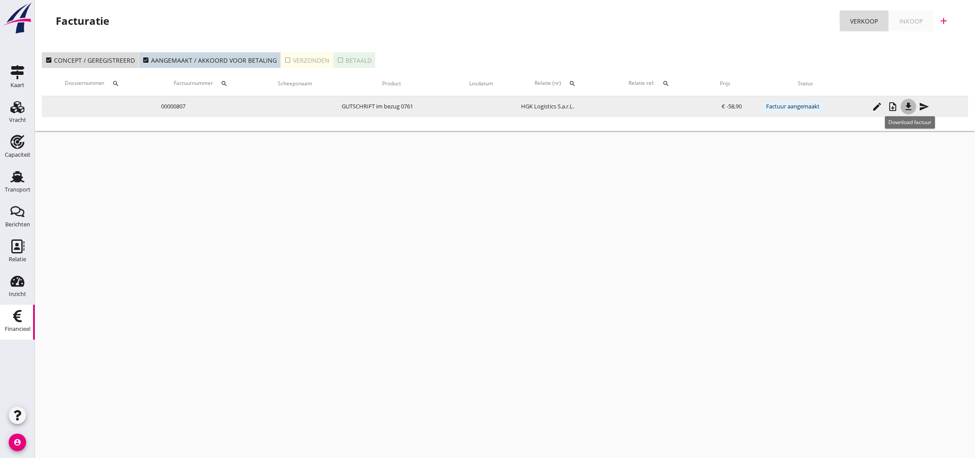
click at [909, 106] on icon "file_download" at bounding box center [908, 106] width 10 height 10
click at [925, 109] on icon "send" at bounding box center [924, 106] width 10 height 10
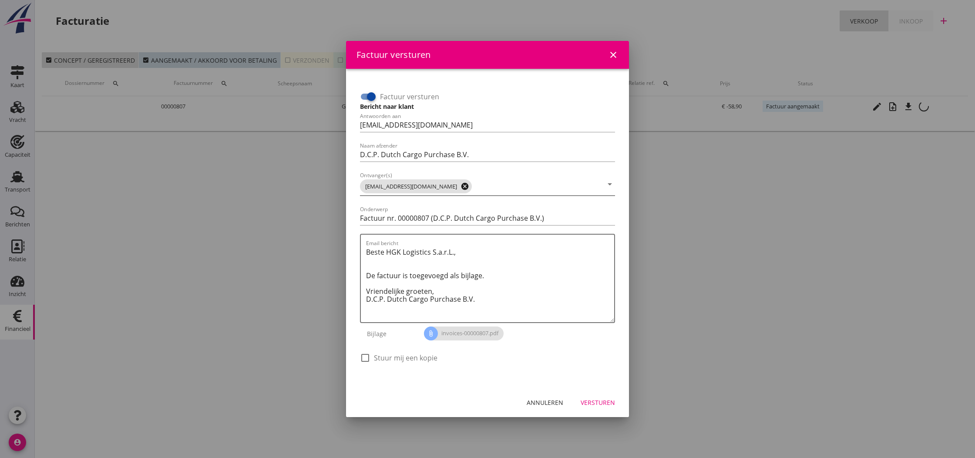
click at [461, 186] on icon "cancel" at bounding box center [465, 186] width 9 height 9
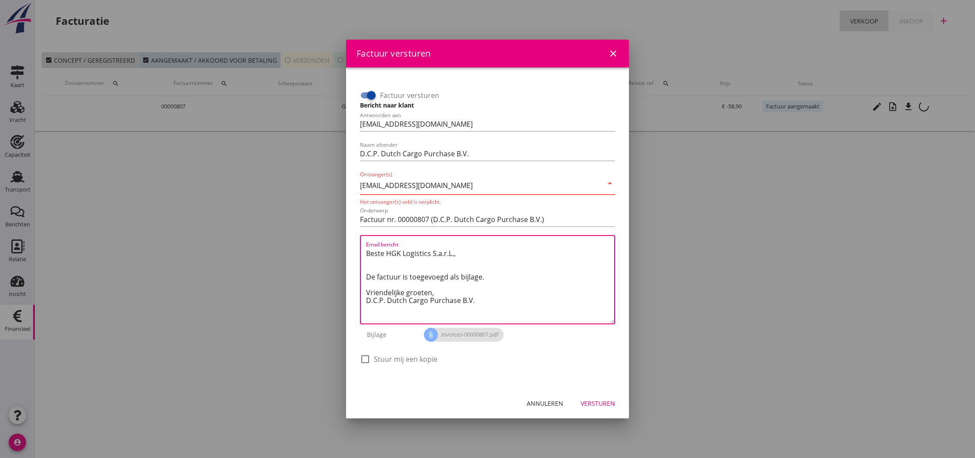
click at [483, 267] on textarea "Beste HGK Logistics S.a.r.L., De factuur is toegevoegd als bijlage. Vriendelijk…" at bounding box center [490, 284] width 248 height 77
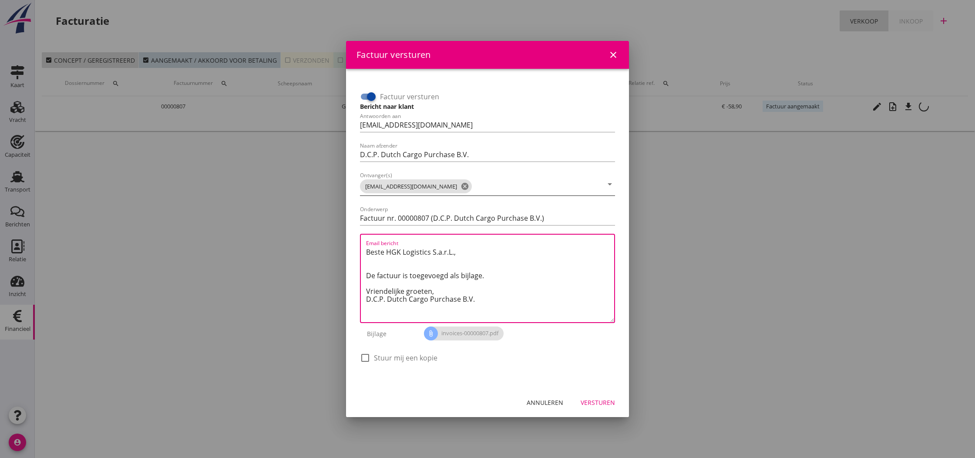
click at [605, 402] on div "Versturen" at bounding box center [598, 402] width 34 height 9
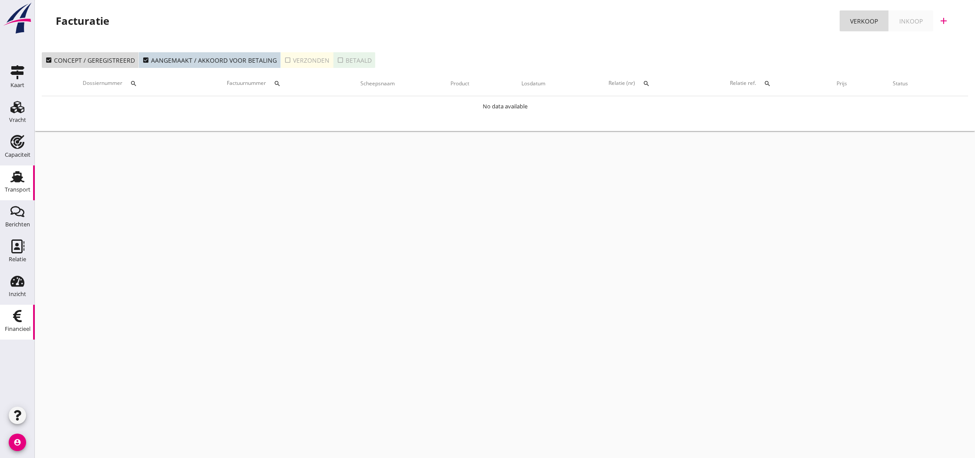
click at [22, 179] on icon "Transport" at bounding box center [17, 177] width 14 height 14
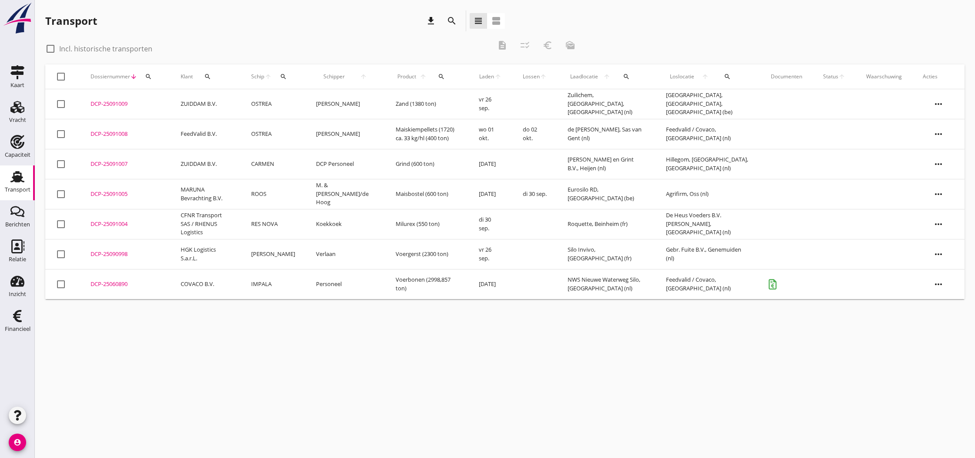
click at [98, 103] on div "DCP-25091009" at bounding box center [125, 104] width 69 height 9
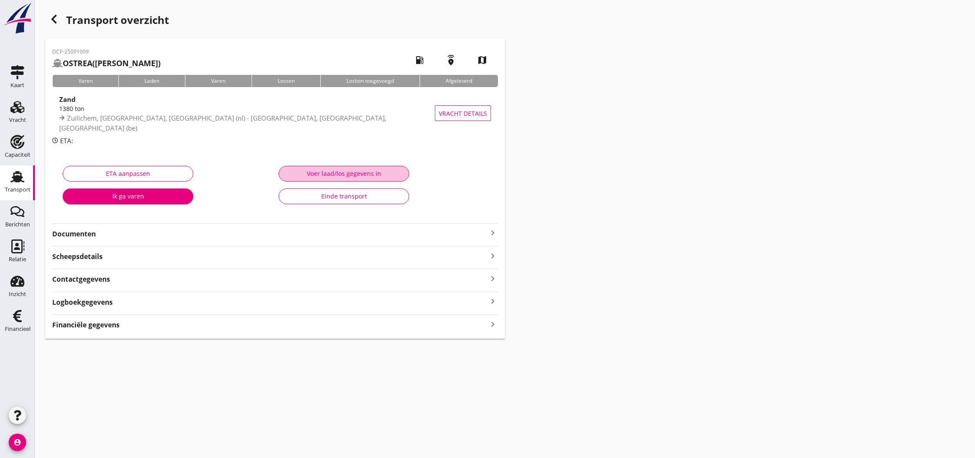
click at [366, 174] on div "Voer laad/los gegevens in" at bounding box center [344, 173] width 116 height 9
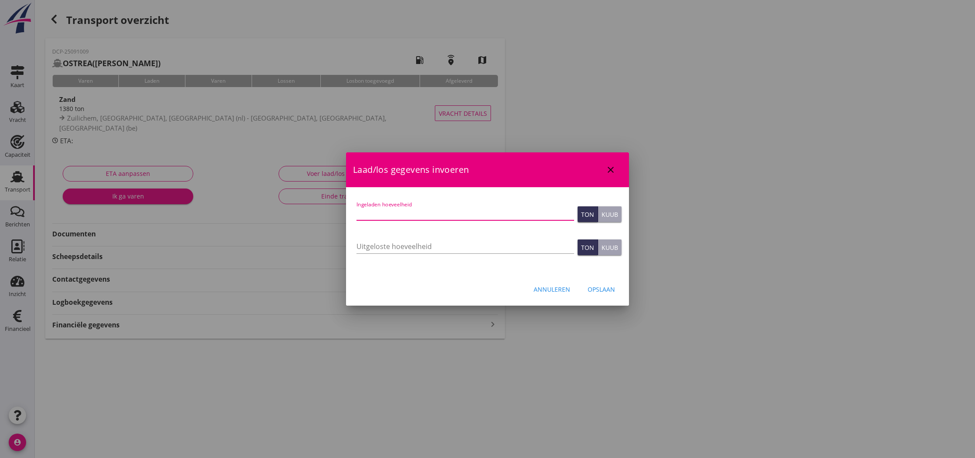
click at [377, 214] on input "Ingeladen hoeveelheid" at bounding box center [466, 213] width 218 height 14
click at [366, 247] on input "Uitgeloste hoeveelheid" at bounding box center [466, 246] width 218 height 14
click at [605, 291] on div "Opslaan" at bounding box center [601, 289] width 27 height 9
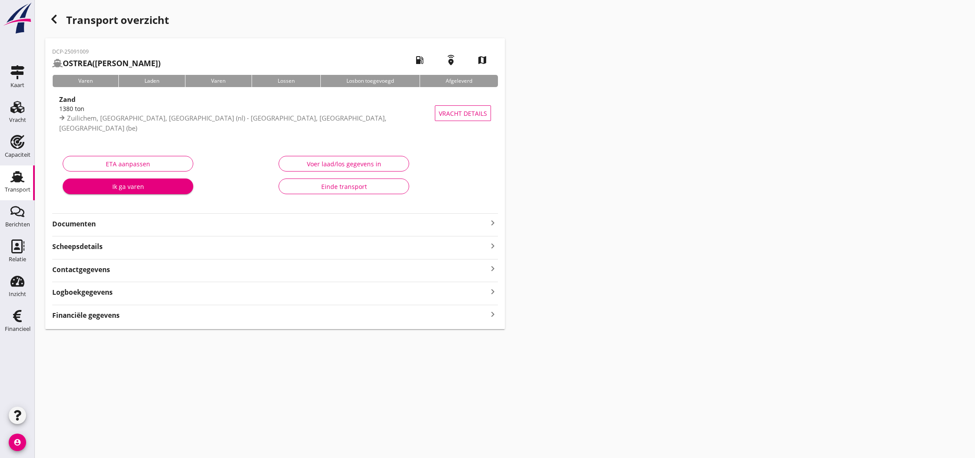
click at [493, 223] on icon "keyboard_arrow_right" at bounding box center [493, 223] width 10 height 10
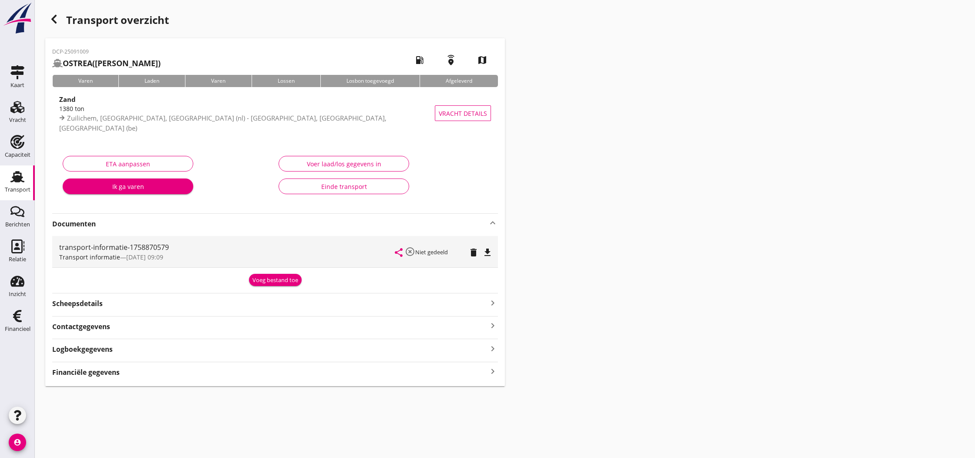
click at [495, 370] on icon "keyboard_arrow_right" at bounding box center [493, 372] width 10 height 12
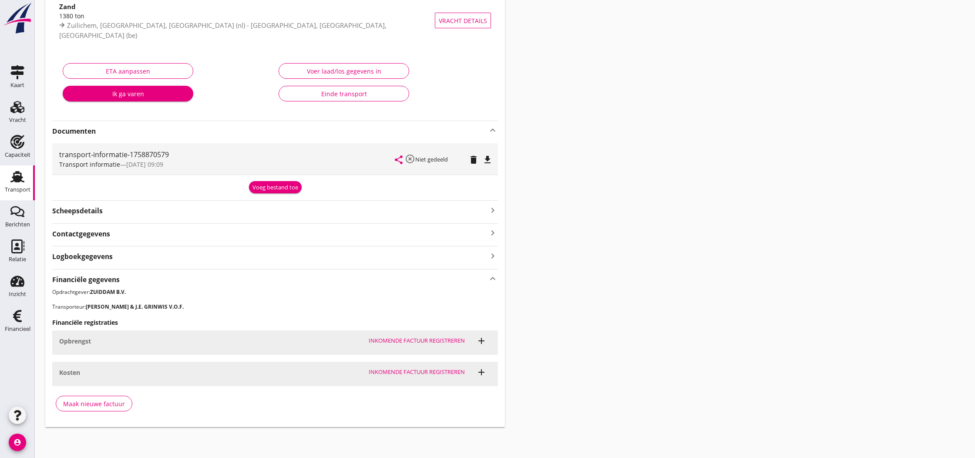
scroll to position [92, 0]
click at [80, 402] on div "Maak nieuwe factuur" at bounding box center [94, 404] width 62 height 9
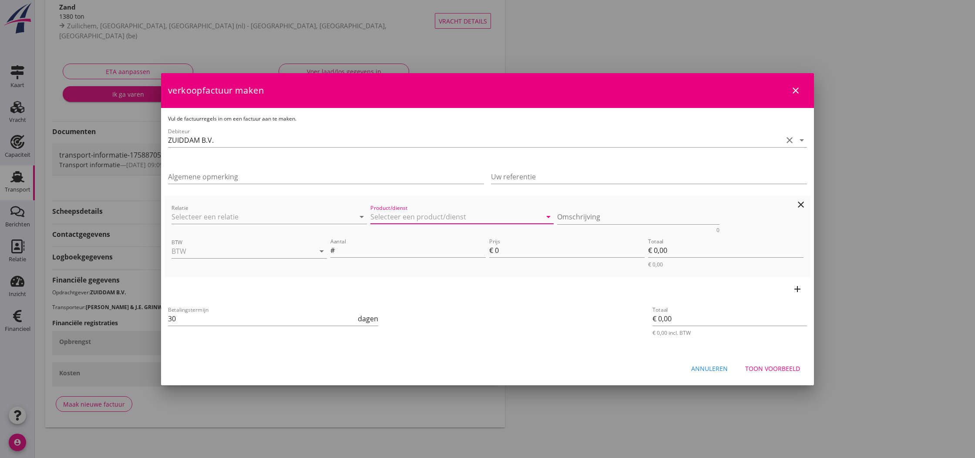
click at [395, 217] on input "Product/dienst" at bounding box center [455, 217] width 171 height 14
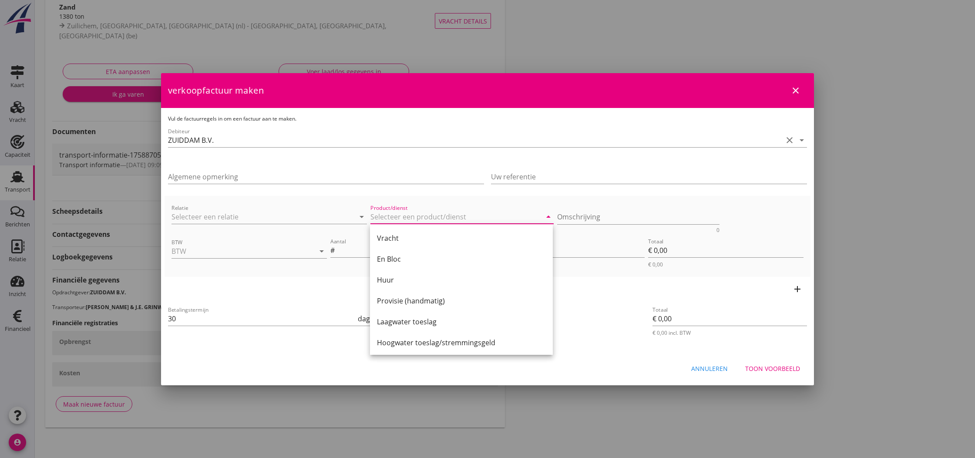
drag, startPoint x: 393, startPoint y: 239, endPoint x: 524, endPoint y: 232, distance: 131.2
click at [397, 239] on div "Vracht" at bounding box center [461, 238] width 169 height 10
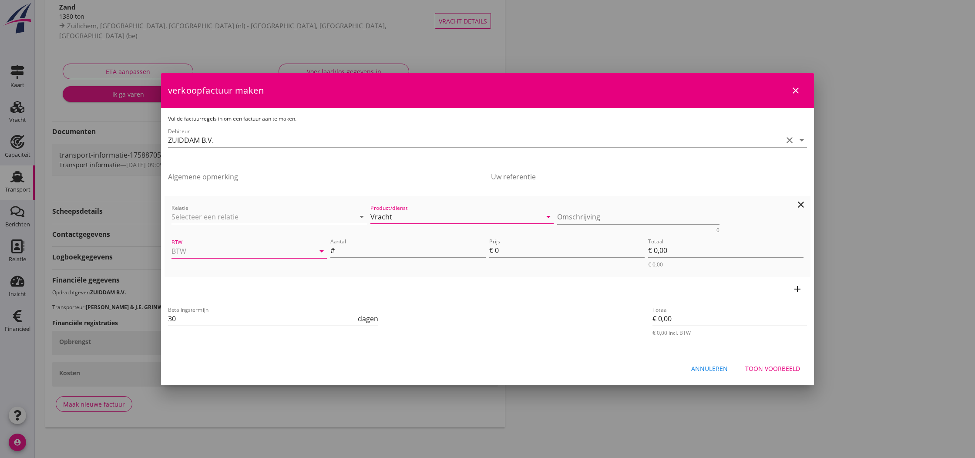
click at [202, 251] on input "BTW" at bounding box center [237, 251] width 131 height 14
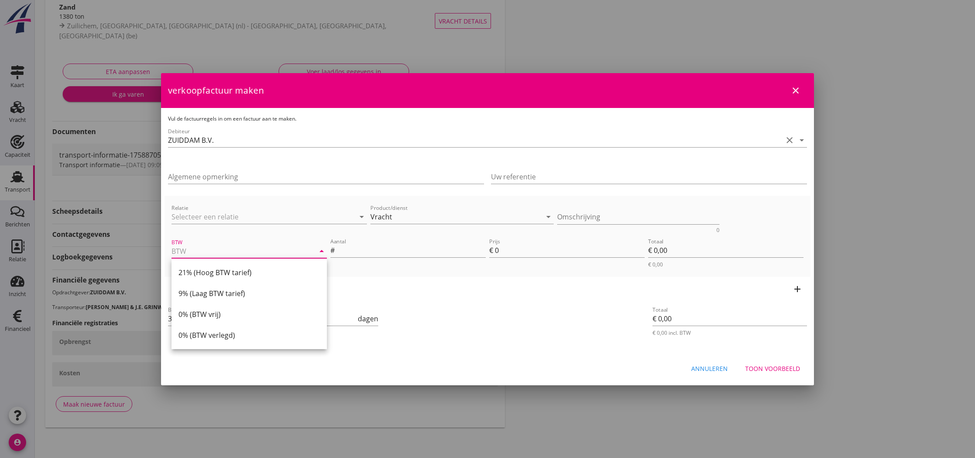
drag, startPoint x: 199, startPoint y: 271, endPoint x: 344, endPoint y: 261, distance: 144.5
click at [201, 271] on div "21% (Hoog BTW tarief)" at bounding box center [248, 272] width 141 height 10
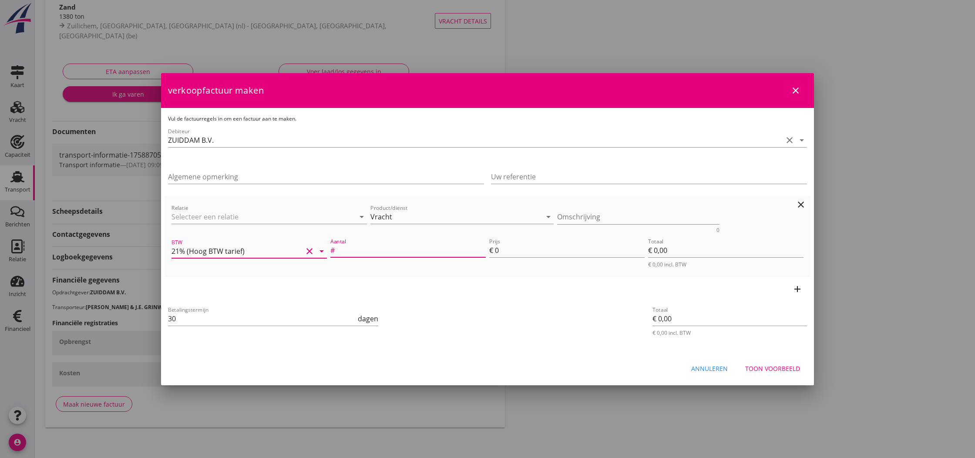
click at [369, 251] on input "Aantal" at bounding box center [411, 250] width 149 height 14
drag, startPoint x: 496, startPoint y: 250, endPoint x: 502, endPoint y: 251, distance: 5.2
click at [502, 251] on input "0" at bounding box center [570, 250] width 150 height 14
click at [783, 369] on div "Toon voorbeeld" at bounding box center [772, 368] width 55 height 9
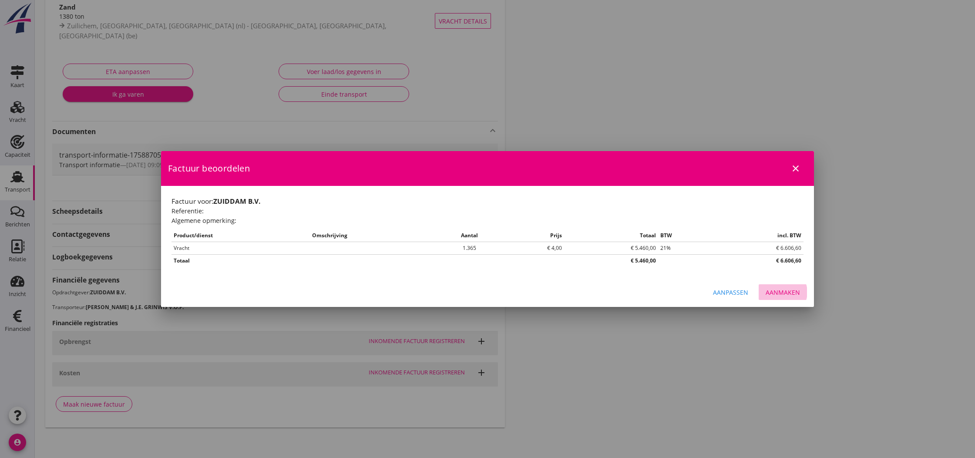
click at [782, 292] on div "Aanmaken" at bounding box center [783, 292] width 34 height 9
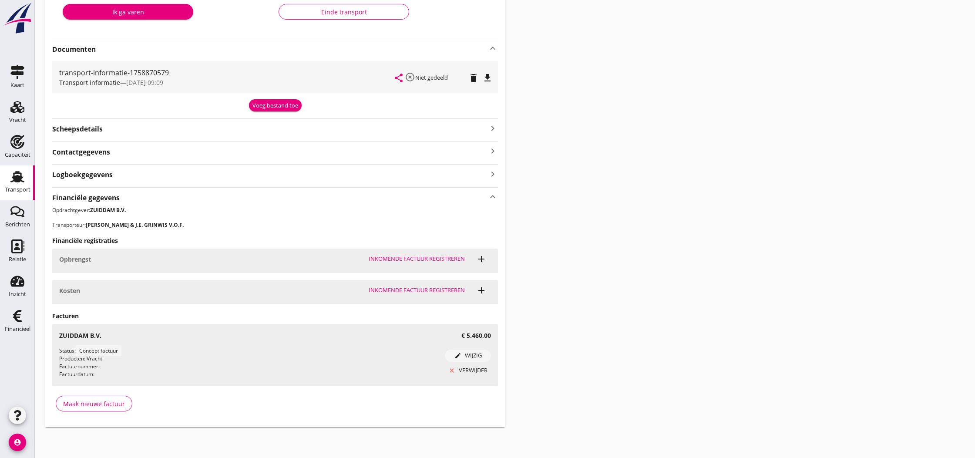
scroll to position [174, 0]
click at [17, 315] on use at bounding box center [17, 316] width 9 height 12
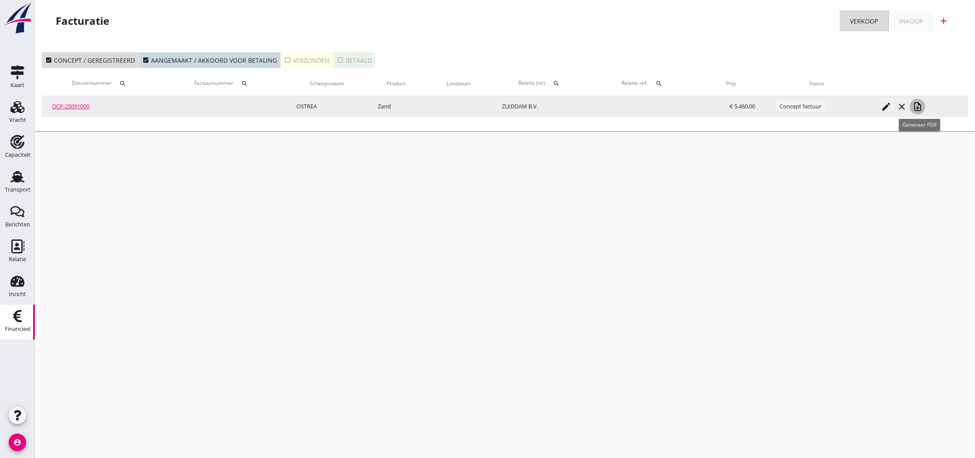
click at [920, 108] on icon "note_add" at bounding box center [918, 106] width 10 height 10
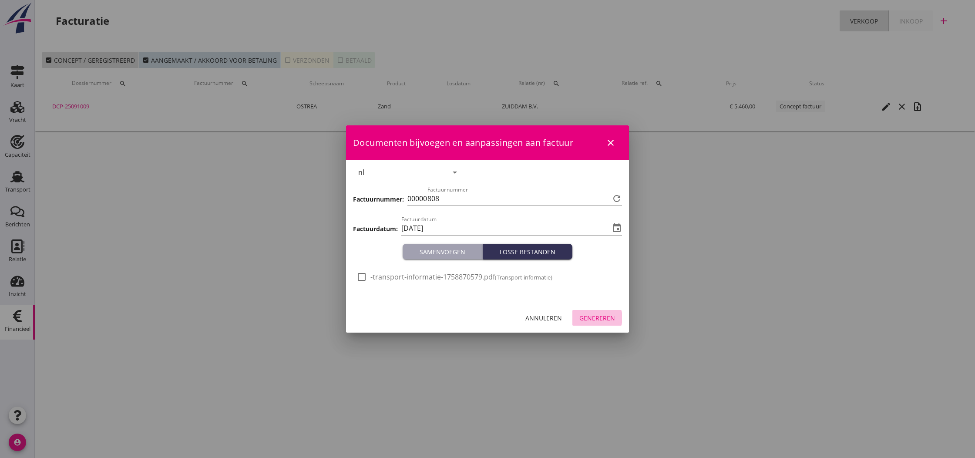
click at [600, 320] on div "Genereren" at bounding box center [597, 317] width 36 height 9
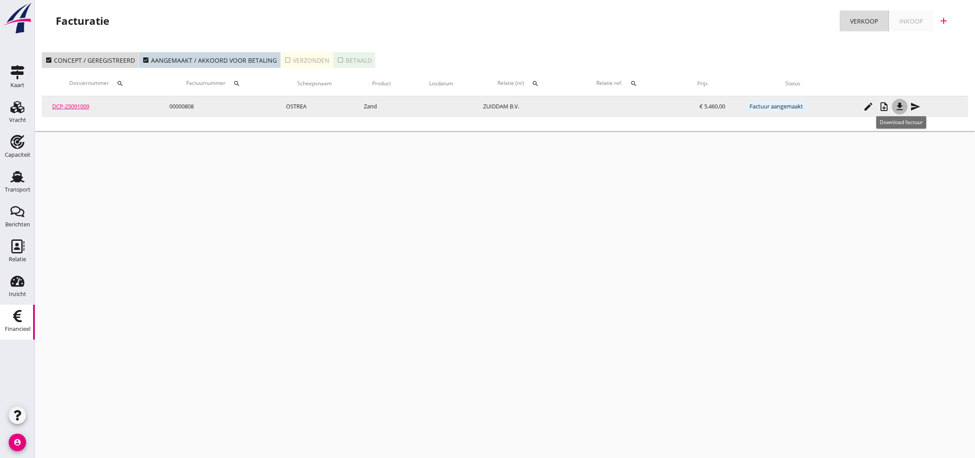
click at [901, 107] on icon "file_download" at bounding box center [900, 106] width 10 height 10
click at [917, 108] on icon "send" at bounding box center [915, 106] width 10 height 10
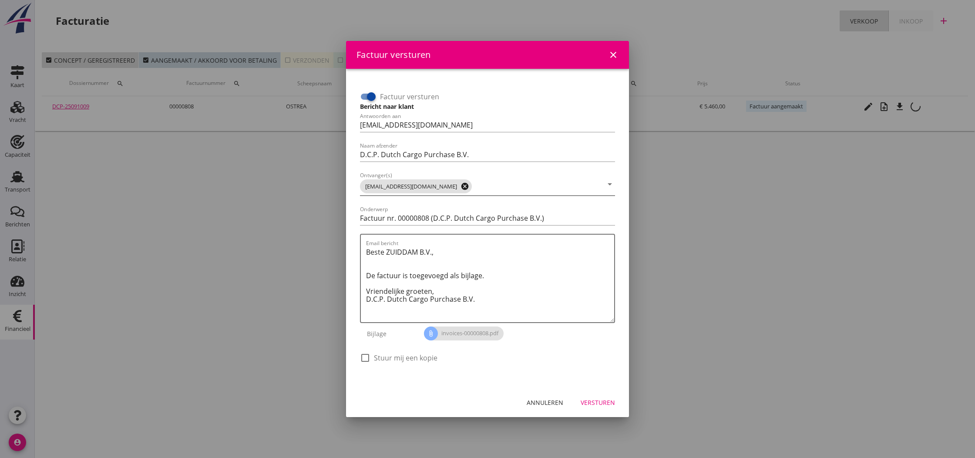
click at [461, 187] on icon "cancel" at bounding box center [465, 186] width 9 height 9
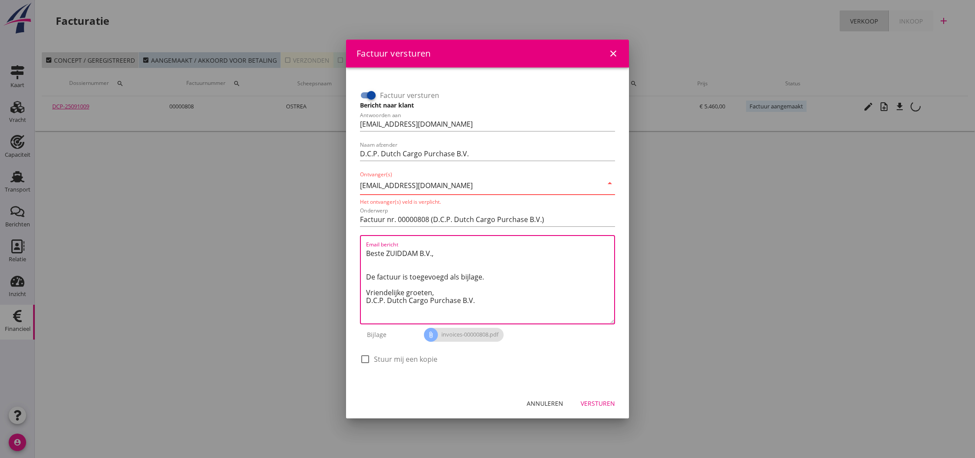
click at [459, 258] on textarea "Beste ZUIDDAM B.V., De factuur is toegevoegd als bijlage. Vriendelijke groeten,…" at bounding box center [490, 284] width 248 height 77
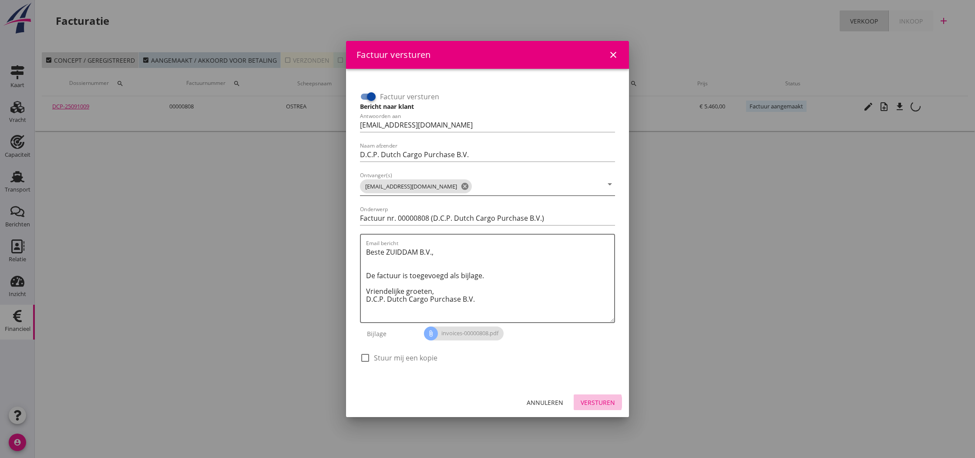
click at [601, 404] on div "Versturen" at bounding box center [598, 402] width 34 height 9
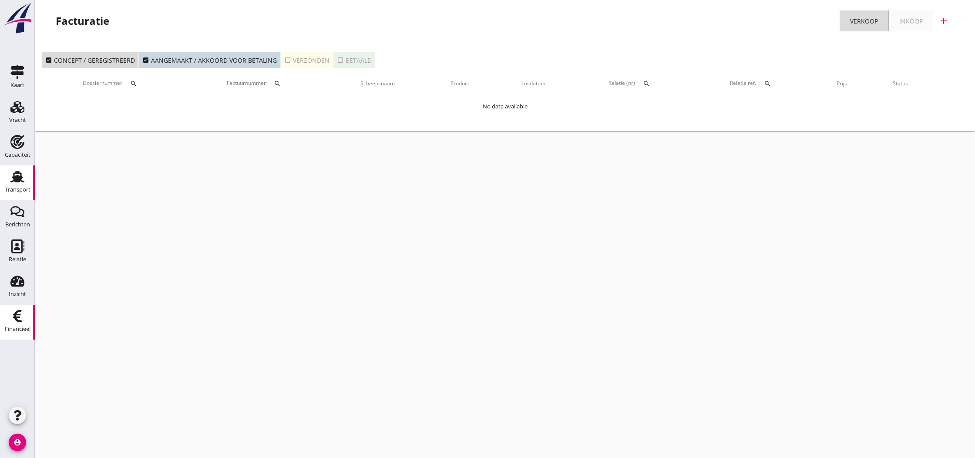
click at [19, 180] on use at bounding box center [17, 176] width 14 height 11
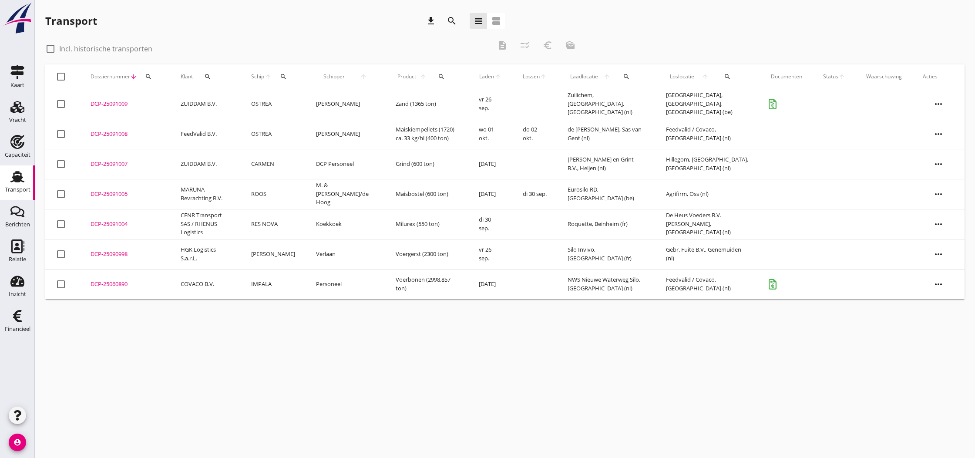
click at [111, 103] on div "DCP-25091009" at bounding box center [125, 104] width 69 height 9
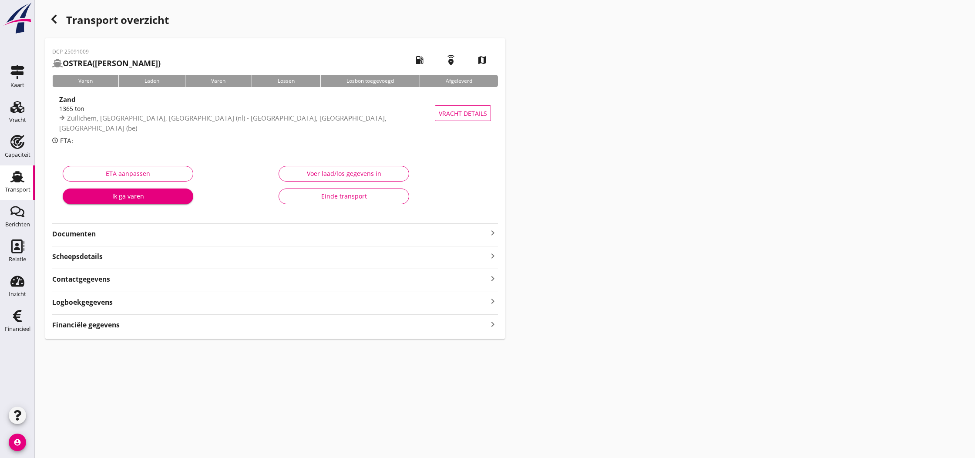
click at [330, 197] on div "Einde transport" at bounding box center [344, 196] width 116 height 9
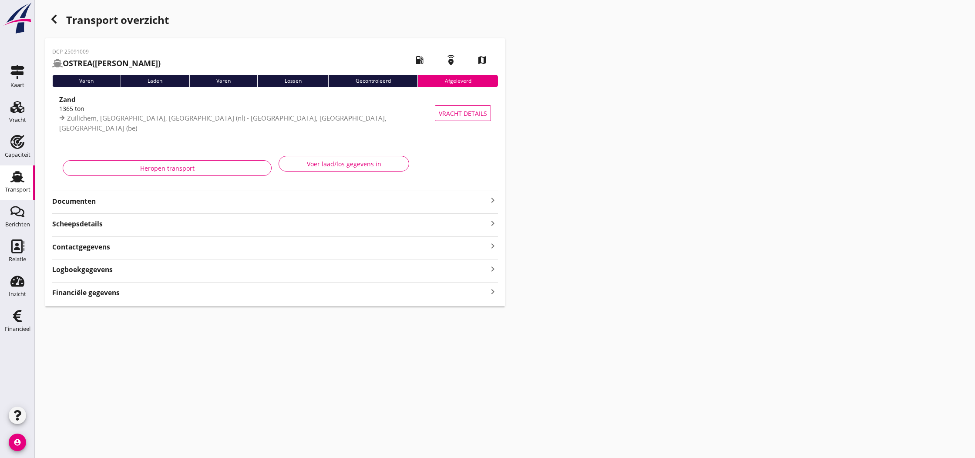
click at [55, 18] on icon "button" at bounding box center [54, 19] width 10 height 10
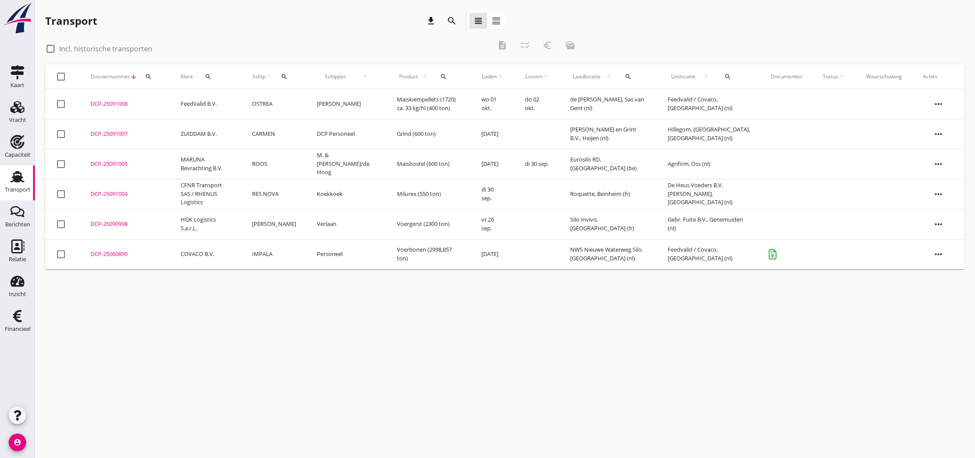
click at [115, 135] on div "DCP-25091007" at bounding box center [125, 134] width 69 height 9
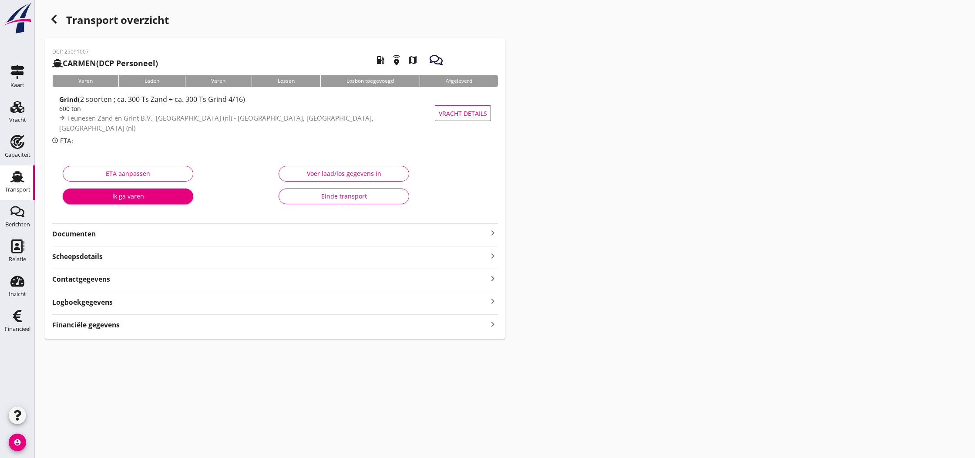
click at [356, 174] on div "Voer laad/los gegevens in" at bounding box center [344, 173] width 116 height 9
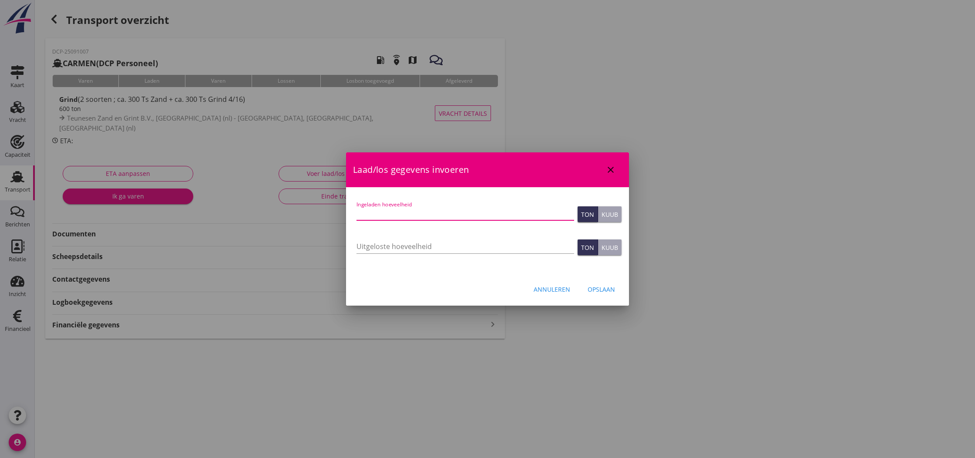
click at [409, 216] on input "Ingeladen hoeveelheid" at bounding box center [466, 213] width 218 height 14
click at [403, 244] on input "Uitgeloste hoeveelheid" at bounding box center [466, 246] width 218 height 14
click at [599, 290] on div "Opslaan" at bounding box center [601, 289] width 27 height 9
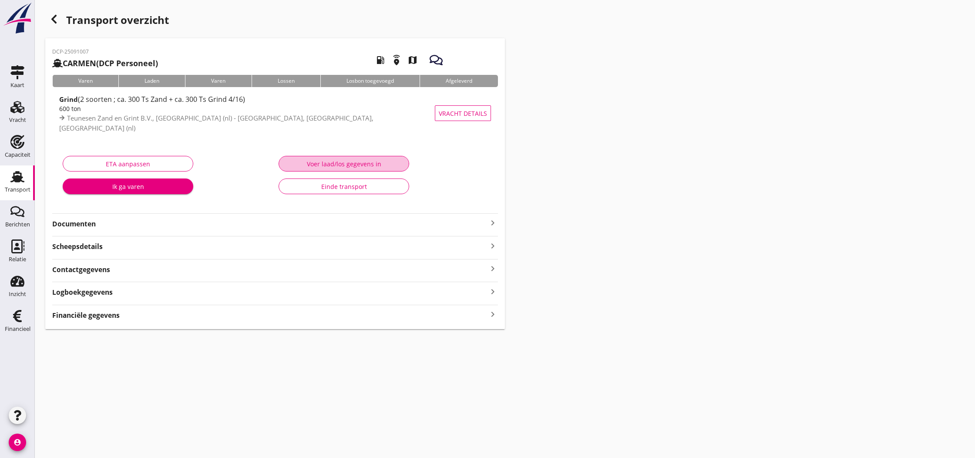
click at [340, 163] on div "Voer laad/los gegevens in" at bounding box center [344, 163] width 116 height 9
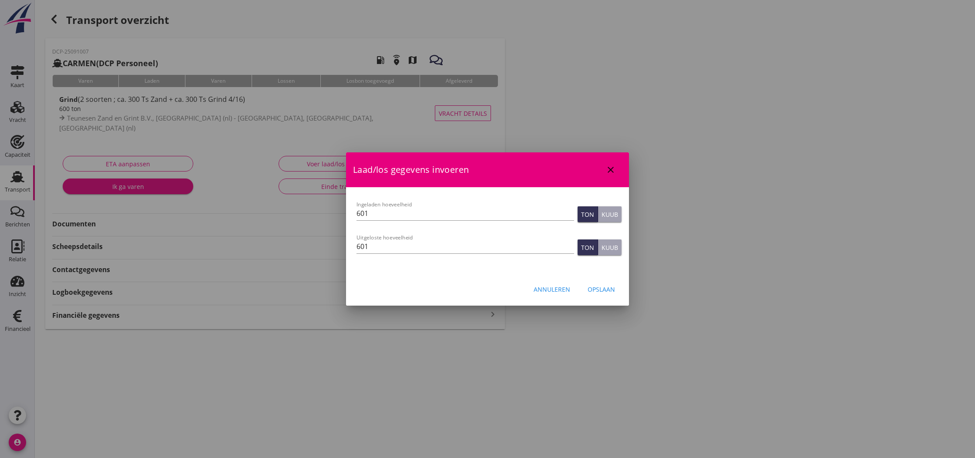
drag, startPoint x: 553, startPoint y: 289, endPoint x: 416, endPoint y: 297, distance: 137.4
click at [553, 289] on div "Annuleren" at bounding box center [552, 289] width 37 height 9
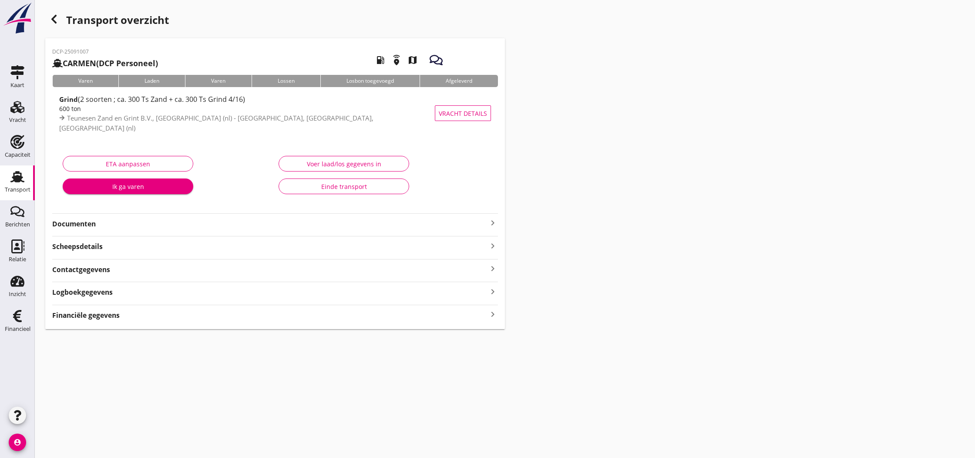
click at [76, 313] on strong "Financiële gegevens" at bounding box center [85, 315] width 67 height 10
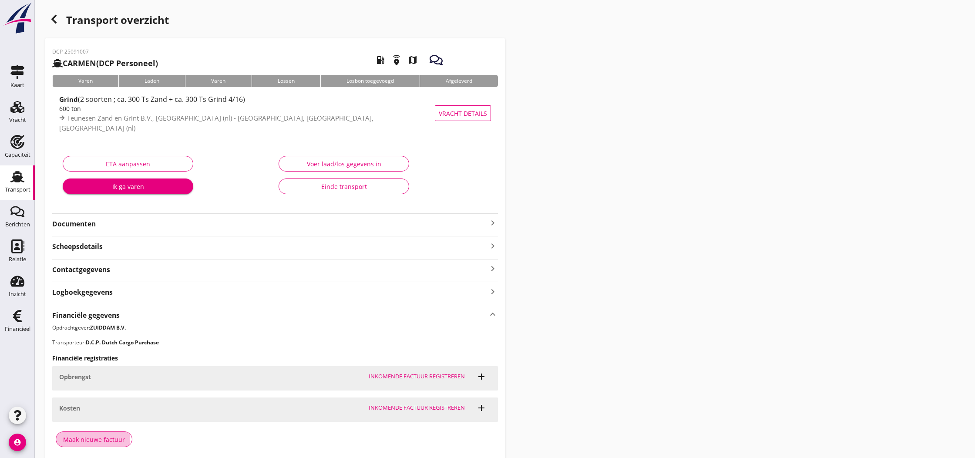
click at [96, 437] on div "Maak nieuwe factuur" at bounding box center [94, 439] width 62 height 9
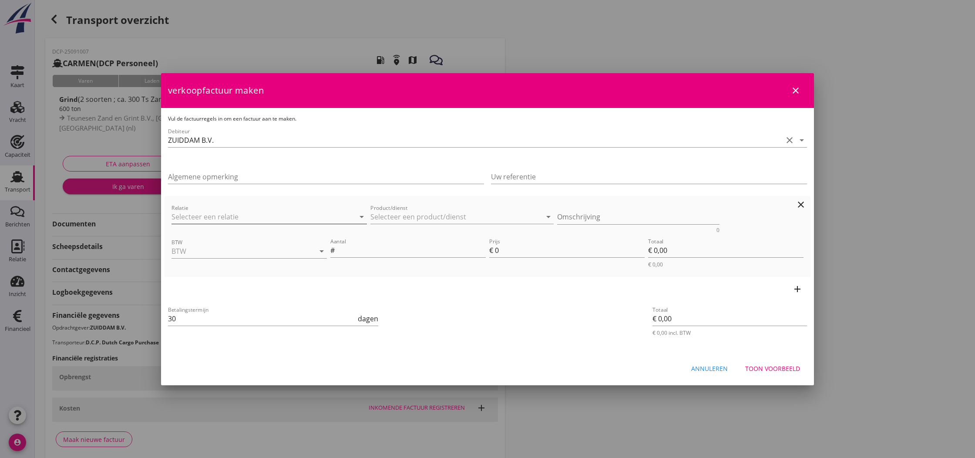
click at [249, 217] on input "Relatie" at bounding box center [257, 217] width 171 height 14
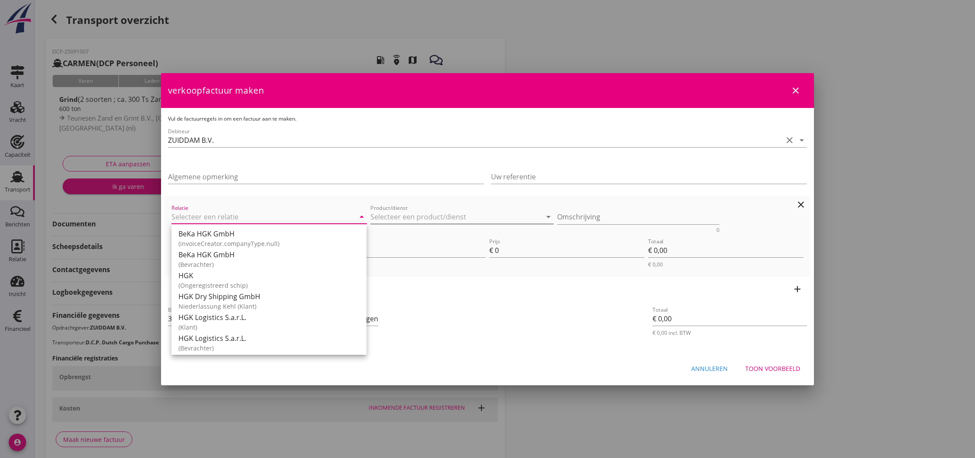
click at [396, 217] on input "Product/dienst" at bounding box center [455, 217] width 171 height 14
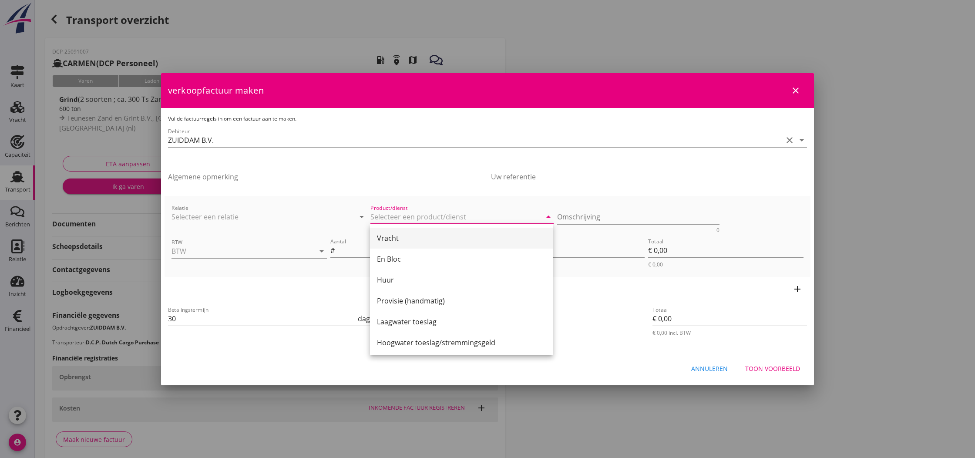
click at [400, 240] on div "Vracht" at bounding box center [461, 238] width 169 height 10
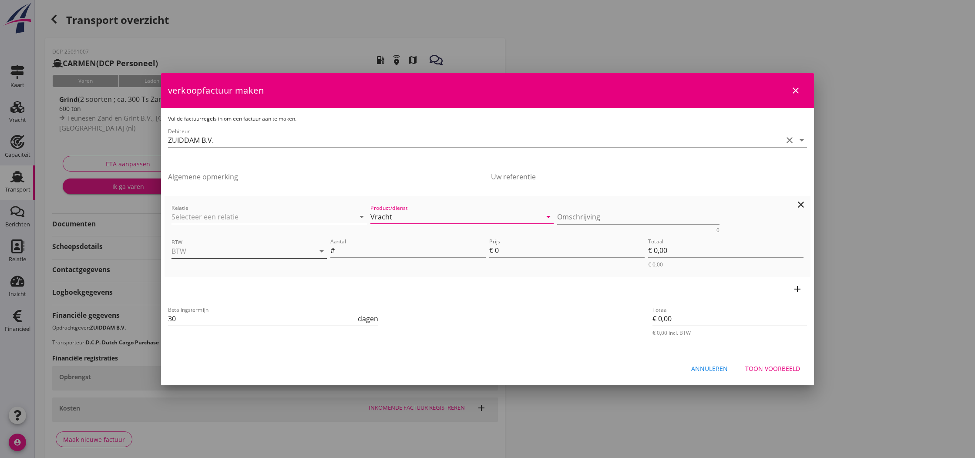
click at [286, 253] on input "BTW" at bounding box center [237, 251] width 131 height 14
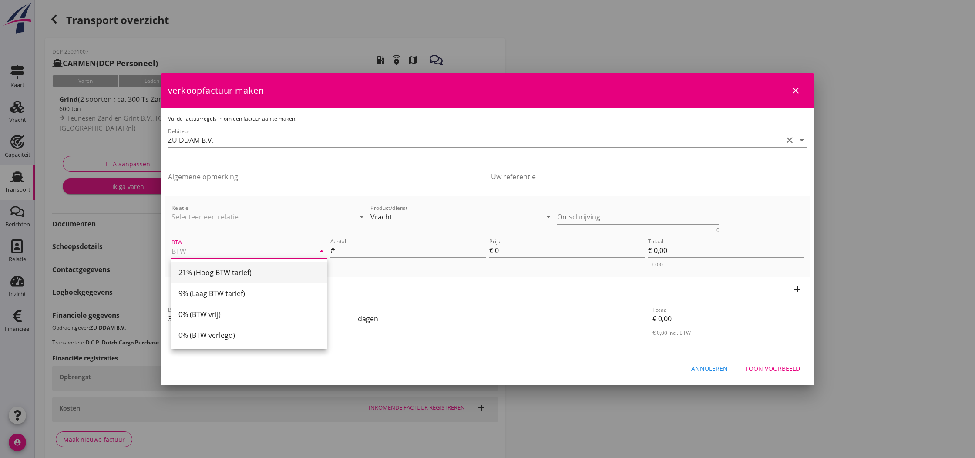
drag, startPoint x: 227, startPoint y: 275, endPoint x: 232, endPoint y: 274, distance: 5.7
click at [232, 274] on div "21% (Hoog BTW tarief)" at bounding box center [248, 272] width 141 height 10
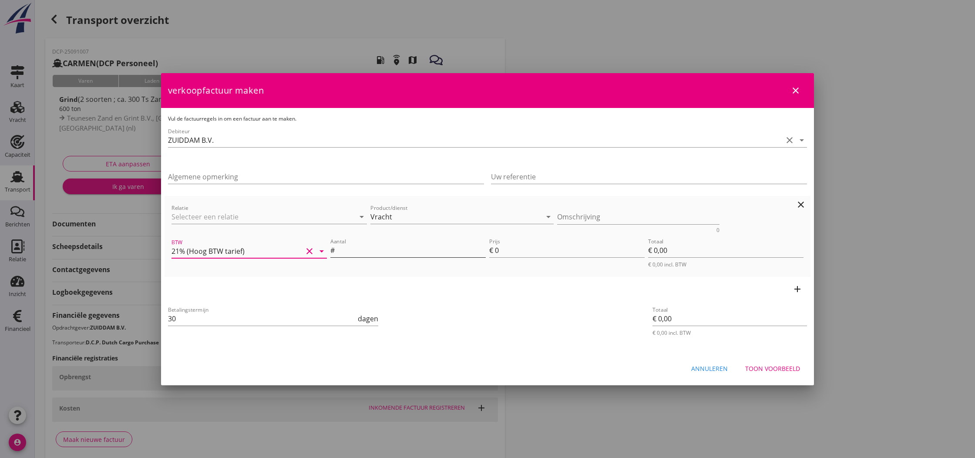
click at [350, 251] on input "Aantal" at bounding box center [411, 250] width 149 height 14
click at [500, 251] on input "0" at bounding box center [570, 250] width 150 height 14
click at [540, 281] on div "add" at bounding box center [488, 289] width 646 height 24
click at [761, 366] on div "Toon voorbeeld" at bounding box center [772, 368] width 55 height 9
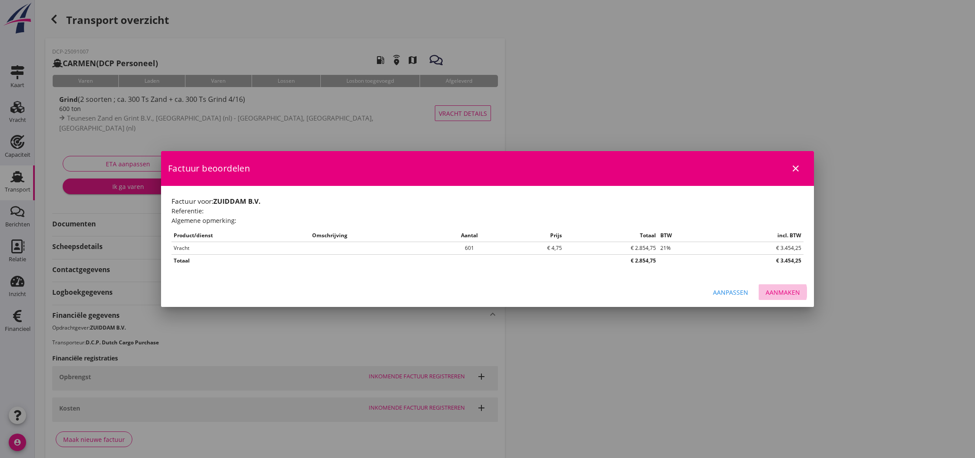
click at [785, 290] on div "Aanmaken" at bounding box center [783, 292] width 34 height 9
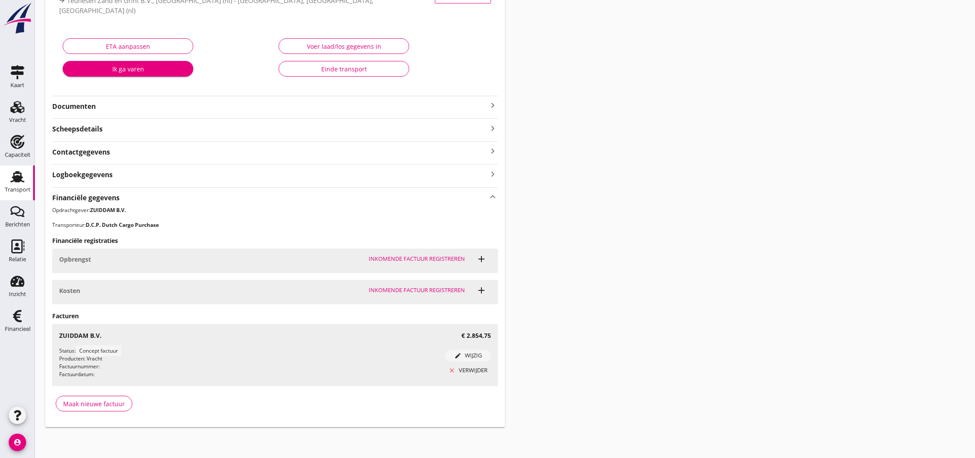
scroll to position [117, 0]
click at [18, 317] on use at bounding box center [17, 316] width 9 height 12
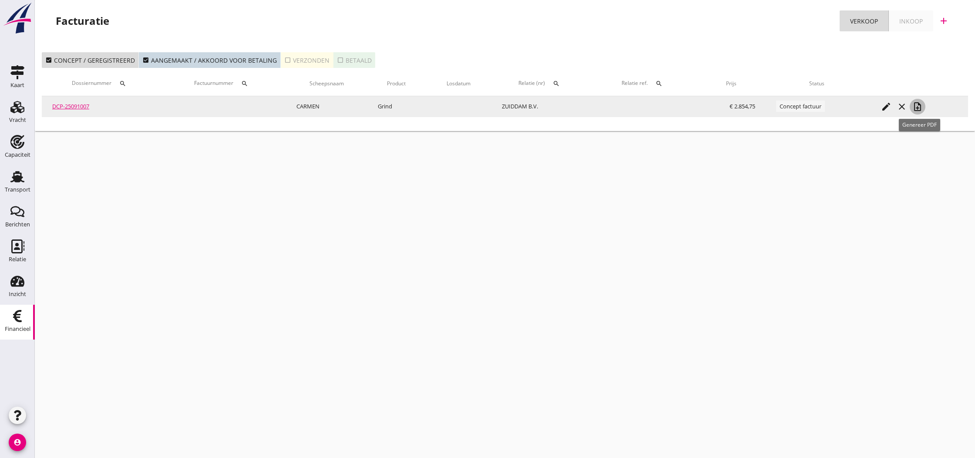
click at [919, 108] on icon "note_add" at bounding box center [918, 106] width 10 height 10
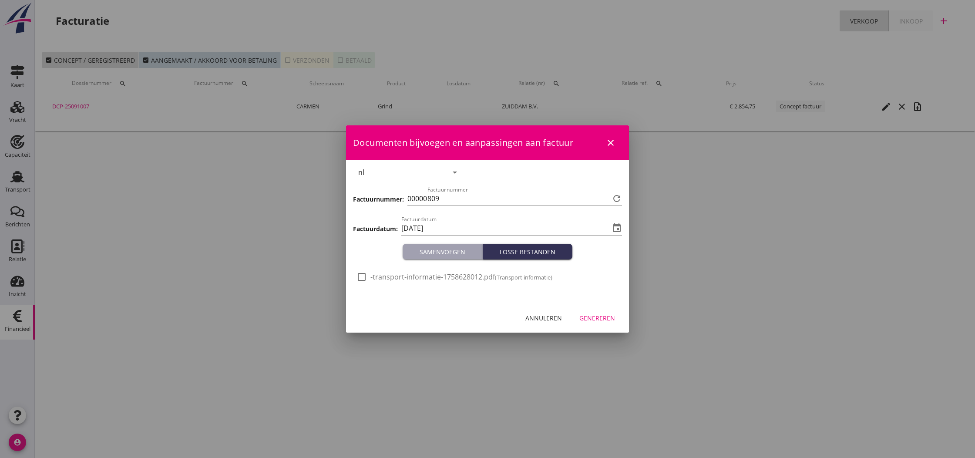
click at [601, 319] on div "Genereren" at bounding box center [597, 317] width 36 height 9
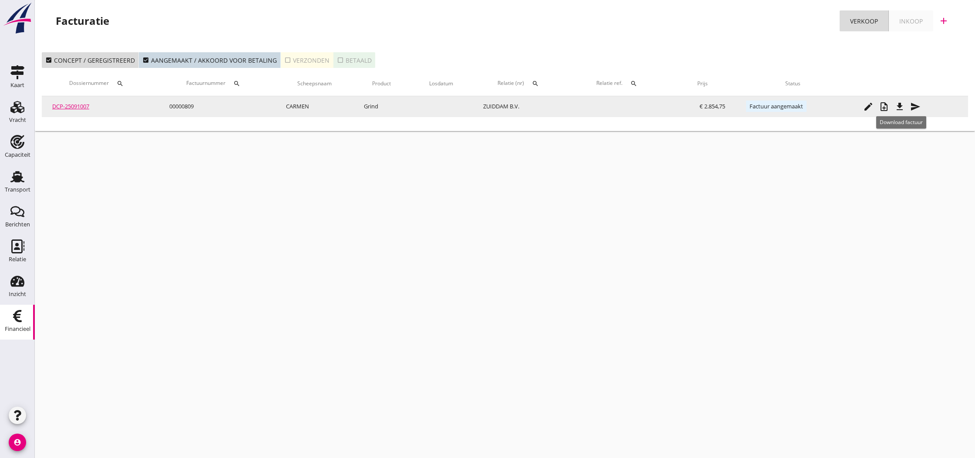
click at [902, 107] on icon "file_download" at bounding box center [900, 106] width 10 height 10
click at [914, 107] on icon "send" at bounding box center [915, 106] width 10 height 10
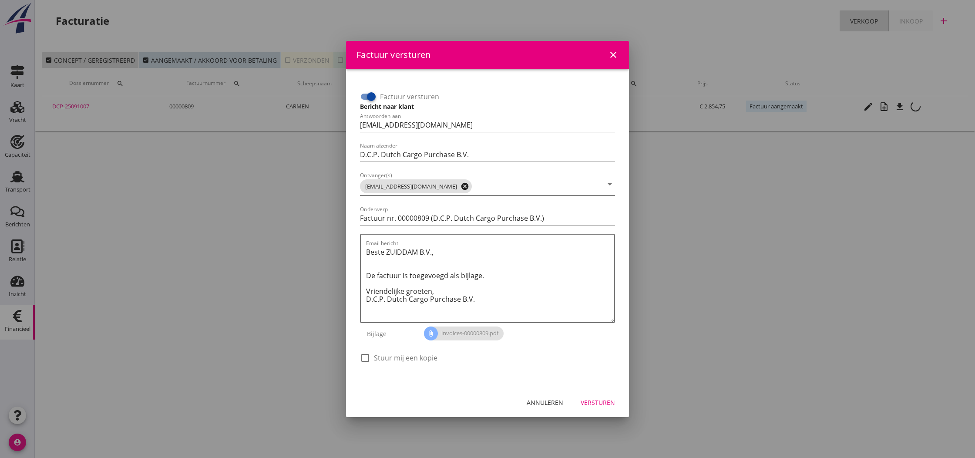
click at [461, 186] on icon "cancel" at bounding box center [465, 186] width 9 height 9
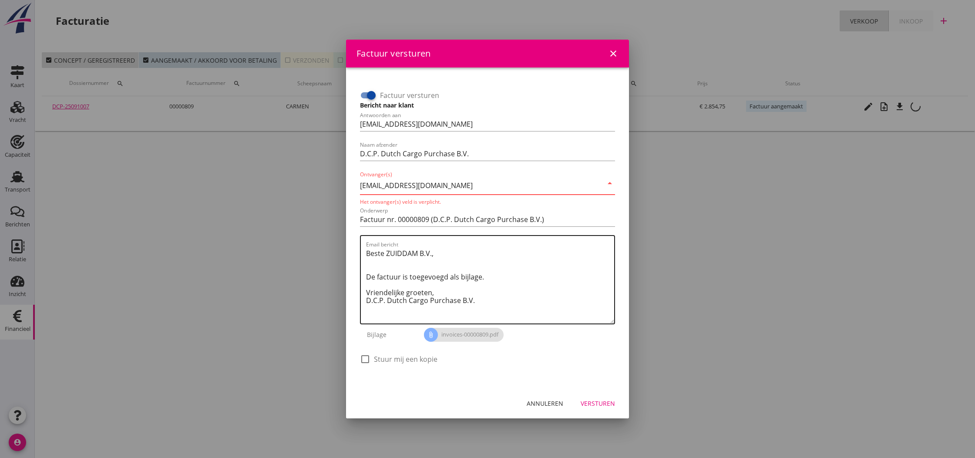
click at [489, 256] on textarea "Beste ZUIDDAM B.V., De factuur is toegevoegd als bijlage. Vriendelijke groeten,…" at bounding box center [490, 284] width 248 height 77
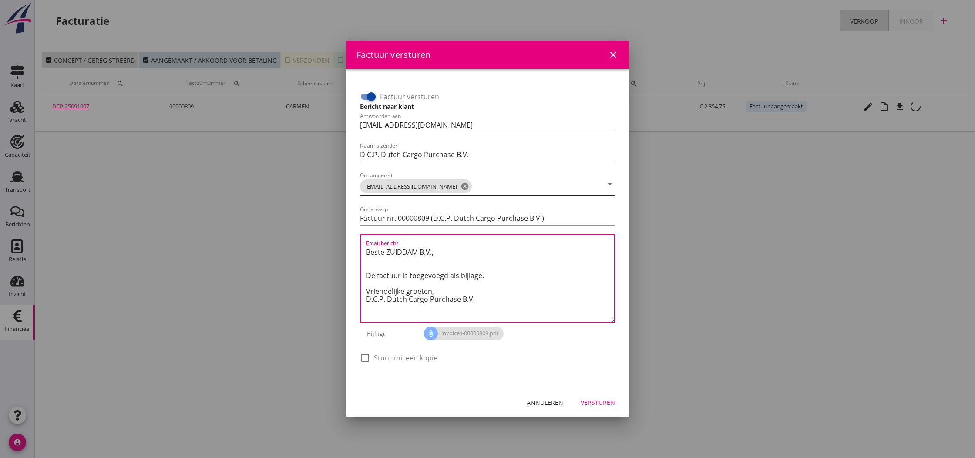
click at [596, 404] on div "Versturen" at bounding box center [598, 402] width 34 height 9
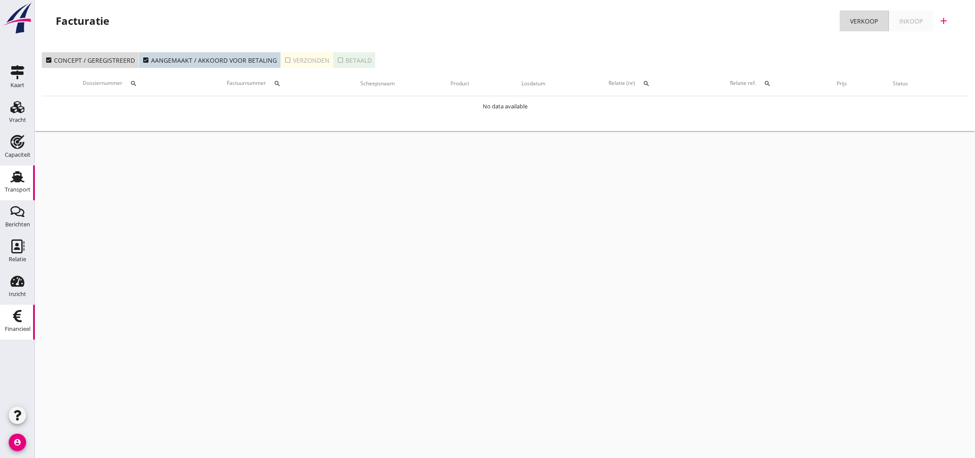
click at [17, 176] on use at bounding box center [17, 176] width 14 height 11
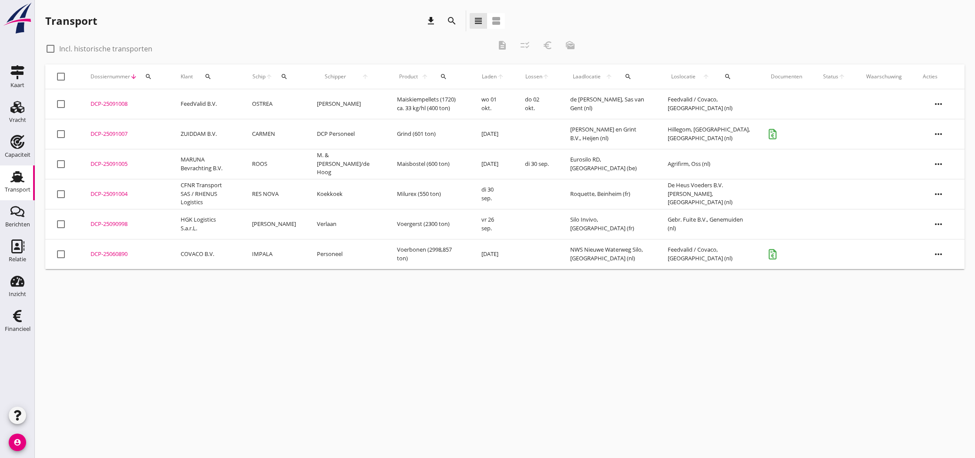
click at [105, 134] on div "DCP-25091007" at bounding box center [125, 134] width 69 height 9
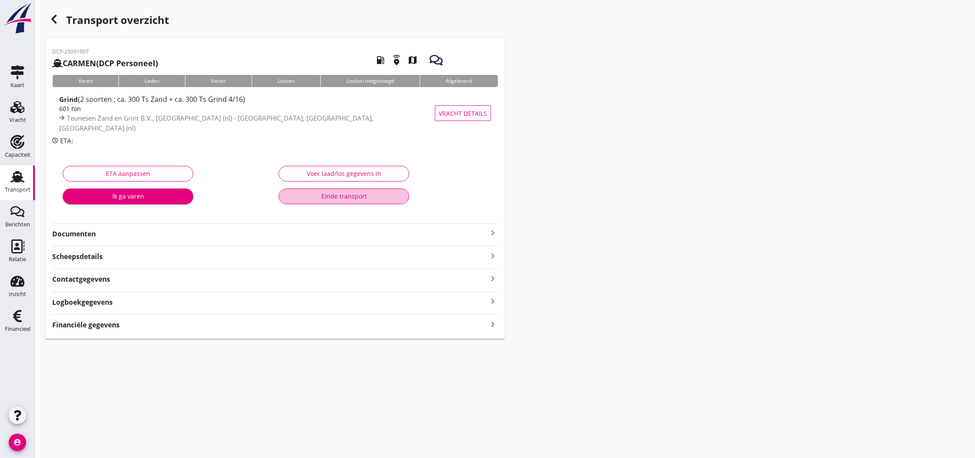
click at [326, 197] on div "Einde transport" at bounding box center [344, 196] width 116 height 9
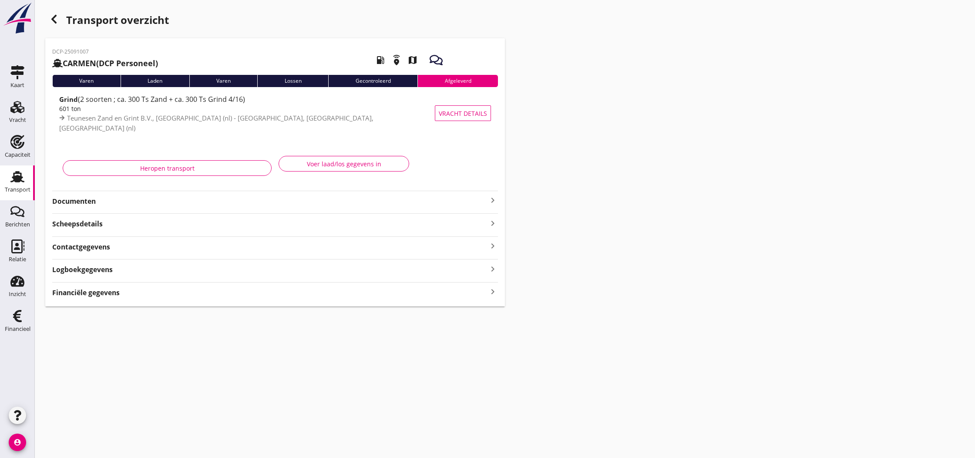
click at [54, 20] on use "button" at bounding box center [53, 19] width 5 height 9
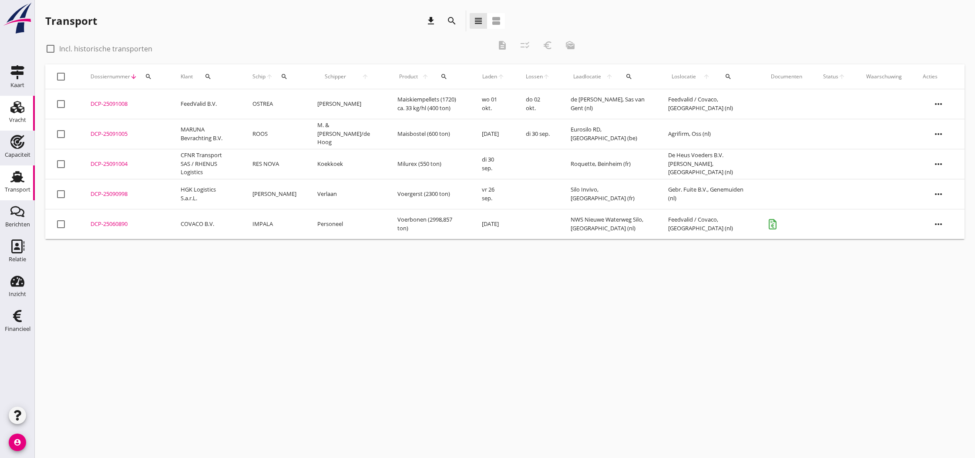
click at [18, 109] on use at bounding box center [17, 107] width 14 height 12
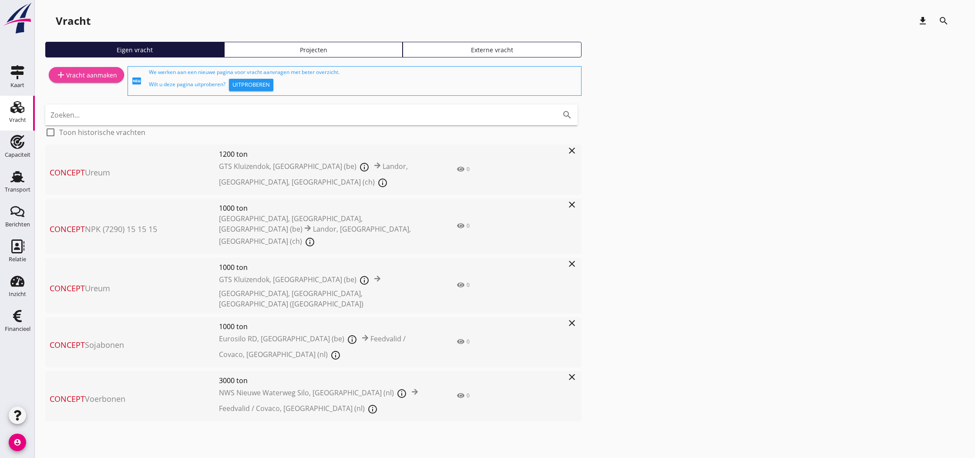
click at [92, 76] on div "add Vracht aanmaken" at bounding box center [86, 75] width 61 height 10
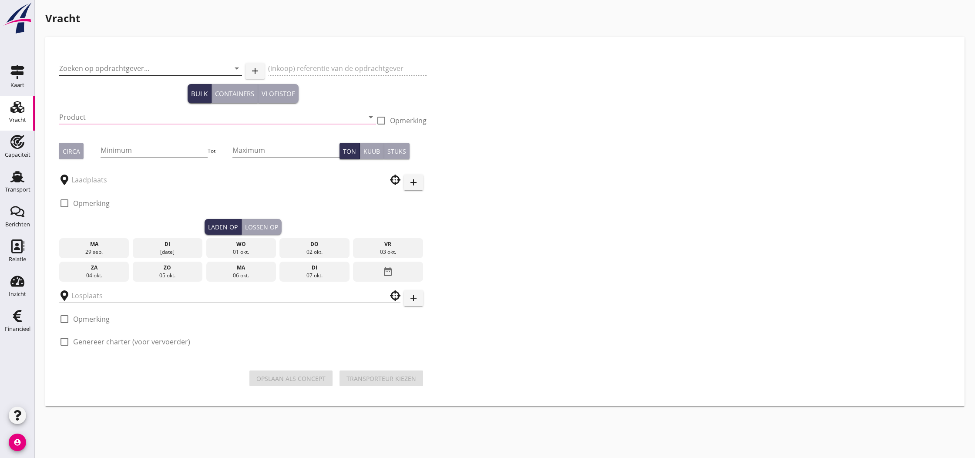
click at [94, 66] on input "Zoeken op opdrachtgever..." at bounding box center [138, 68] width 158 height 14
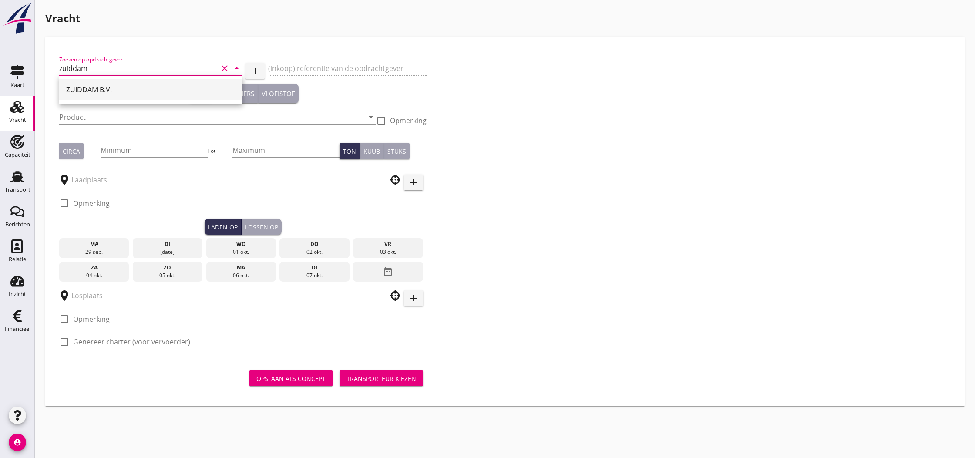
click at [70, 92] on div "ZUIDDAM B.V." at bounding box center [150, 89] width 169 height 10
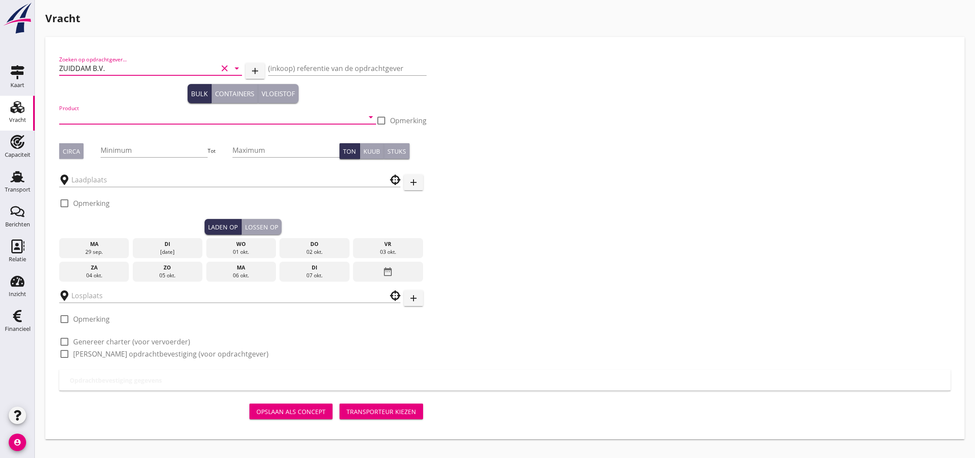
click at [83, 115] on input "Product" at bounding box center [211, 117] width 305 height 14
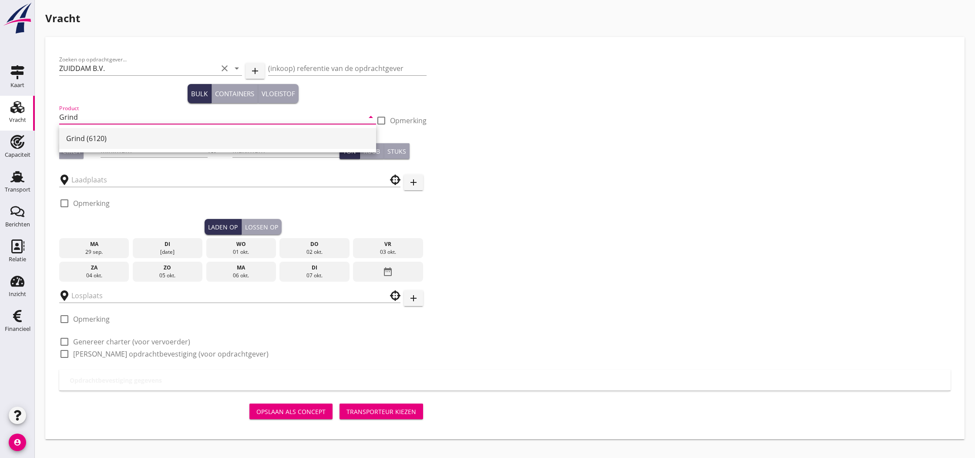
click at [104, 140] on div "Grind (6120)" at bounding box center [217, 138] width 303 height 10
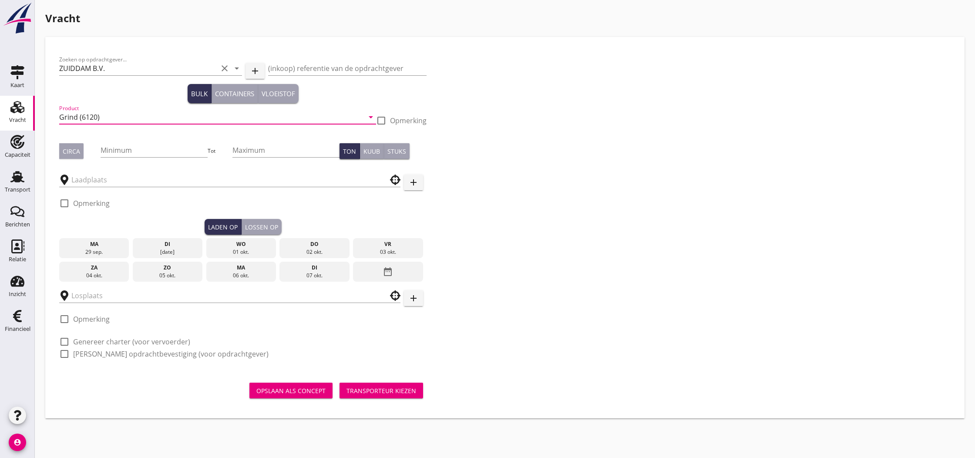
click at [77, 152] on div "Circa" at bounding box center [71, 151] width 17 height 9
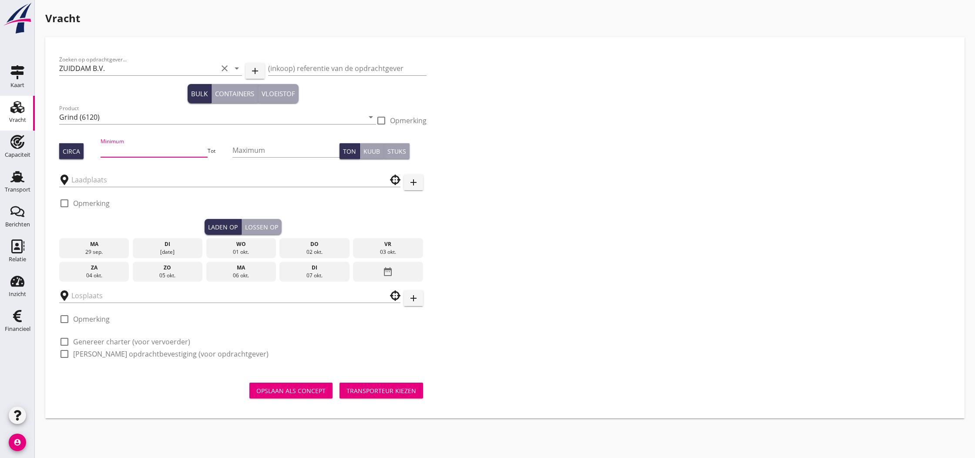
click at [113, 151] on input "Minimum" at bounding box center [155, 150] width 108 height 14
click at [102, 182] on input "text" at bounding box center [223, 180] width 305 height 14
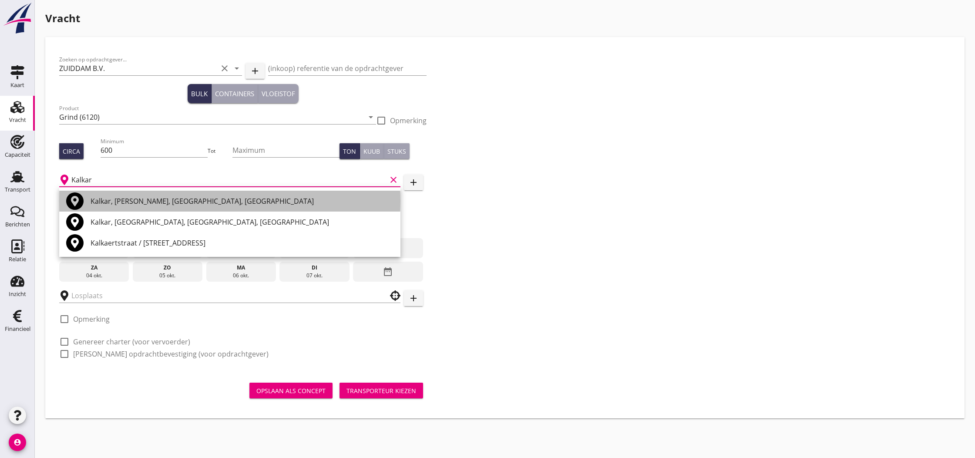
click at [182, 203] on div "Kalkar, [PERSON_NAME], [GEOGRAPHIC_DATA], [GEOGRAPHIC_DATA]" at bounding box center [242, 201] width 303 height 10
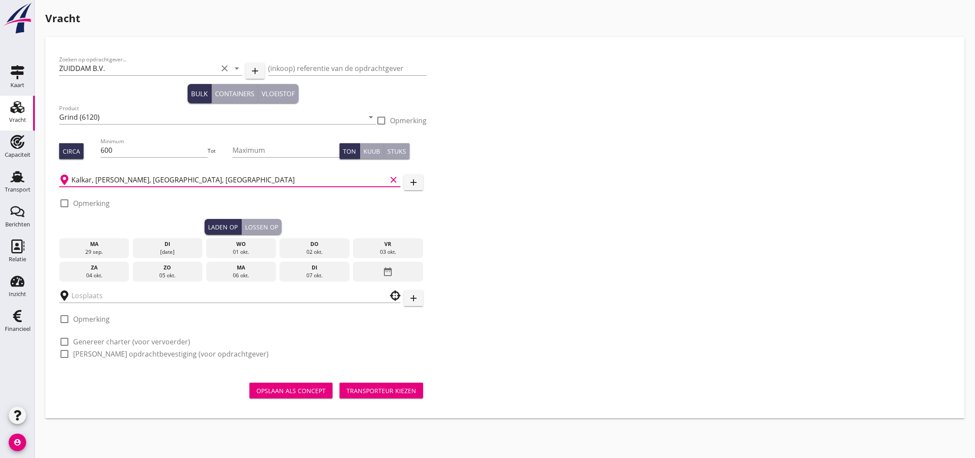
click at [75, 203] on label "Opmerking" at bounding box center [91, 203] width 37 height 9
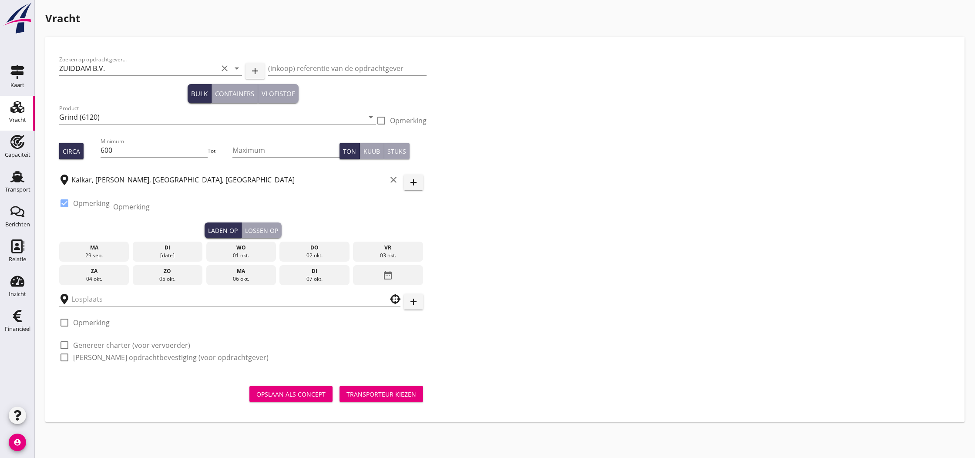
click at [149, 206] on input "Opmerking" at bounding box center [269, 207] width 313 height 14
click at [169, 250] on div "di" at bounding box center [168, 248] width 66 height 8
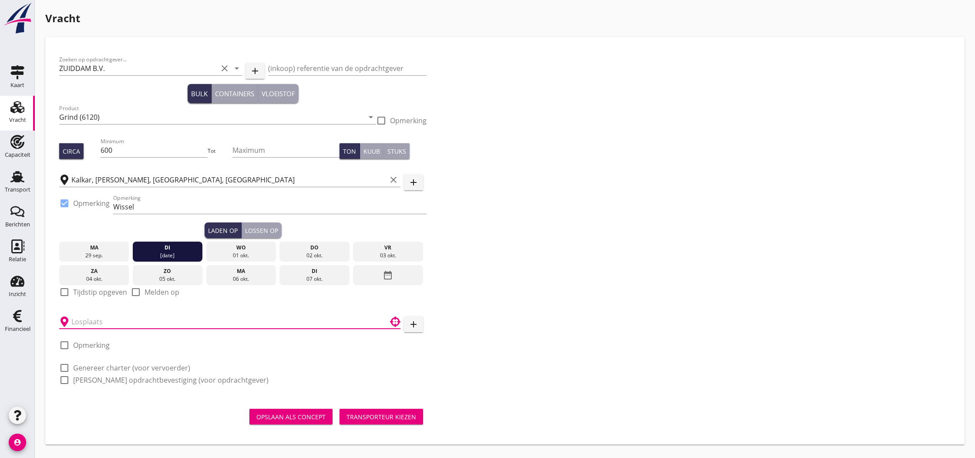
click at [99, 321] on input "text" at bounding box center [223, 322] width 305 height 14
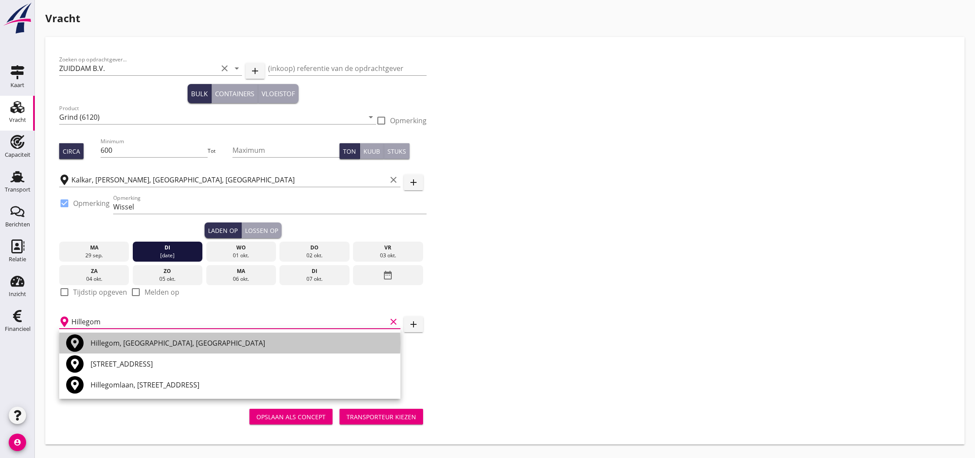
drag, startPoint x: 165, startPoint y: 347, endPoint x: 160, endPoint y: 347, distance: 4.8
click at [165, 347] on div "Hillegom, [GEOGRAPHIC_DATA], [GEOGRAPHIC_DATA]" at bounding box center [242, 343] width 303 height 10
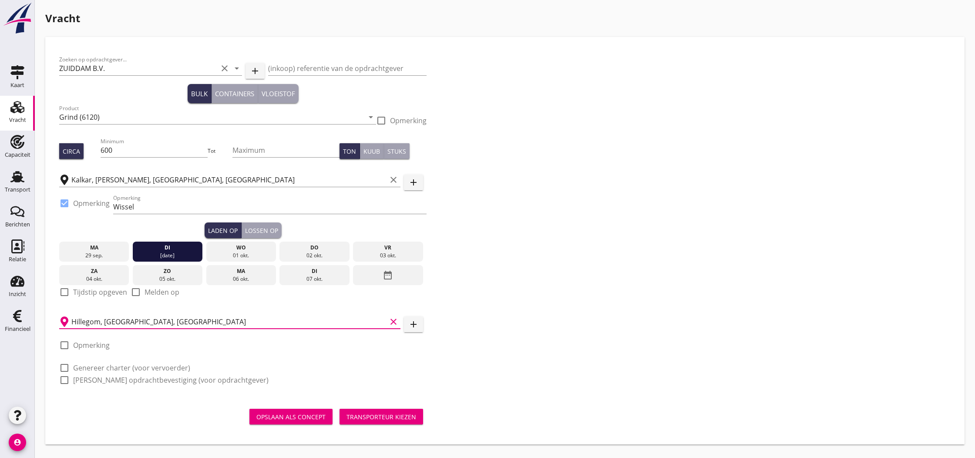
click at [101, 347] on label "Opmerking" at bounding box center [91, 345] width 37 height 9
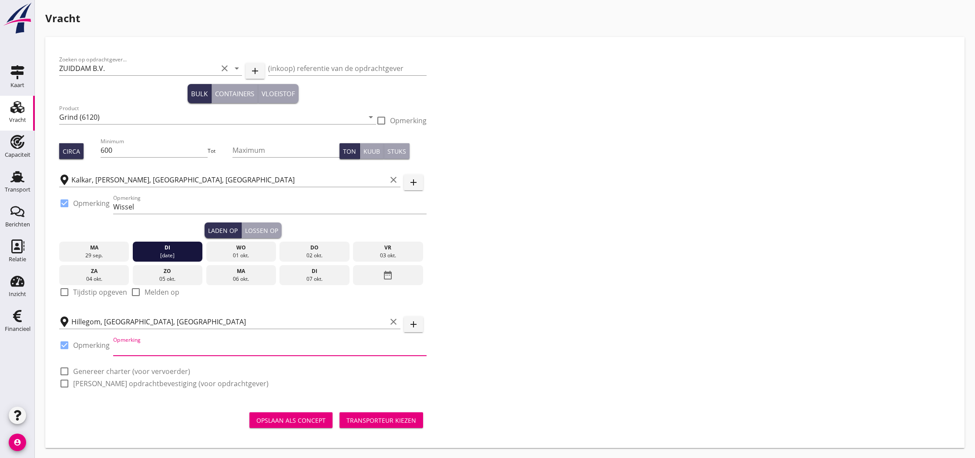
click at [115, 347] on input "Opmerking" at bounding box center [269, 349] width 313 height 14
click at [376, 419] on div "Transporteur kiezen" at bounding box center [382, 420] width 70 height 9
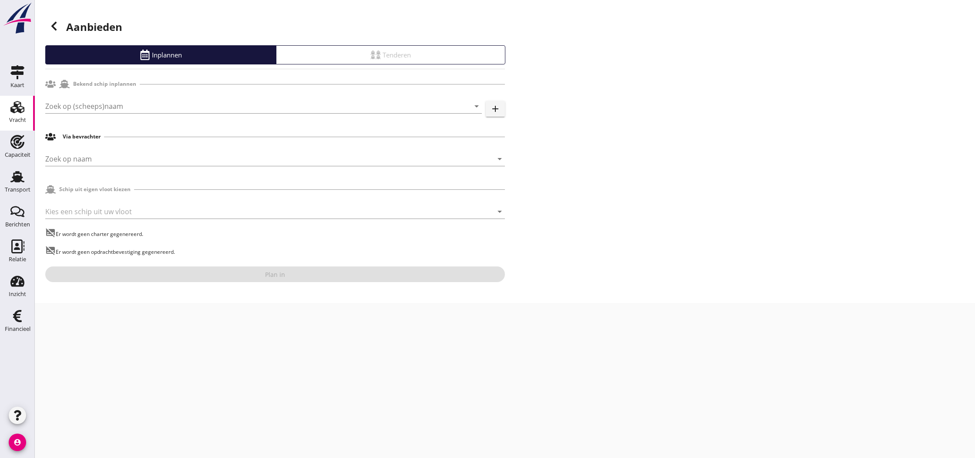
click at [102, 212] on div at bounding box center [262, 212] width 435 height 14
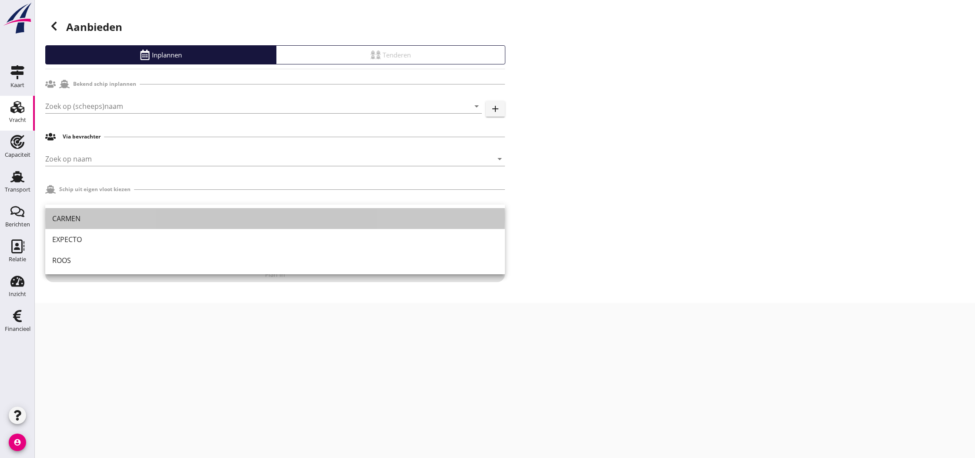
click at [65, 218] on div "CARMEN" at bounding box center [275, 218] width 446 height 10
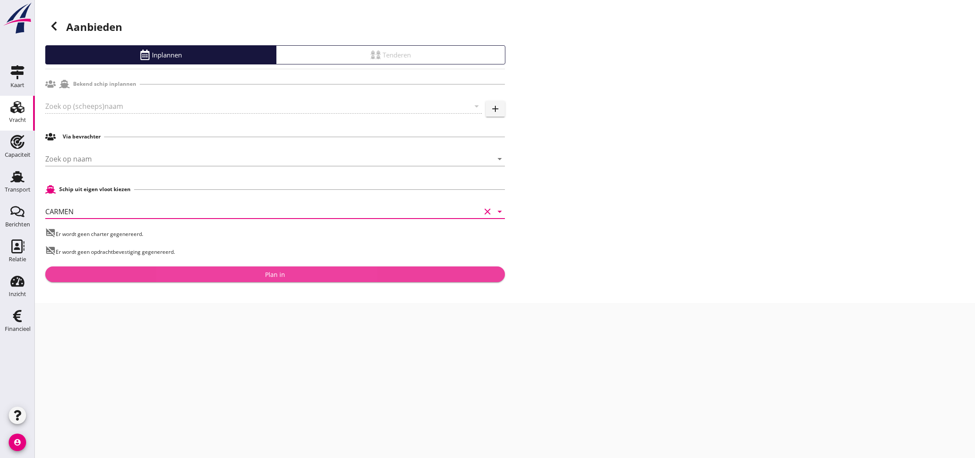
click at [278, 276] on div "Plan in" at bounding box center [275, 274] width 20 height 9
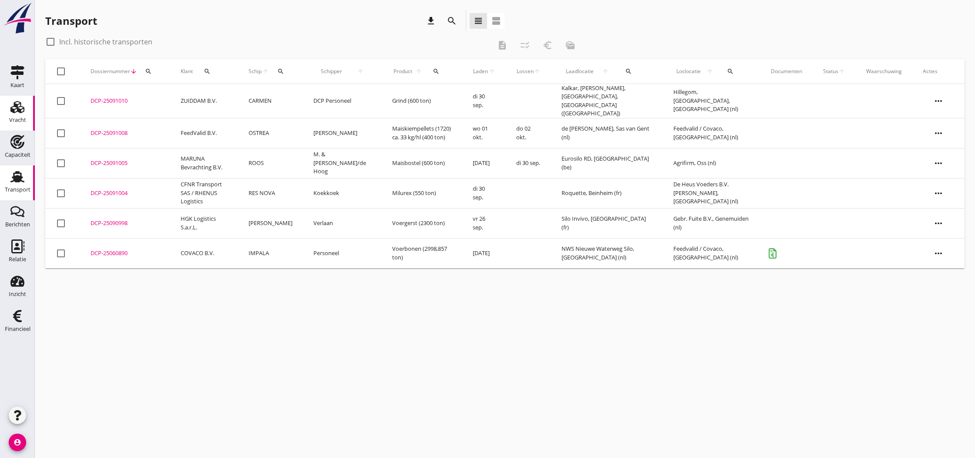
click at [19, 110] on use at bounding box center [17, 107] width 14 height 12
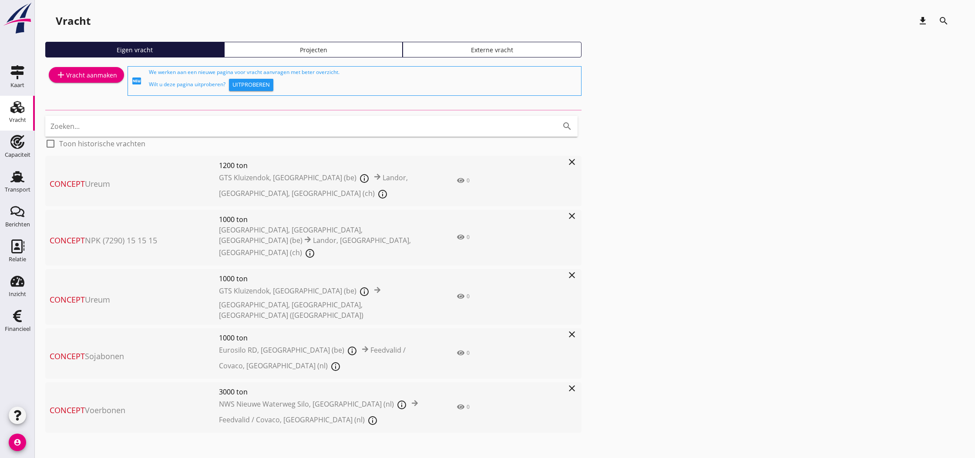
click at [77, 74] on div "add Vracht aanmaken" at bounding box center [86, 75] width 61 height 10
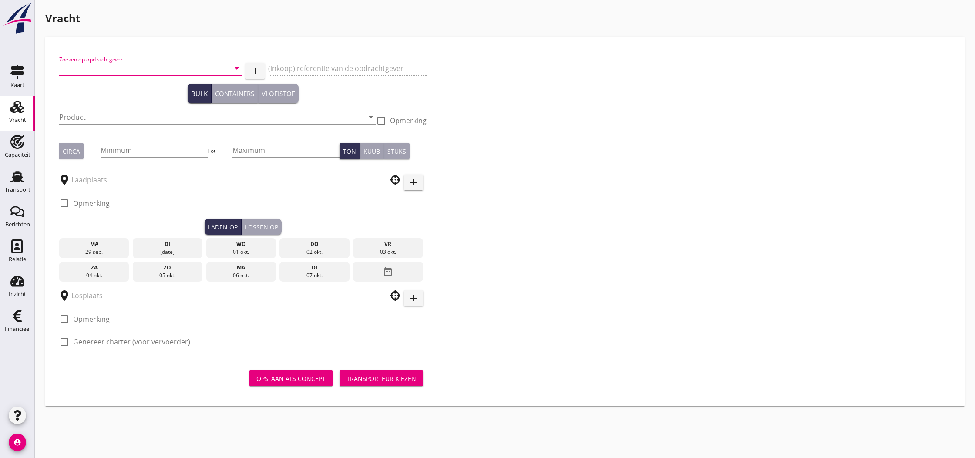
click at [118, 68] on input "Zoeken op opdrachtgever..." at bounding box center [138, 68] width 158 height 14
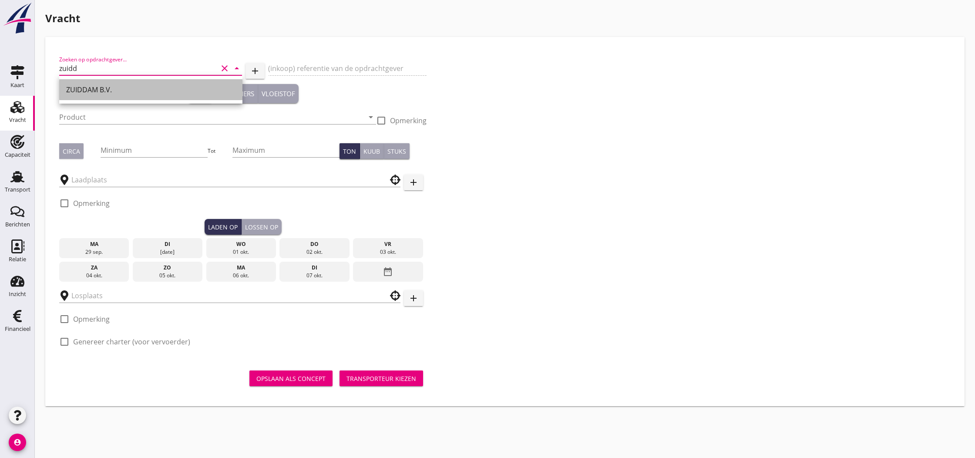
click at [86, 90] on div "ZUIDDAM B.V." at bounding box center [150, 89] width 169 height 10
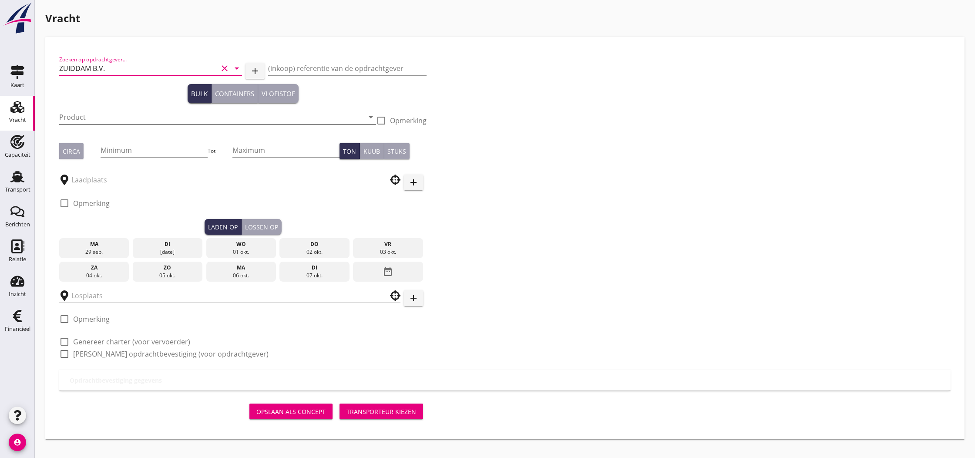
click at [72, 118] on input "Product" at bounding box center [211, 117] width 305 height 14
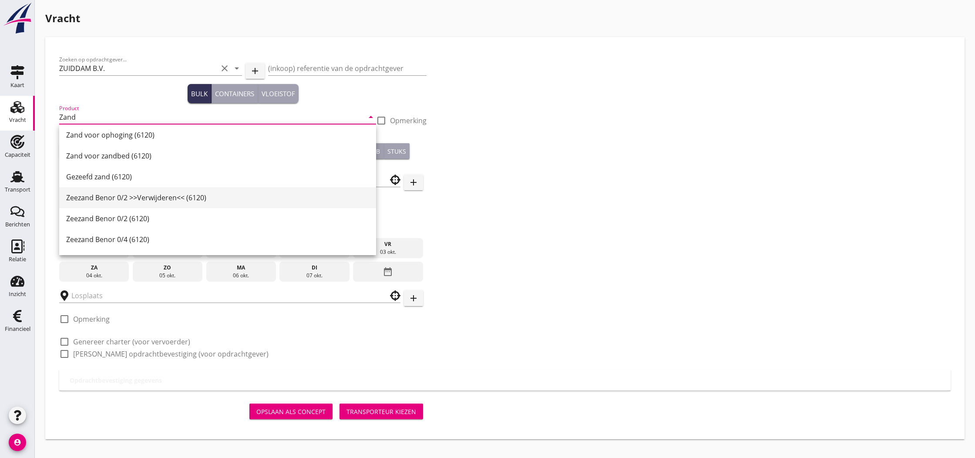
scroll to position [342, 0]
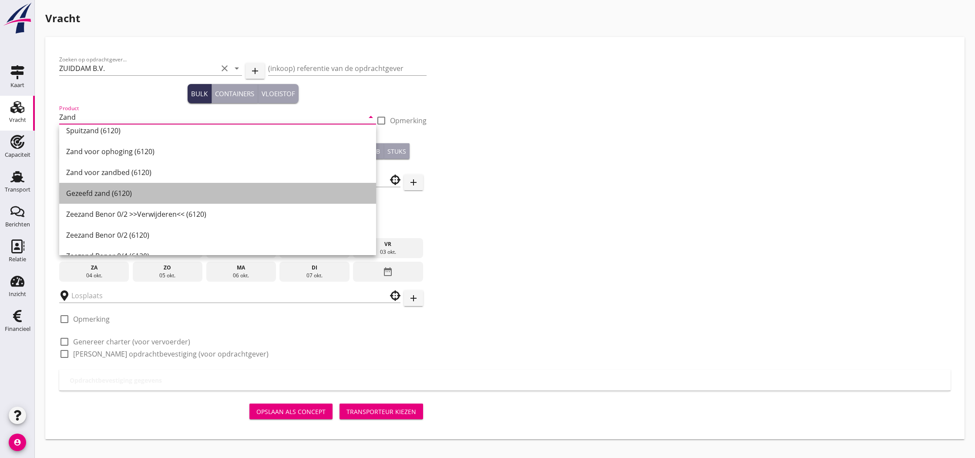
click at [132, 195] on div "Gezeefd zand (6120)" at bounding box center [217, 193] width 303 height 10
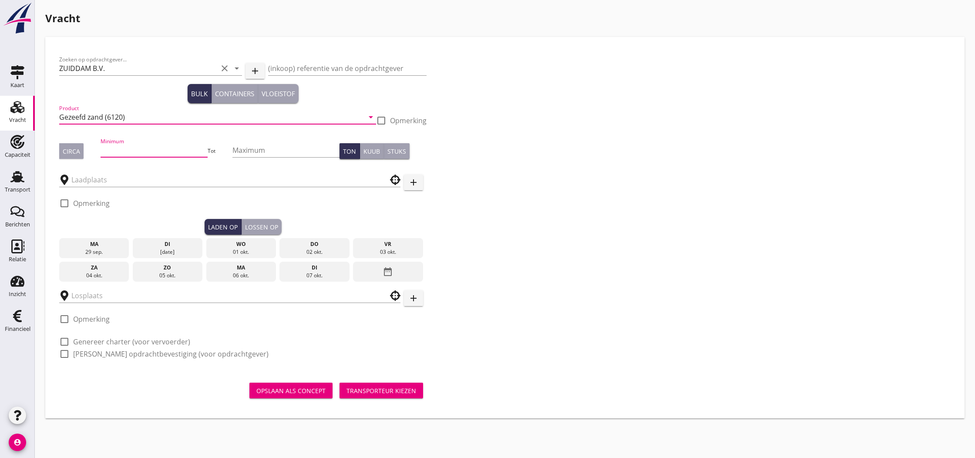
click at [118, 150] on input "Minimum" at bounding box center [155, 150] width 108 height 14
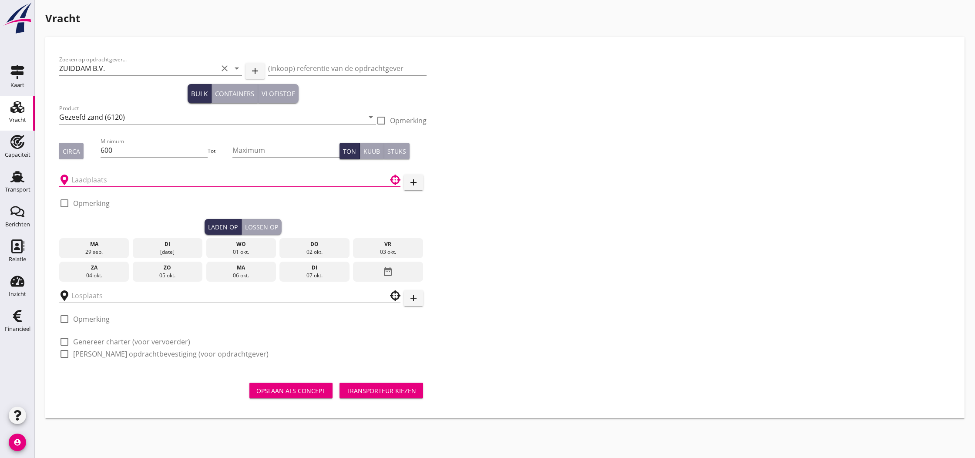
click at [108, 180] on input "text" at bounding box center [223, 180] width 305 height 14
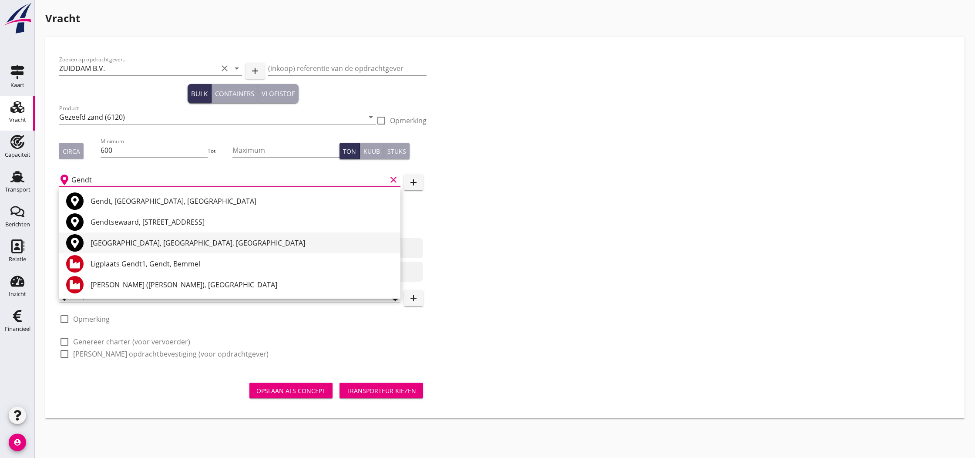
scroll to position [0, 0]
click at [156, 201] on div "Gendt, [GEOGRAPHIC_DATA], [GEOGRAPHIC_DATA]" at bounding box center [242, 201] width 303 height 10
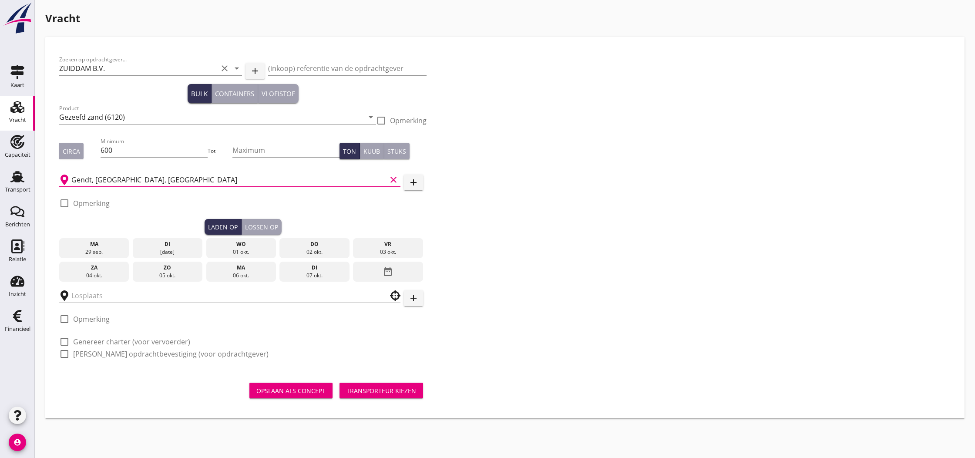
click at [386, 274] on icon "date_range" at bounding box center [388, 272] width 10 height 16
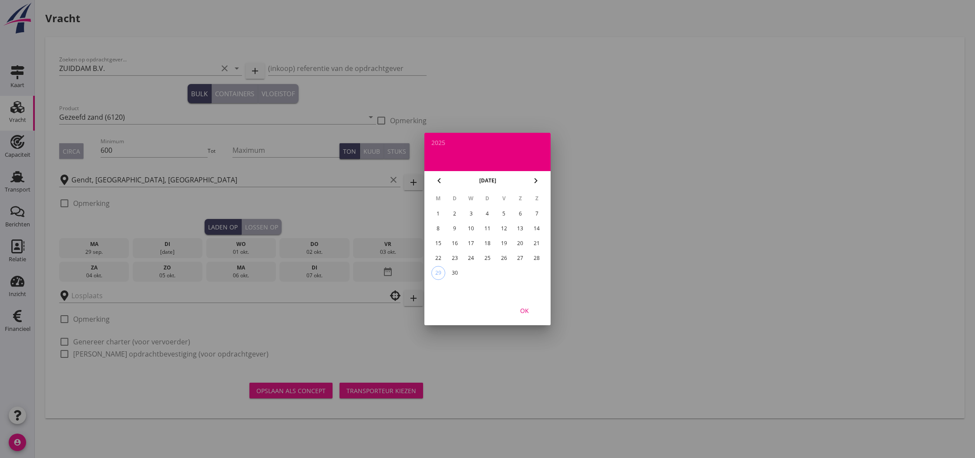
click at [504, 259] on div "26" at bounding box center [504, 258] width 14 height 14
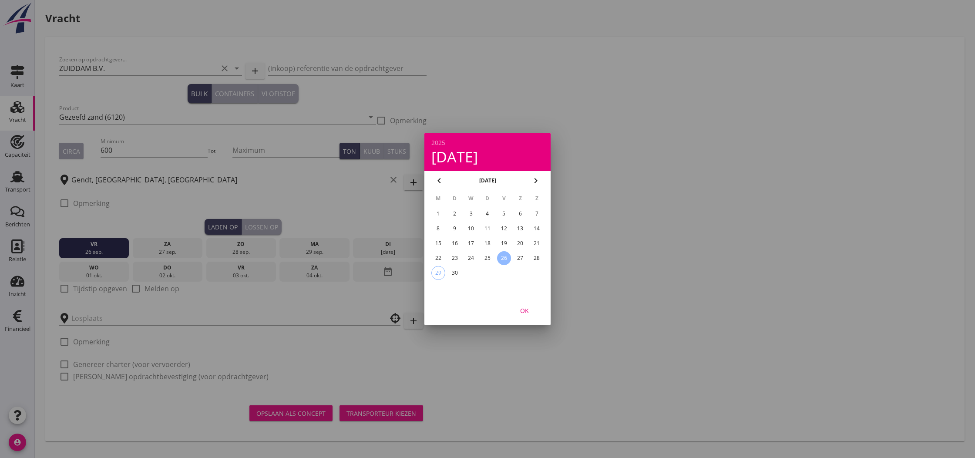
click at [77, 290] on div at bounding box center [487, 229] width 975 height 458
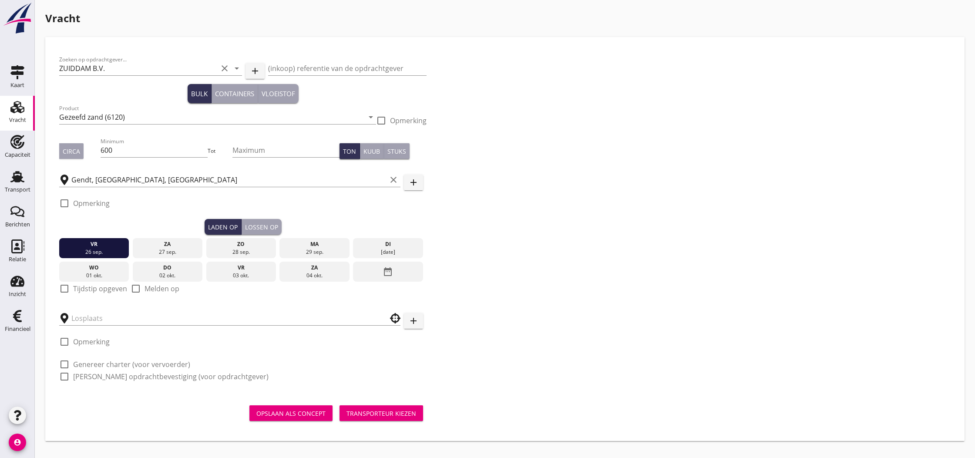
click at [77, 291] on label "Tijdstip opgeven" at bounding box center [100, 288] width 54 height 9
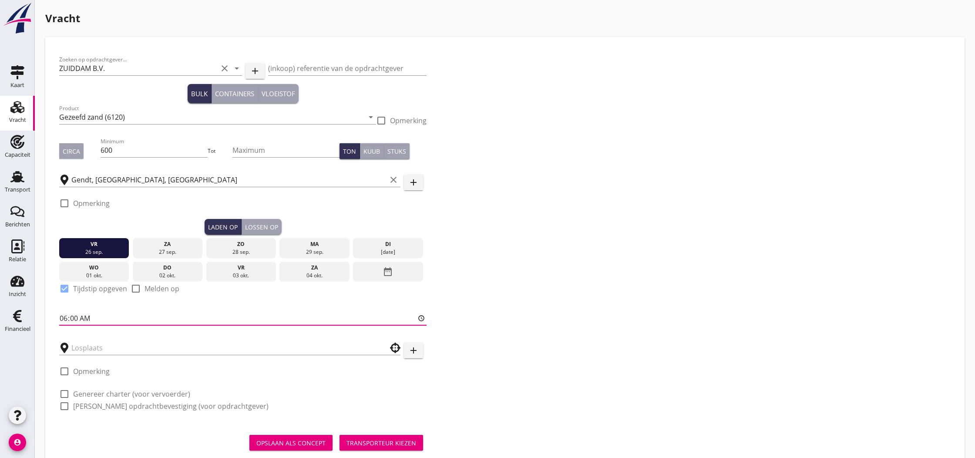
click at [66, 319] on input "06:00" at bounding box center [242, 318] width 367 height 14
click at [90, 350] on input "text" at bounding box center [223, 347] width 305 height 14
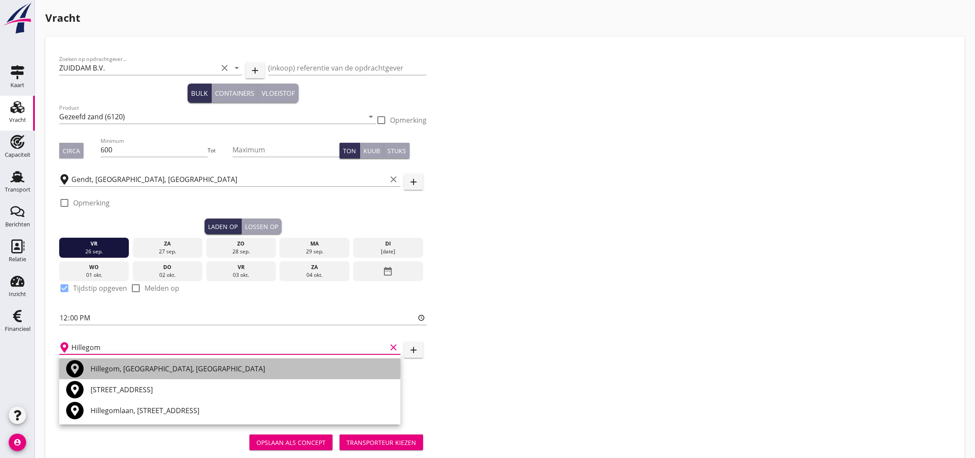
click at [117, 369] on div "Hillegom, [GEOGRAPHIC_DATA], [GEOGRAPHIC_DATA]" at bounding box center [242, 369] width 303 height 10
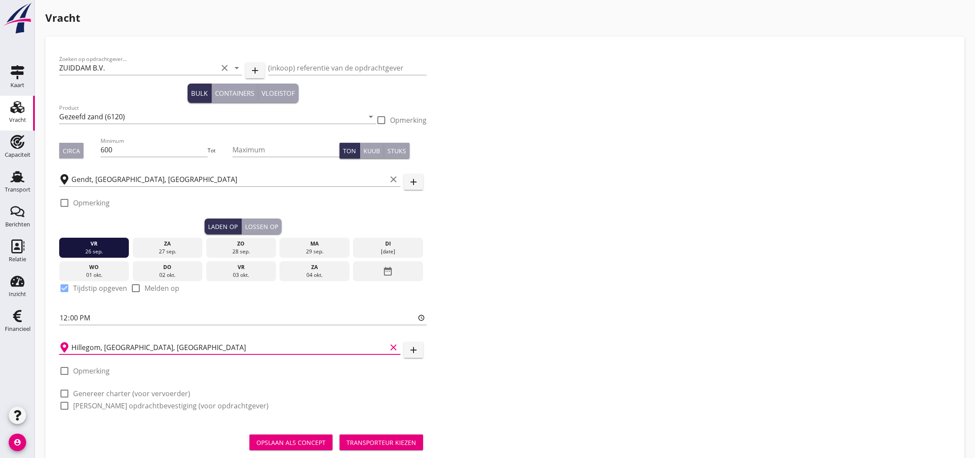
click at [101, 370] on label "Opmerking" at bounding box center [91, 371] width 37 height 9
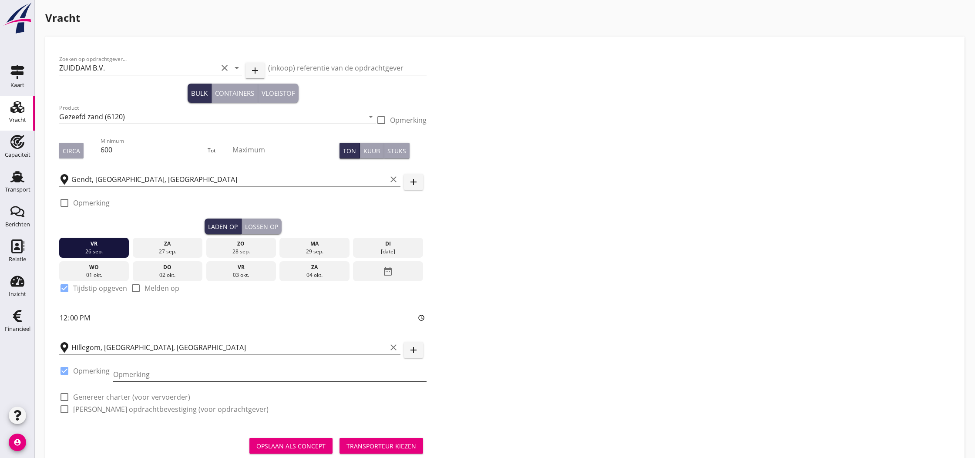
click at [132, 373] on input "Opmerking" at bounding box center [269, 374] width 313 height 14
click at [396, 448] on div "Transporteur kiezen" at bounding box center [382, 445] width 70 height 9
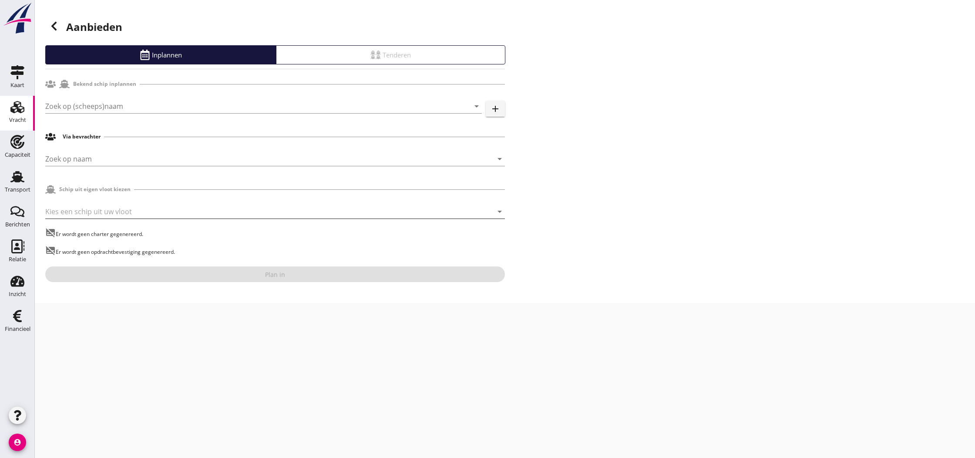
click at [81, 214] on div at bounding box center [262, 212] width 435 height 14
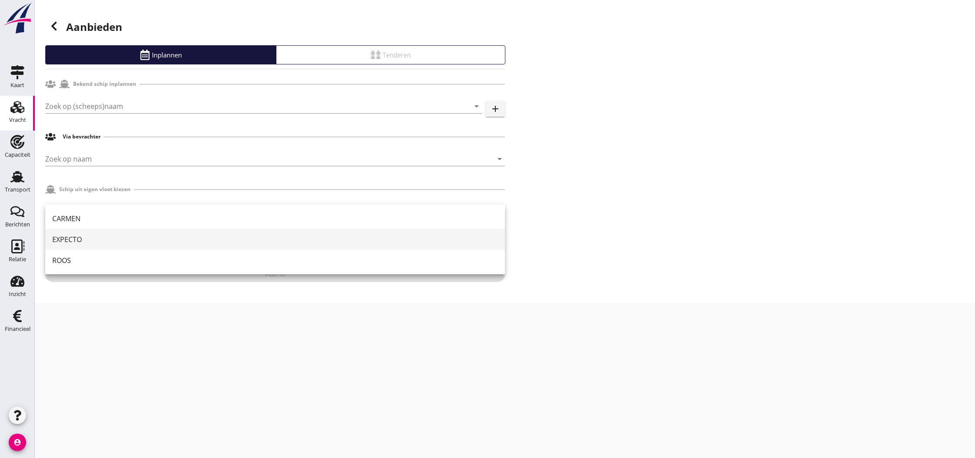
click at [84, 241] on div "EXPECTO" at bounding box center [275, 239] width 446 height 10
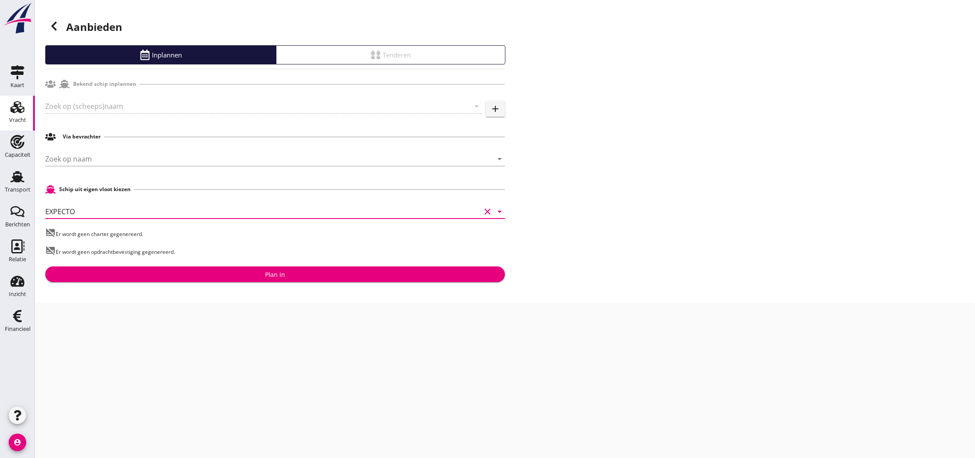
click at [263, 274] on div "Plan in" at bounding box center [275, 274] width 446 height 9
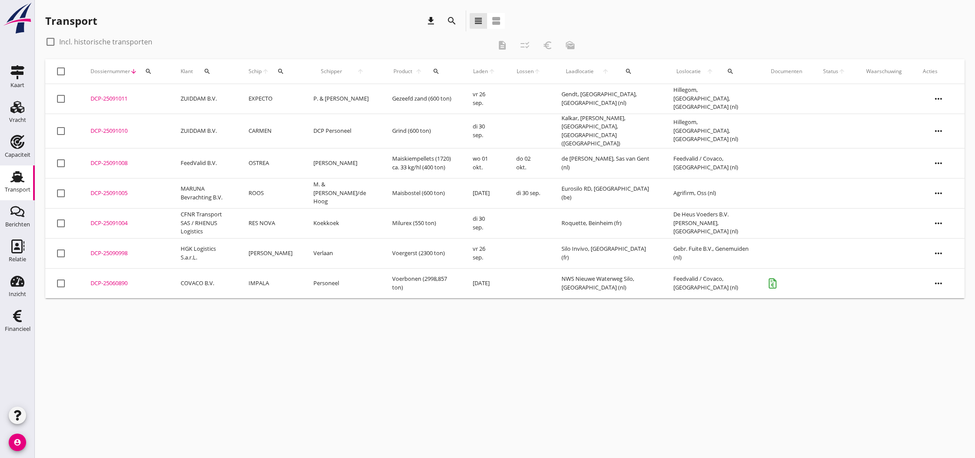
click at [51, 44] on div at bounding box center [50, 41] width 15 height 15
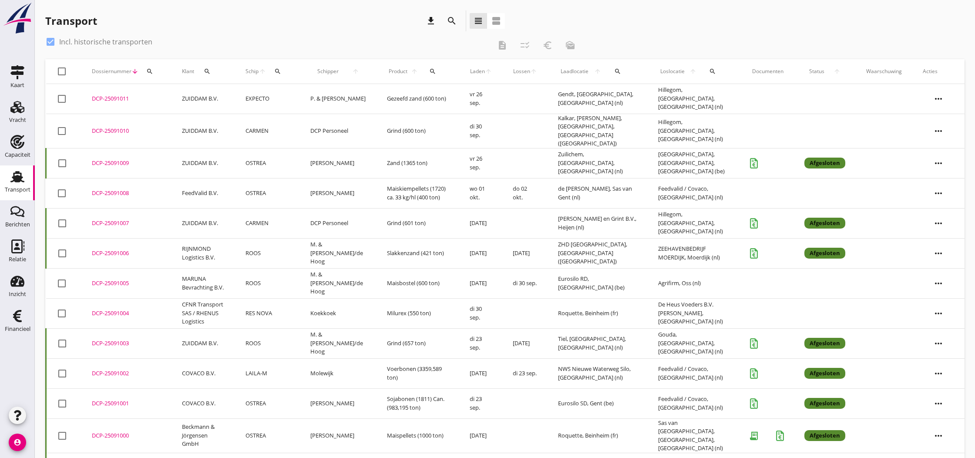
click at [113, 220] on div "DCP-25091007" at bounding box center [126, 223] width 69 height 9
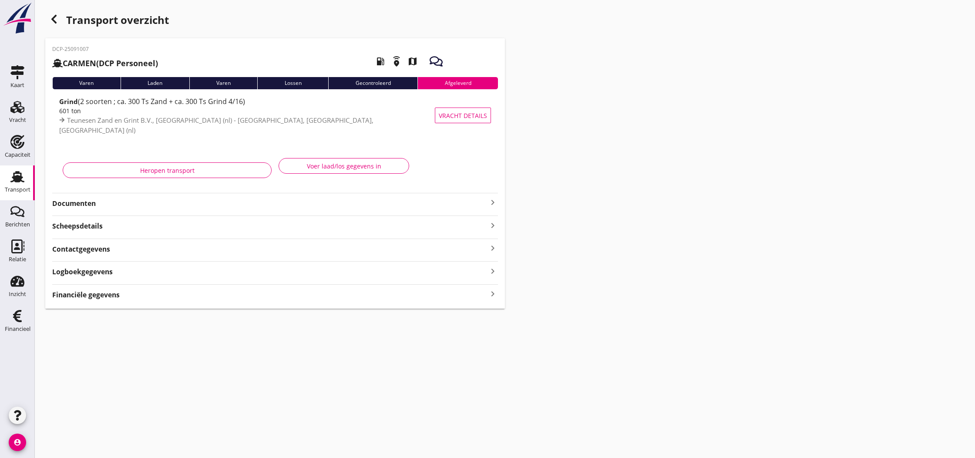
click at [493, 202] on icon "keyboard_arrow_right" at bounding box center [493, 202] width 10 height 10
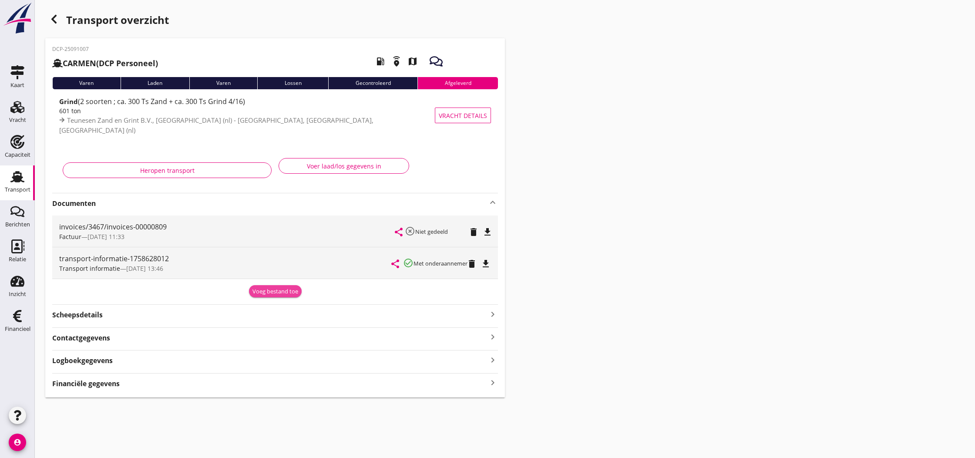
click at [269, 293] on div "Voeg bestand toe" at bounding box center [276, 291] width 46 height 9
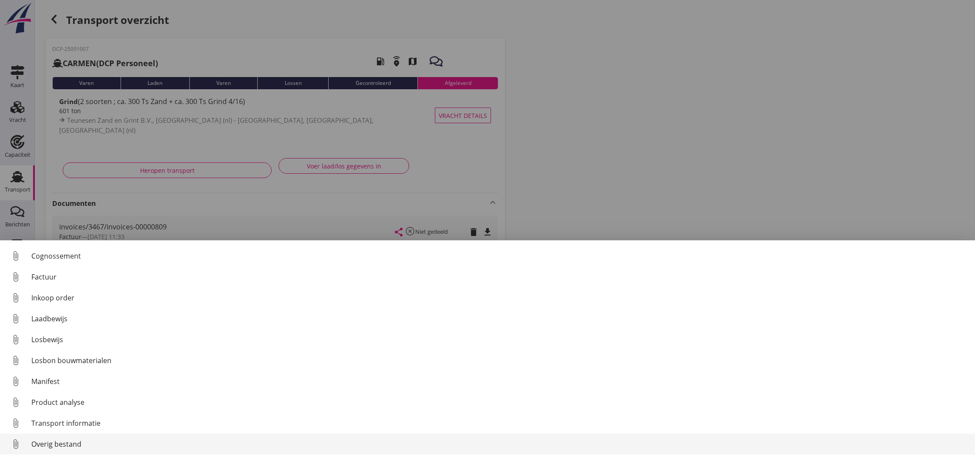
scroll to position [40, 0]
click at [68, 445] on div "Overig bestand" at bounding box center [499, 444] width 937 height 10
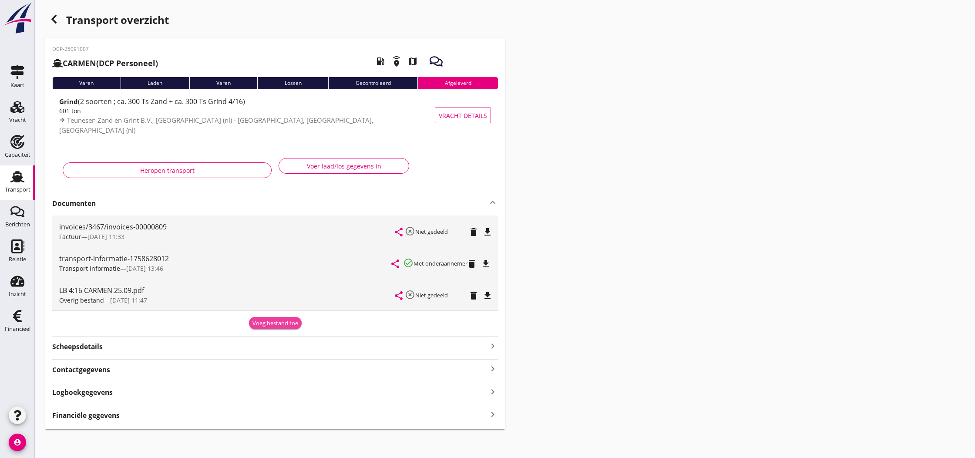
click at [267, 323] on div "Voeg bestand toe" at bounding box center [276, 323] width 46 height 9
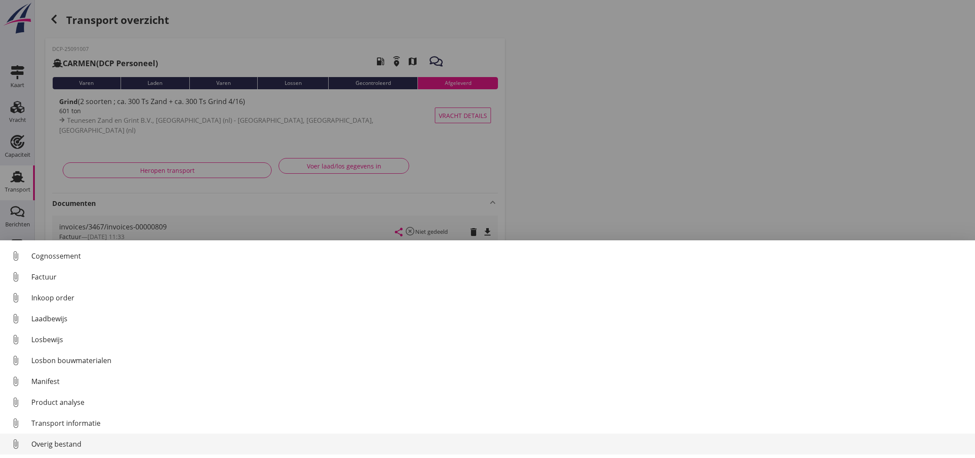
click at [108, 444] on div "Overig bestand" at bounding box center [499, 444] width 937 height 10
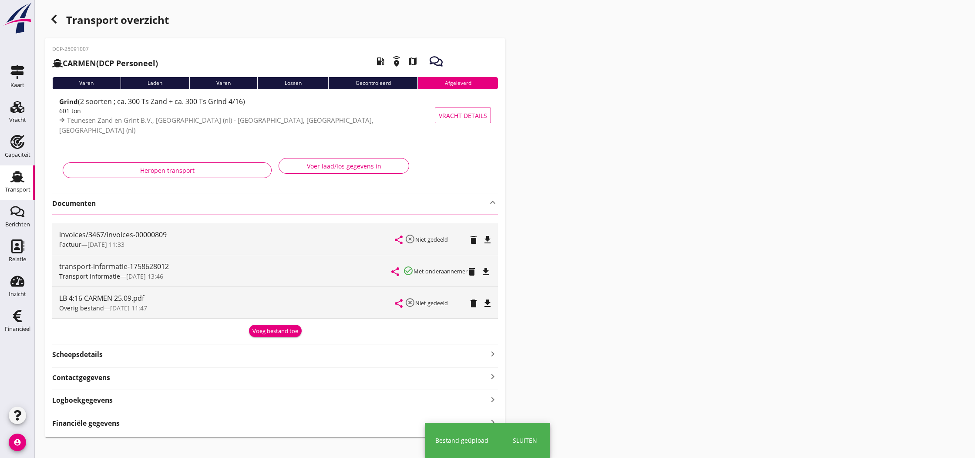
click at [56, 21] on icon "button" at bounding box center [54, 19] width 10 height 10
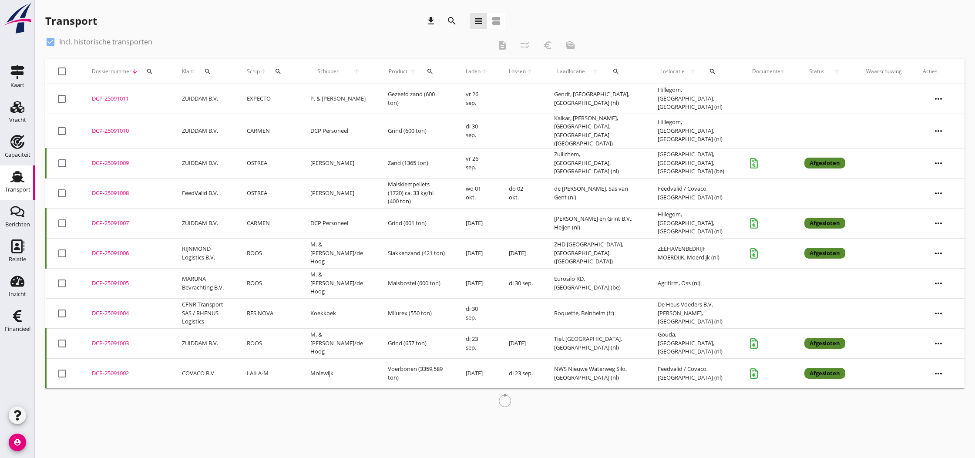
click at [53, 42] on div at bounding box center [50, 41] width 15 height 15
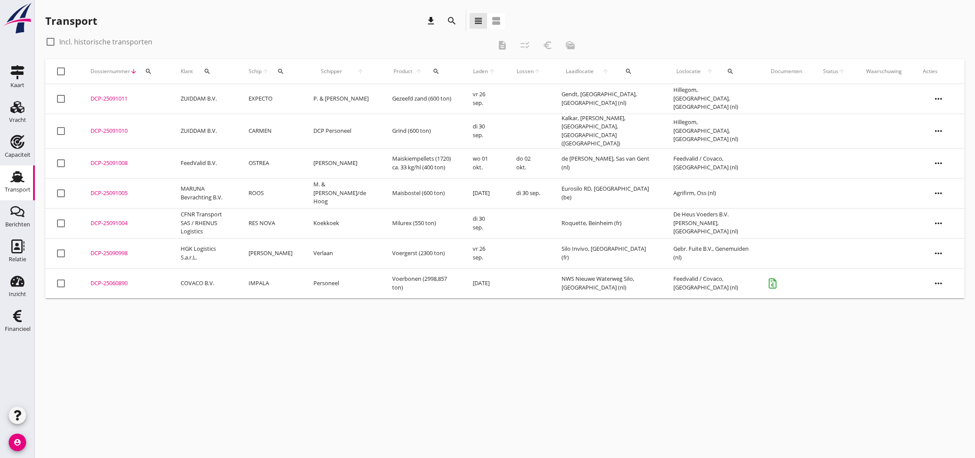
click at [115, 189] on div "DCP-25091005" at bounding box center [125, 193] width 69 height 9
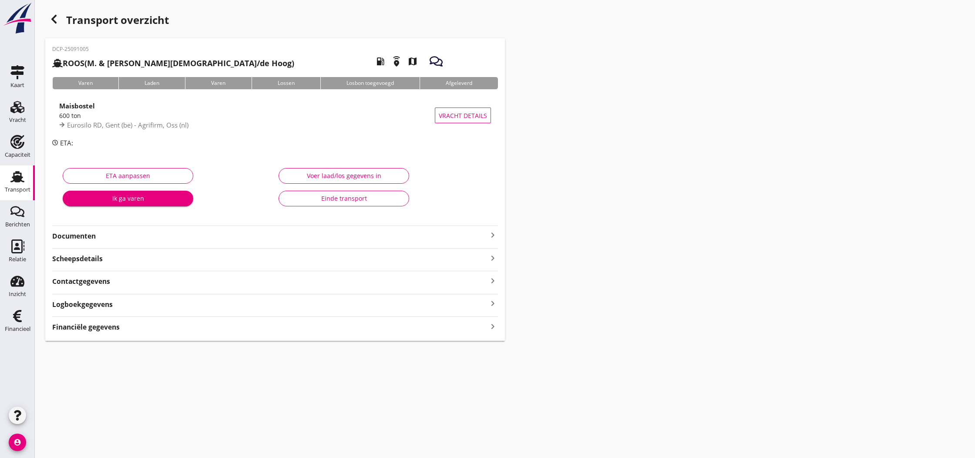
click at [341, 175] on div "Voer laad/los gegevens in" at bounding box center [344, 175] width 116 height 9
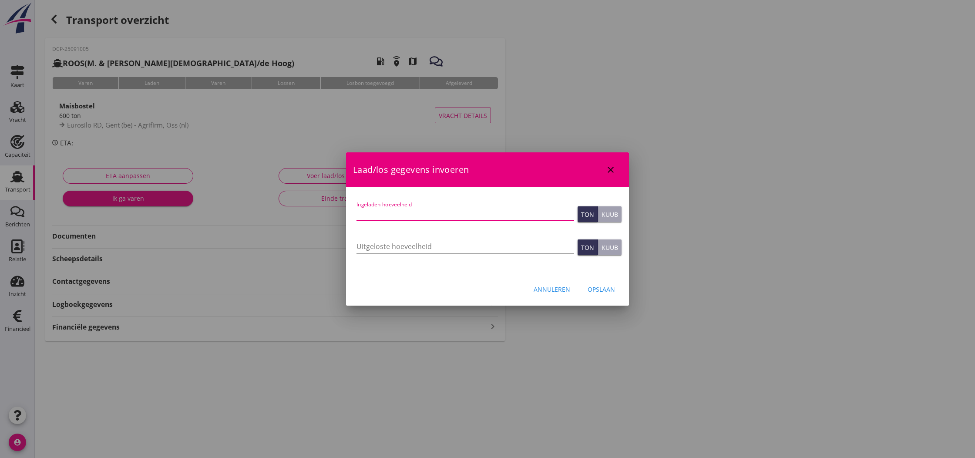
click at [368, 211] on input "Ingeladen hoeveelheid" at bounding box center [466, 213] width 218 height 14
click at [384, 245] on input "Uitgeloste hoeveelheid" at bounding box center [466, 246] width 218 height 14
click at [401, 245] on input "601.700" at bounding box center [466, 246] width 218 height 14
click at [600, 289] on div "Opslaan" at bounding box center [601, 289] width 27 height 9
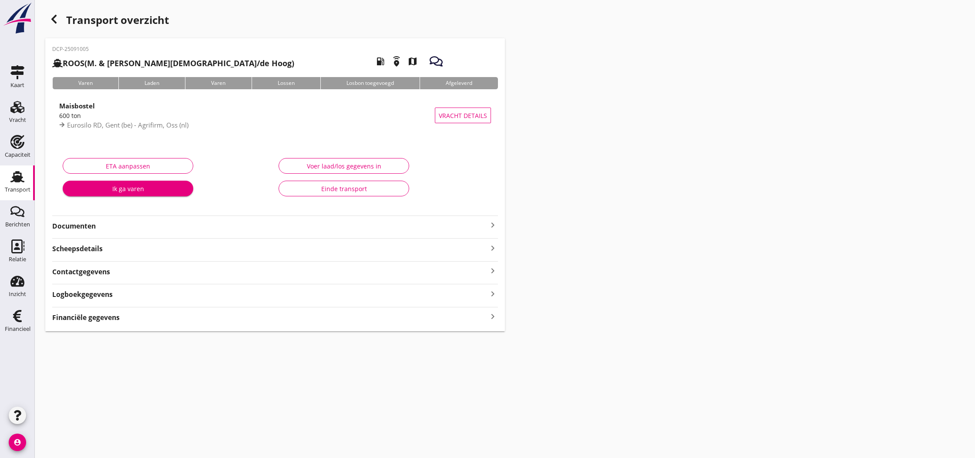
click at [491, 224] on icon "keyboard_arrow_right" at bounding box center [493, 225] width 10 height 10
click at [275, 253] on div "Voeg bestand toe" at bounding box center [276, 250] width 46 height 9
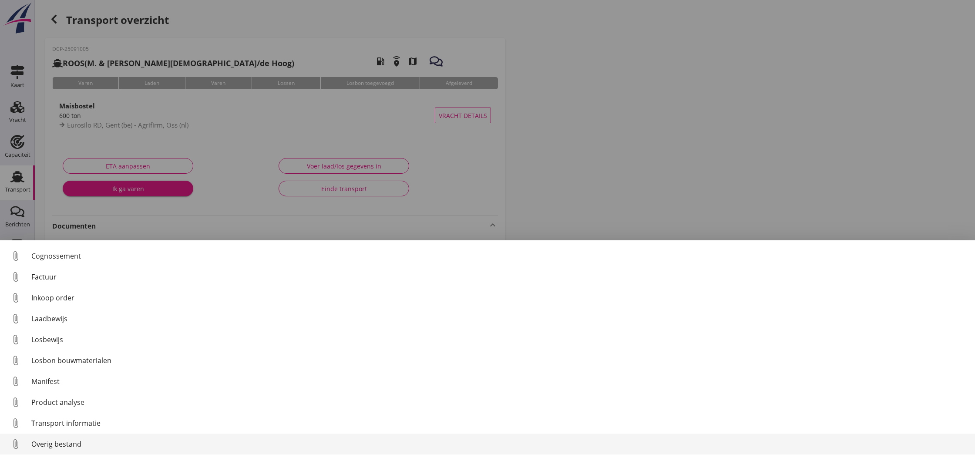
scroll to position [40, 0]
click at [65, 444] on div "Overig bestand" at bounding box center [499, 444] width 937 height 10
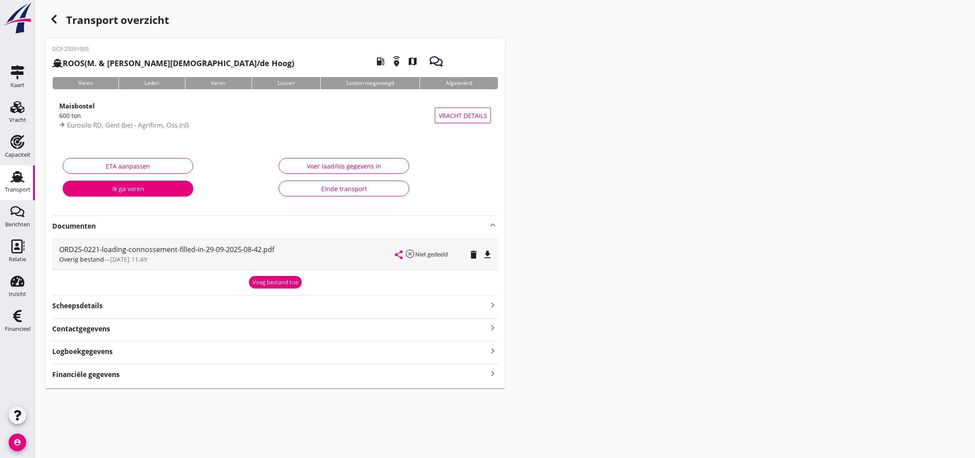
click at [488, 255] on icon "file_download" at bounding box center [487, 254] width 10 height 10
click at [488, 255] on icon "open_in_browser" at bounding box center [487, 254] width 10 height 10
click at [56, 21] on icon "button" at bounding box center [54, 19] width 10 height 10
